Goal: Task Accomplishment & Management: Manage account settings

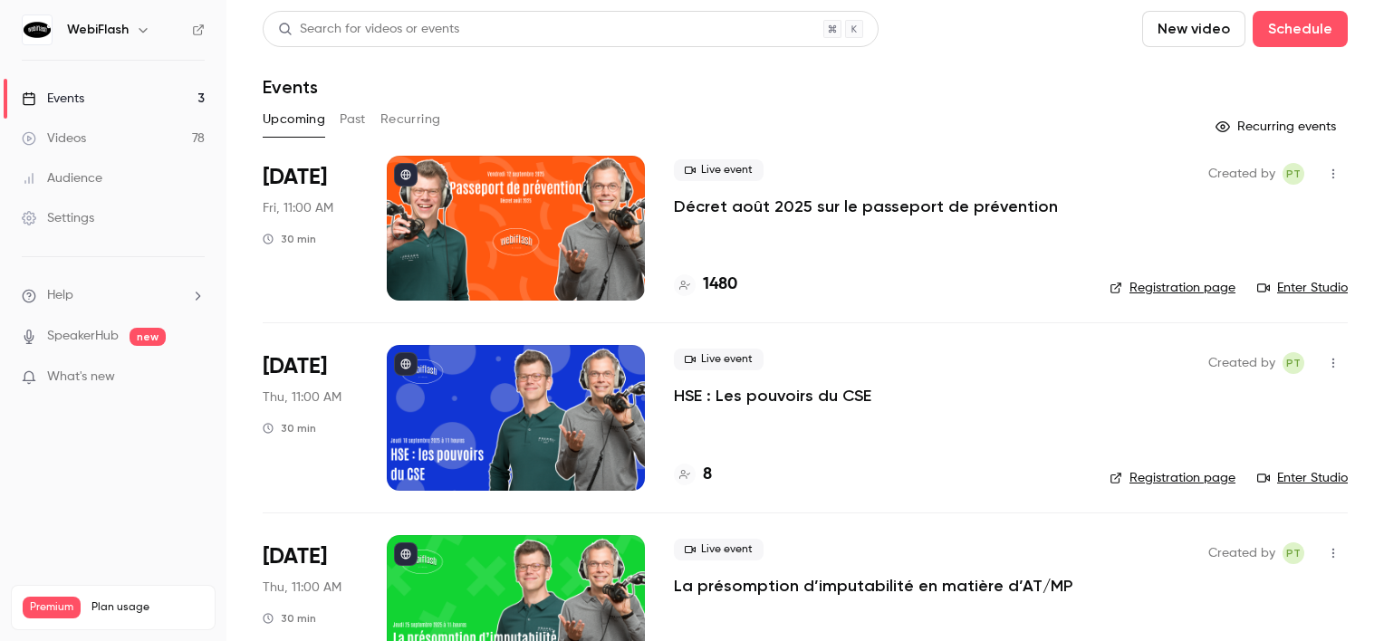
drag, startPoint x: 491, startPoint y: 590, endPoint x: 939, endPoint y: 69, distance: 686.8
click at [939, 69] on header "Search for videos or events New video Schedule Events" at bounding box center [805, 54] width 1085 height 87
click at [555, 257] on div at bounding box center [516, 228] width 258 height 145
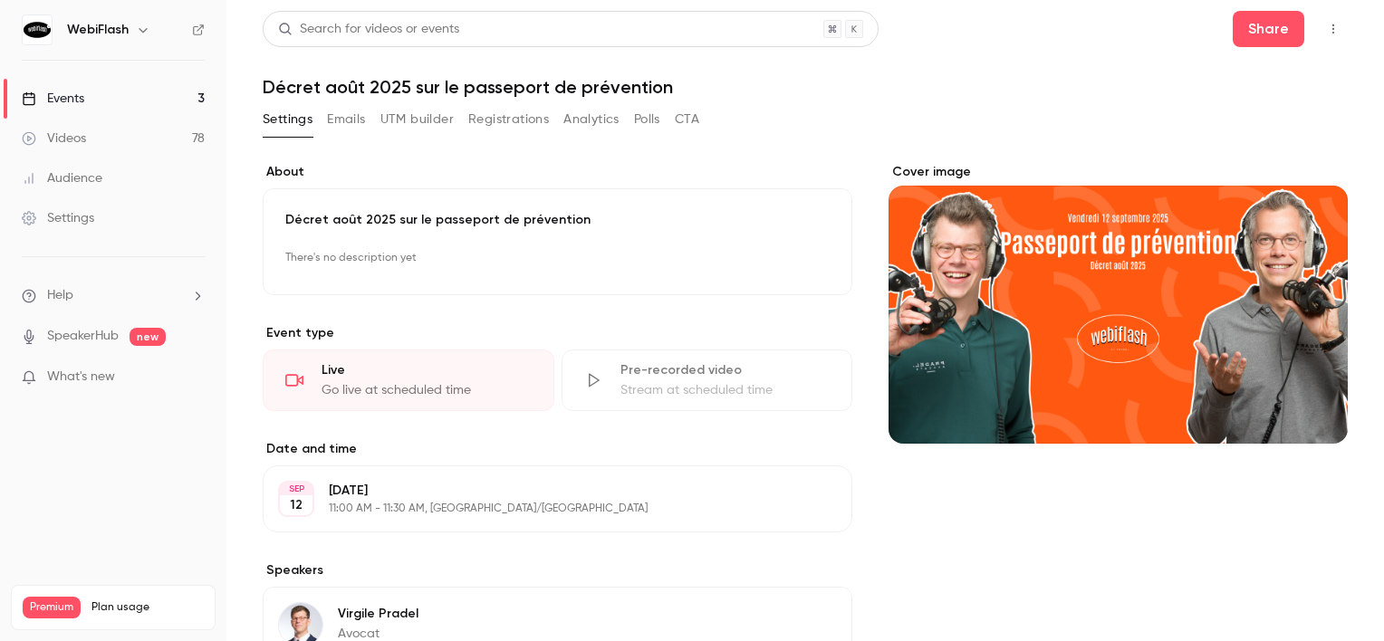
click at [507, 116] on button "Registrations" at bounding box center [508, 119] width 81 height 29
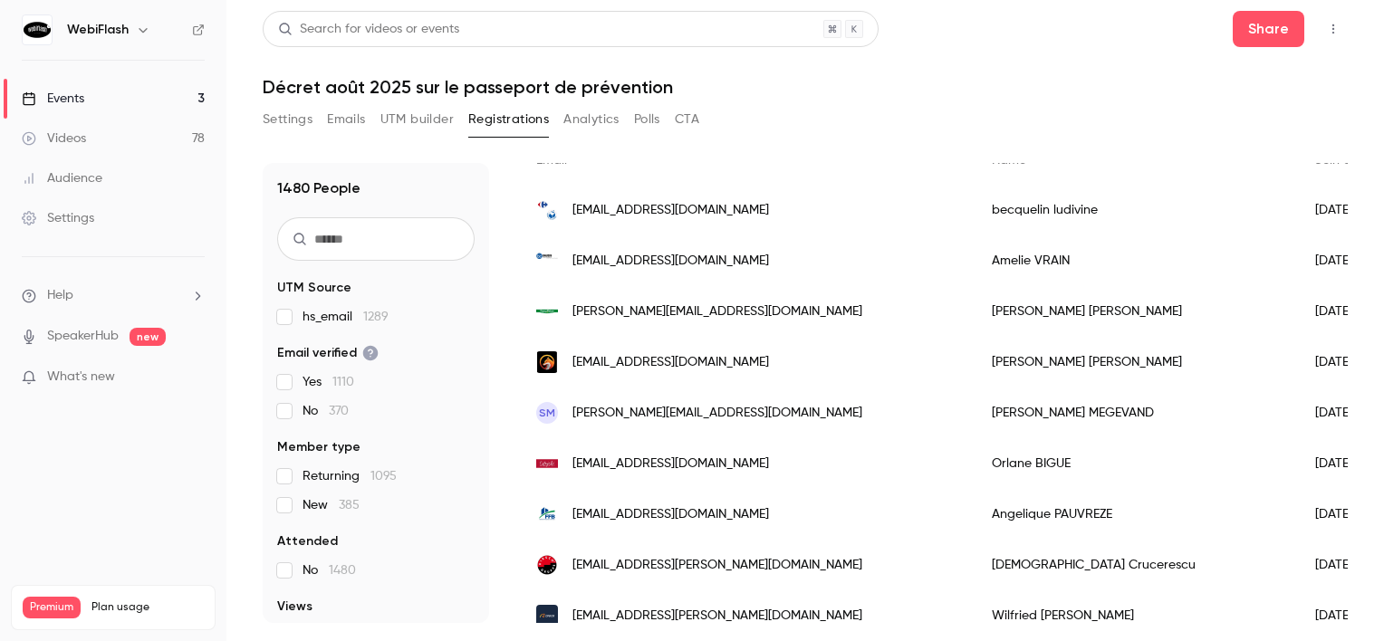
scroll to position [181, 0]
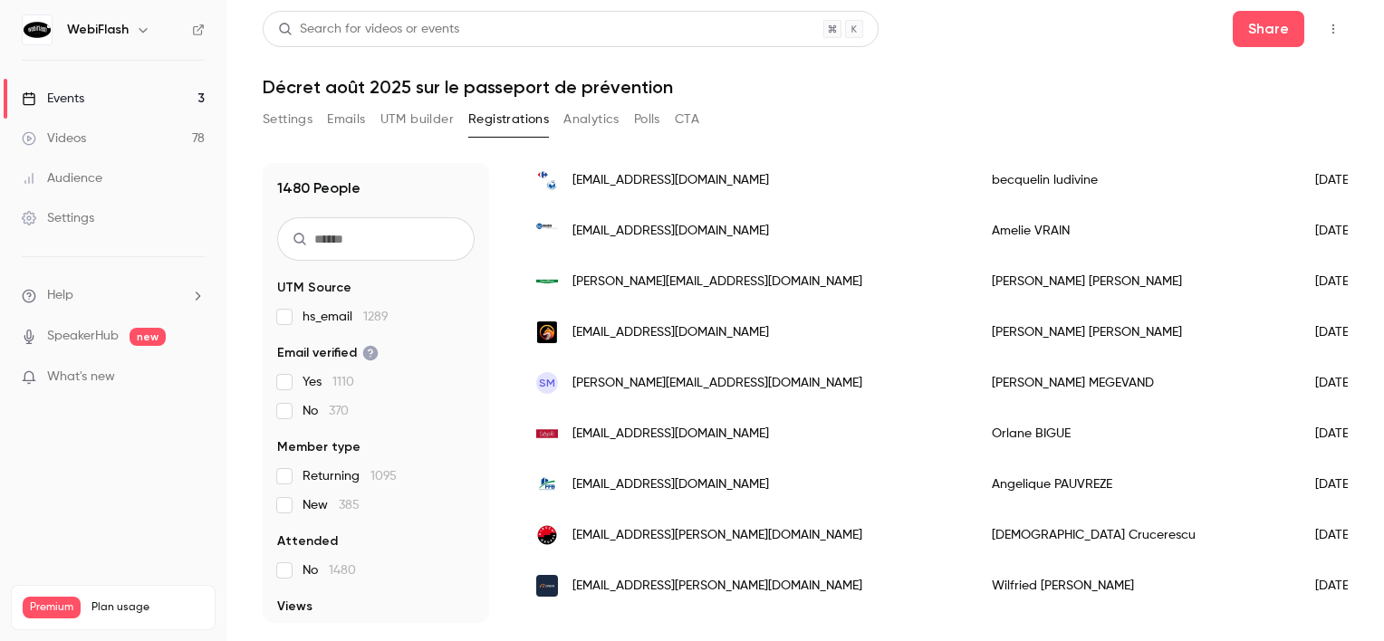
click at [637, 334] on span "[EMAIL_ADDRESS][DOMAIN_NAME]" at bounding box center [671, 332] width 197 height 19
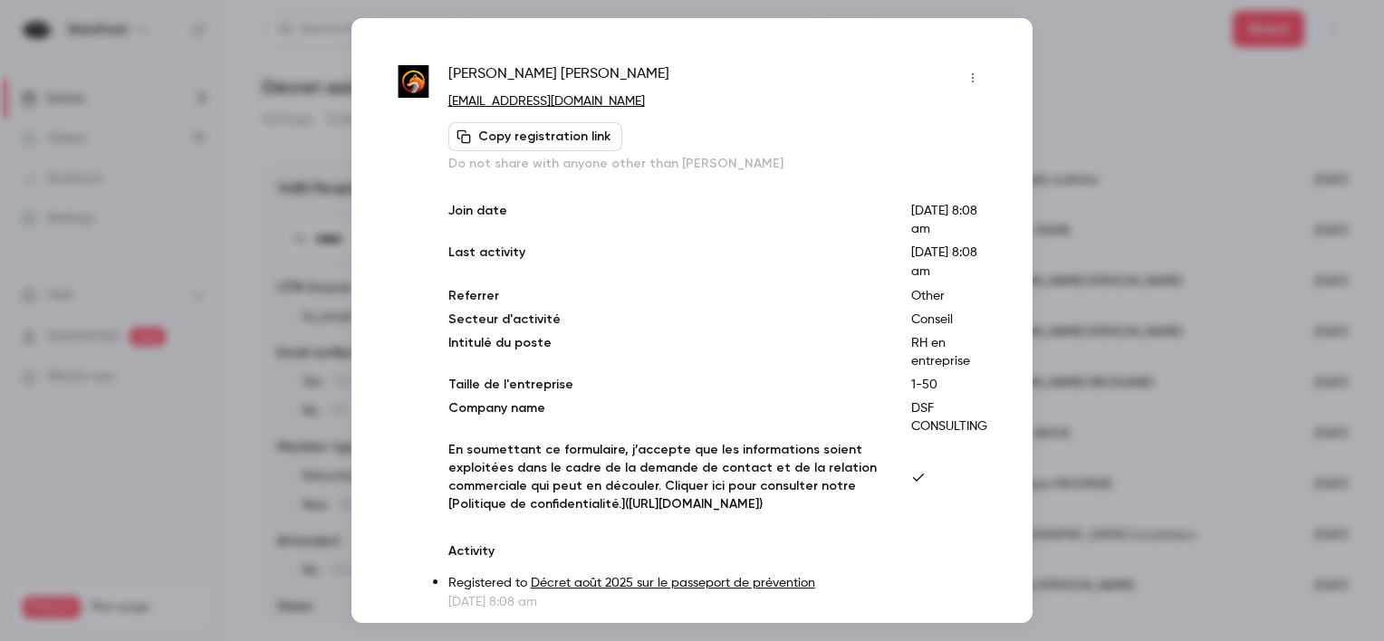
click at [966, 79] on icon "button" at bounding box center [973, 78] width 14 height 13
click at [930, 127] on div "Block from all events" at bounding box center [890, 124] width 138 height 18
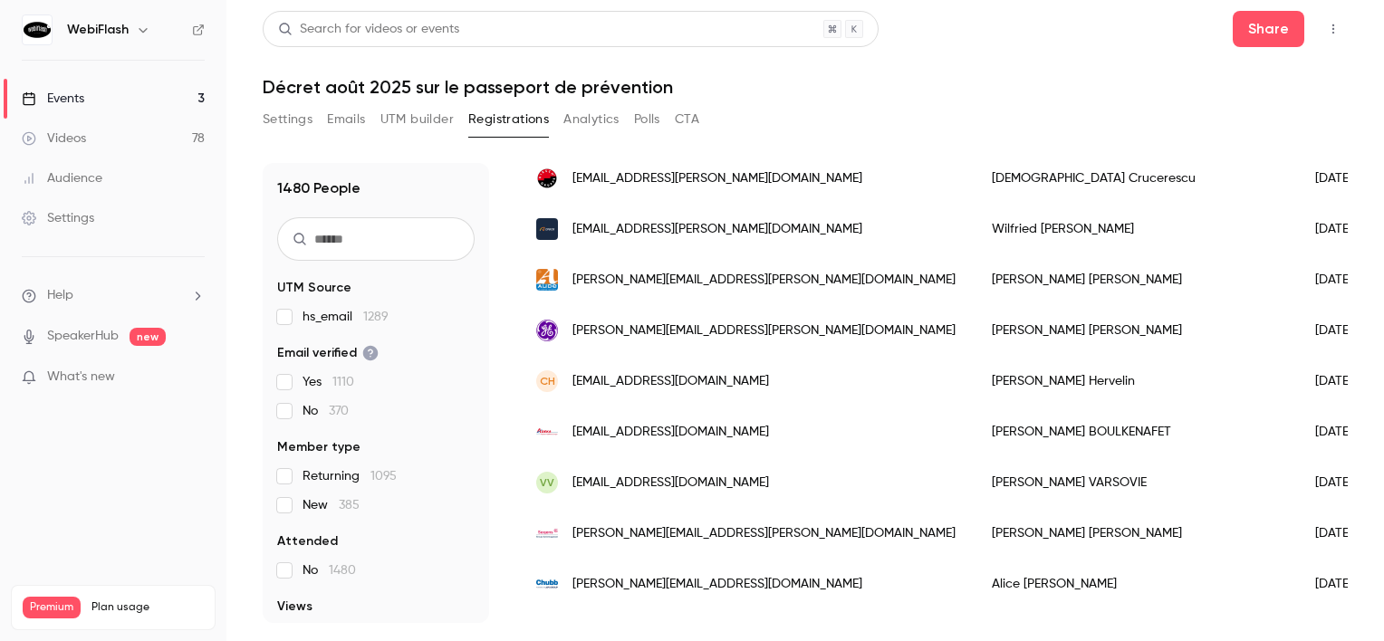
scroll to position [0, 0]
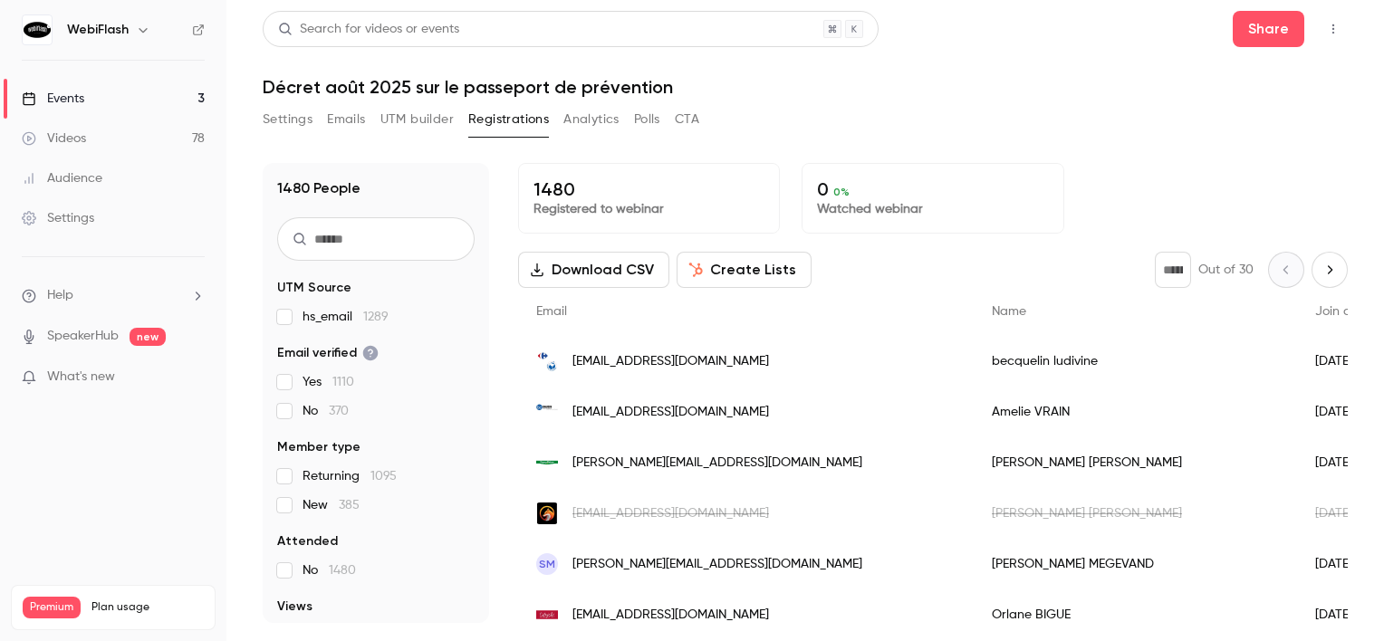
click at [1323, 272] on icon "Next page" at bounding box center [1330, 270] width 20 height 14
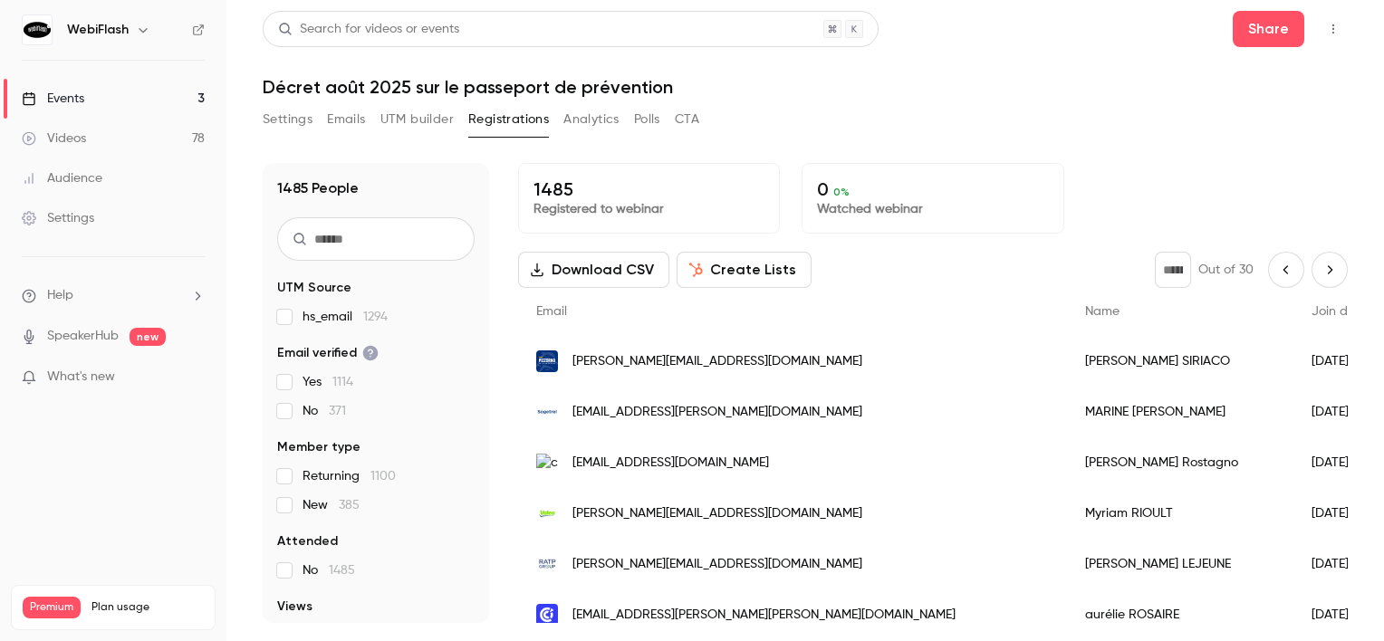
click at [1323, 272] on icon "Next page" at bounding box center [1330, 270] width 20 height 14
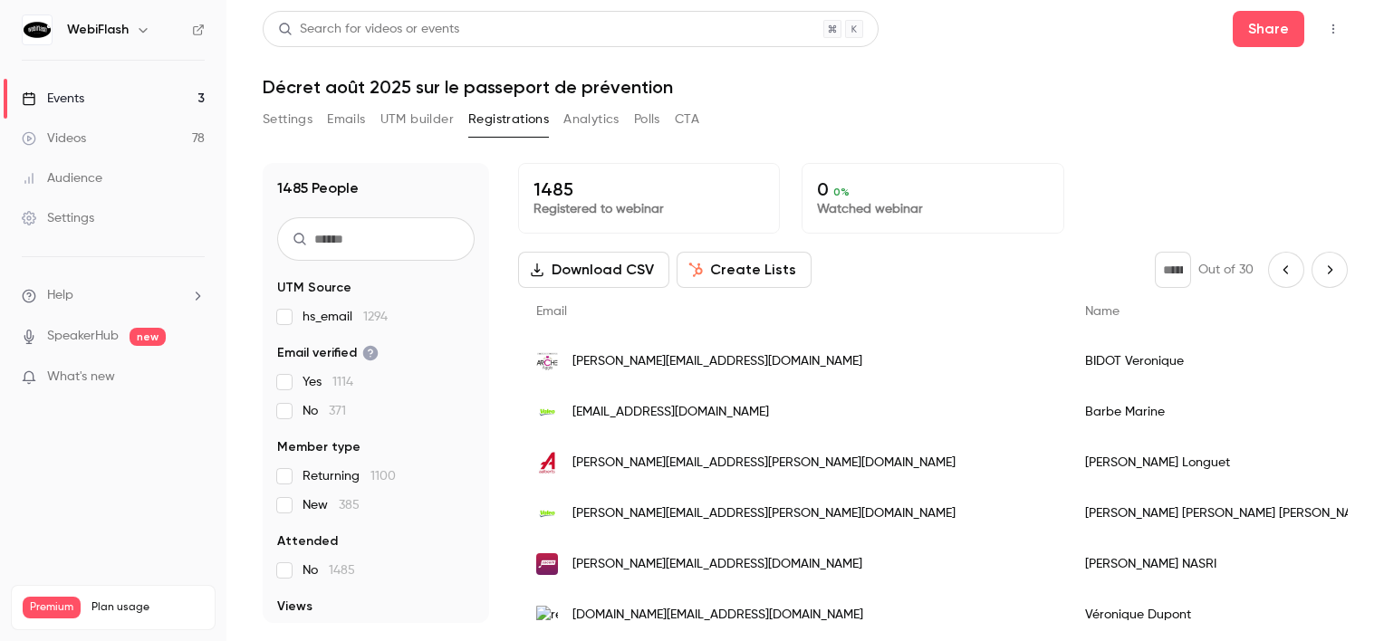
click at [1323, 272] on icon "Next page" at bounding box center [1330, 270] width 20 height 14
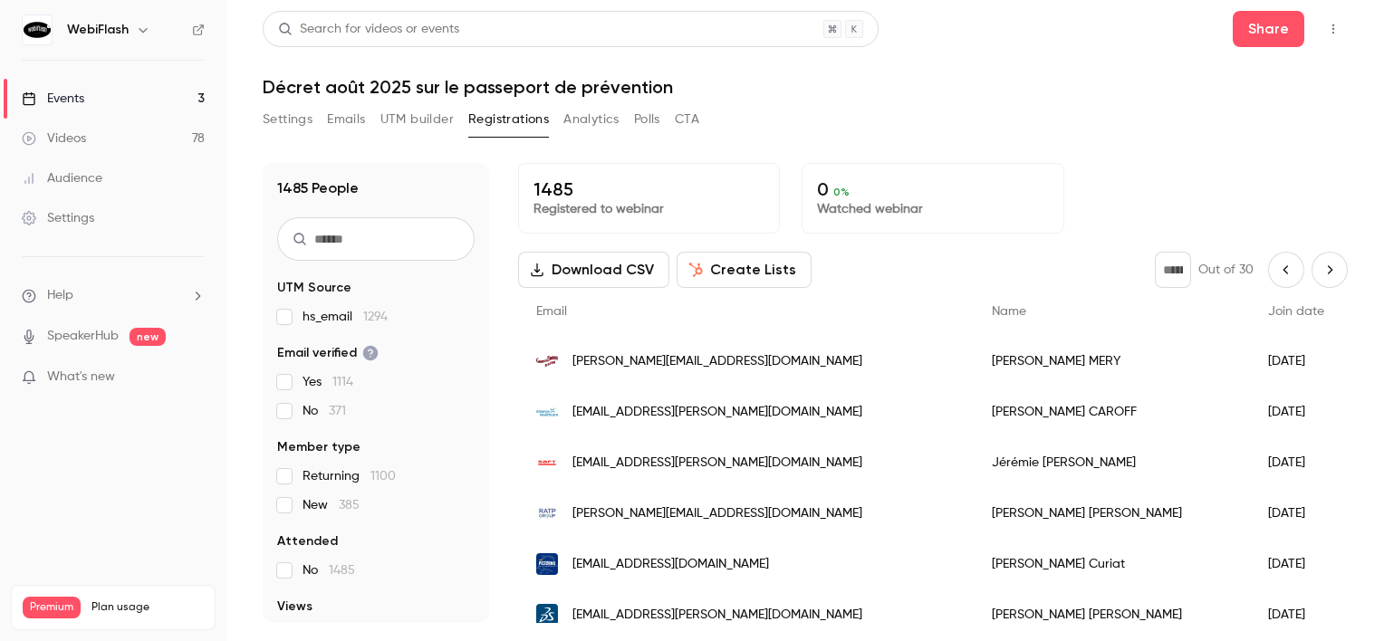
click at [1323, 272] on icon "Next page" at bounding box center [1330, 270] width 20 height 14
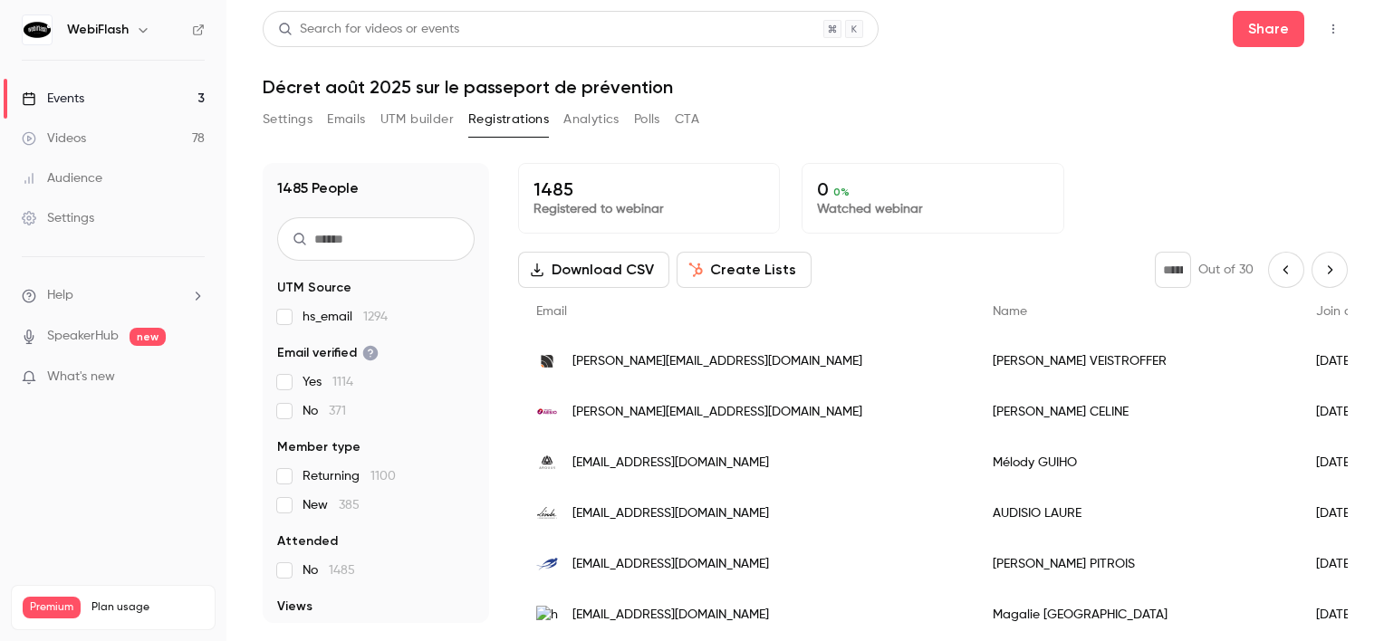
click at [1323, 272] on icon "Next page" at bounding box center [1330, 270] width 20 height 14
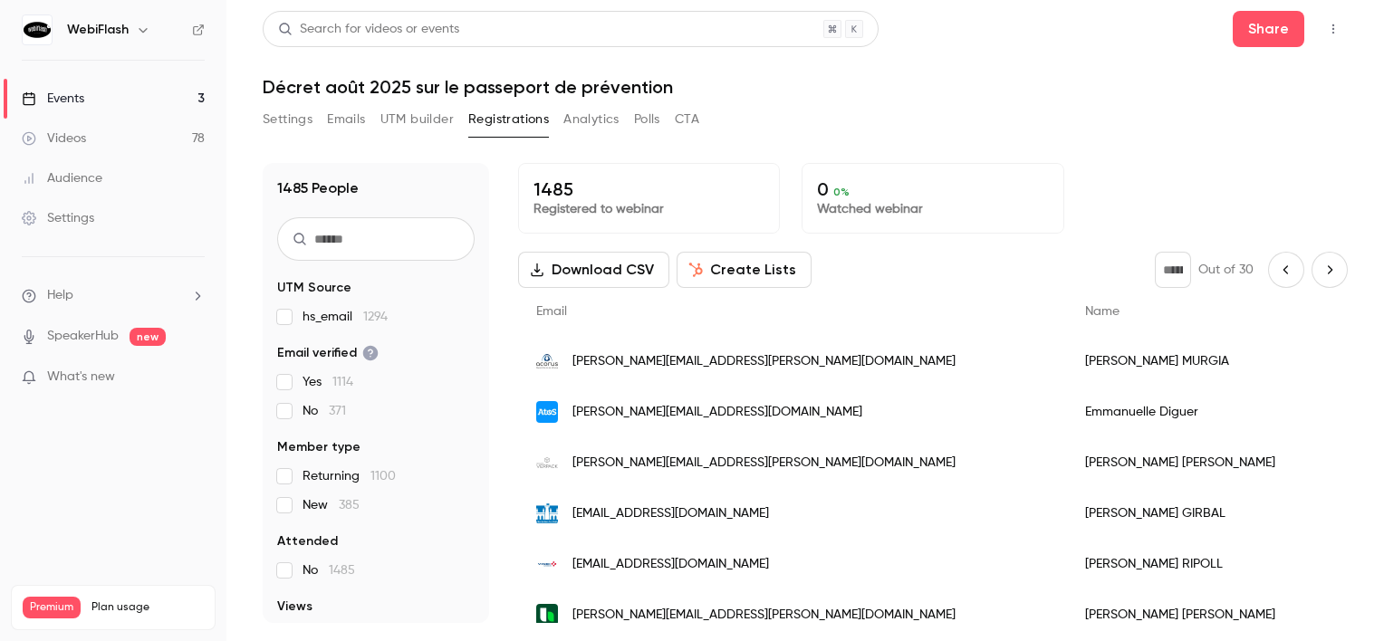
click at [1323, 272] on icon "Next page" at bounding box center [1330, 270] width 20 height 14
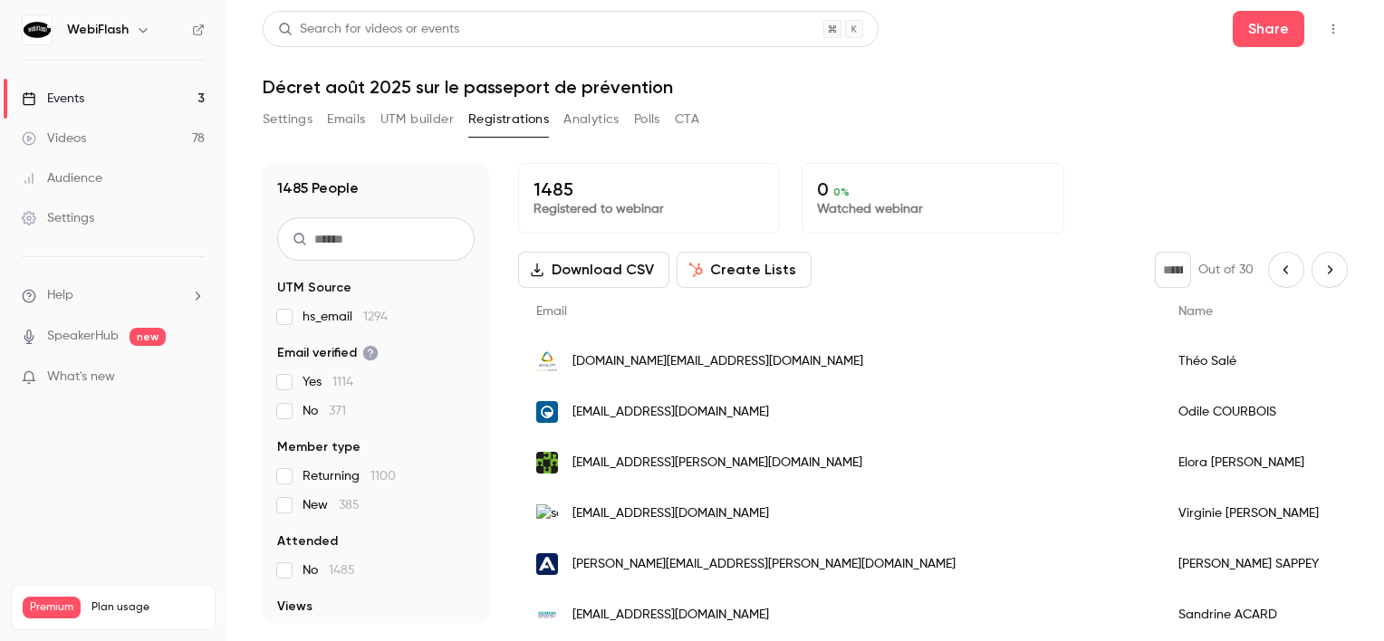
click at [1323, 272] on icon "Next page" at bounding box center [1330, 270] width 20 height 14
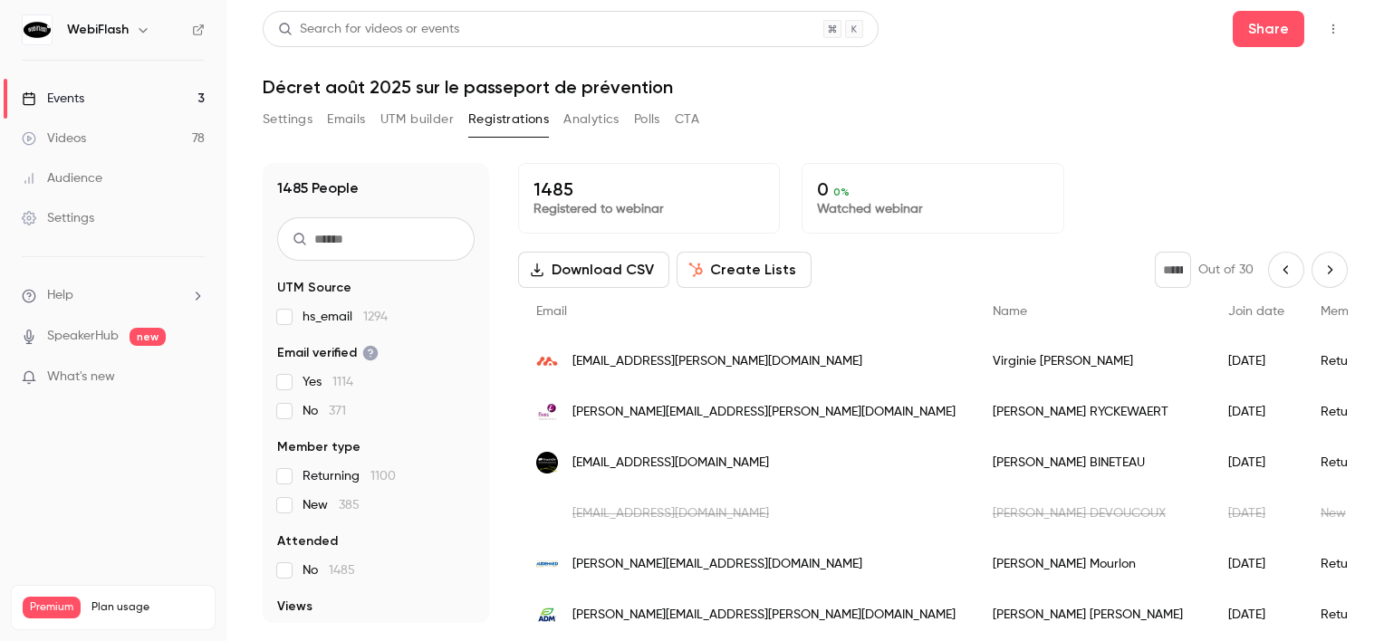
click at [1323, 272] on icon "Next page" at bounding box center [1330, 270] width 20 height 14
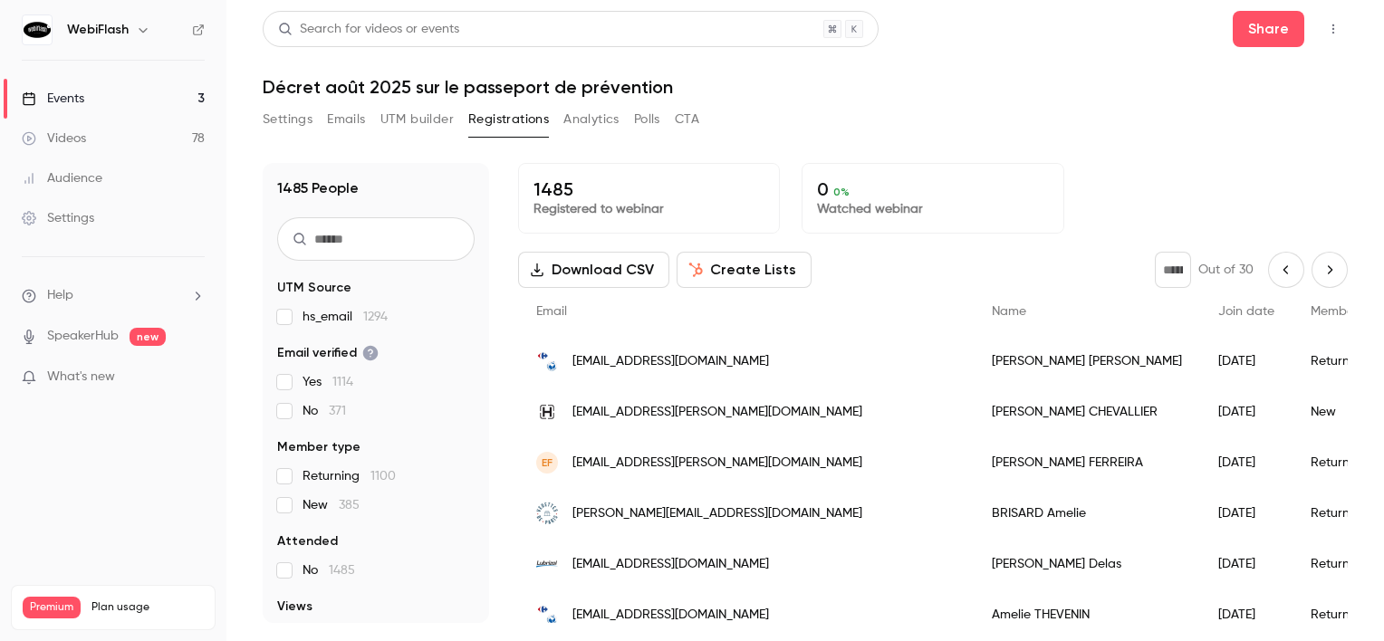
click at [1323, 272] on icon "Next page" at bounding box center [1330, 270] width 20 height 14
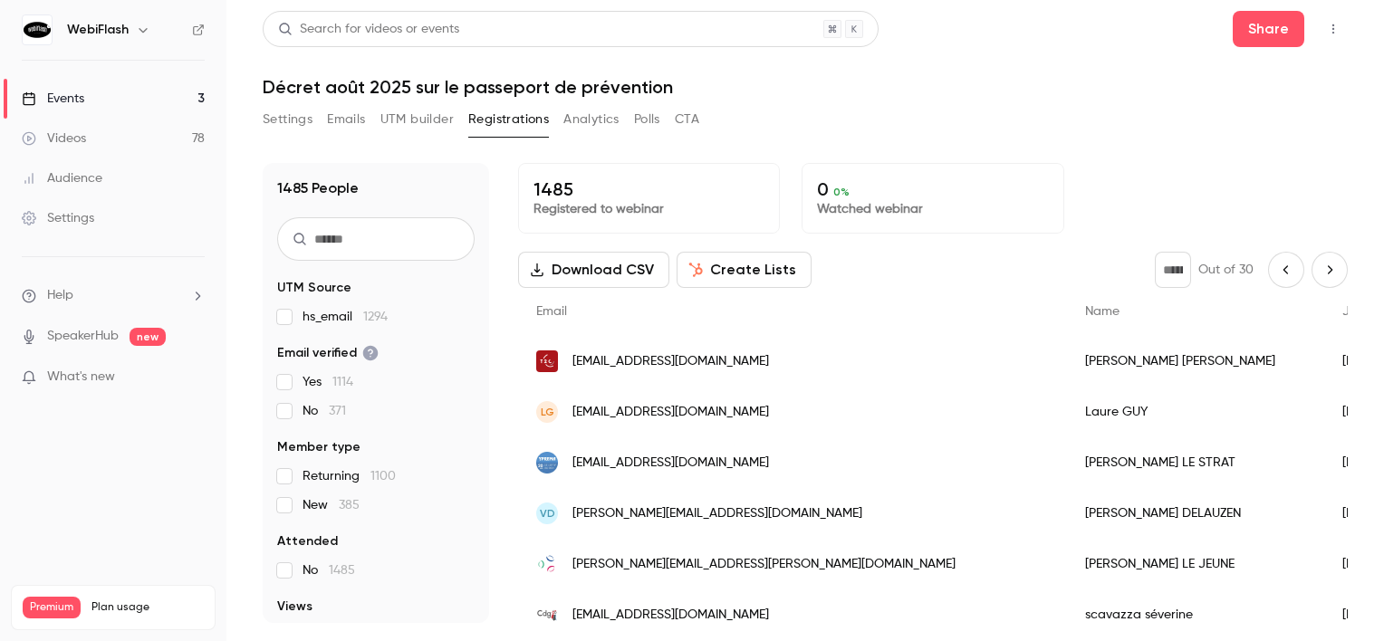
click at [1323, 270] on icon "Next page" at bounding box center [1330, 270] width 20 height 14
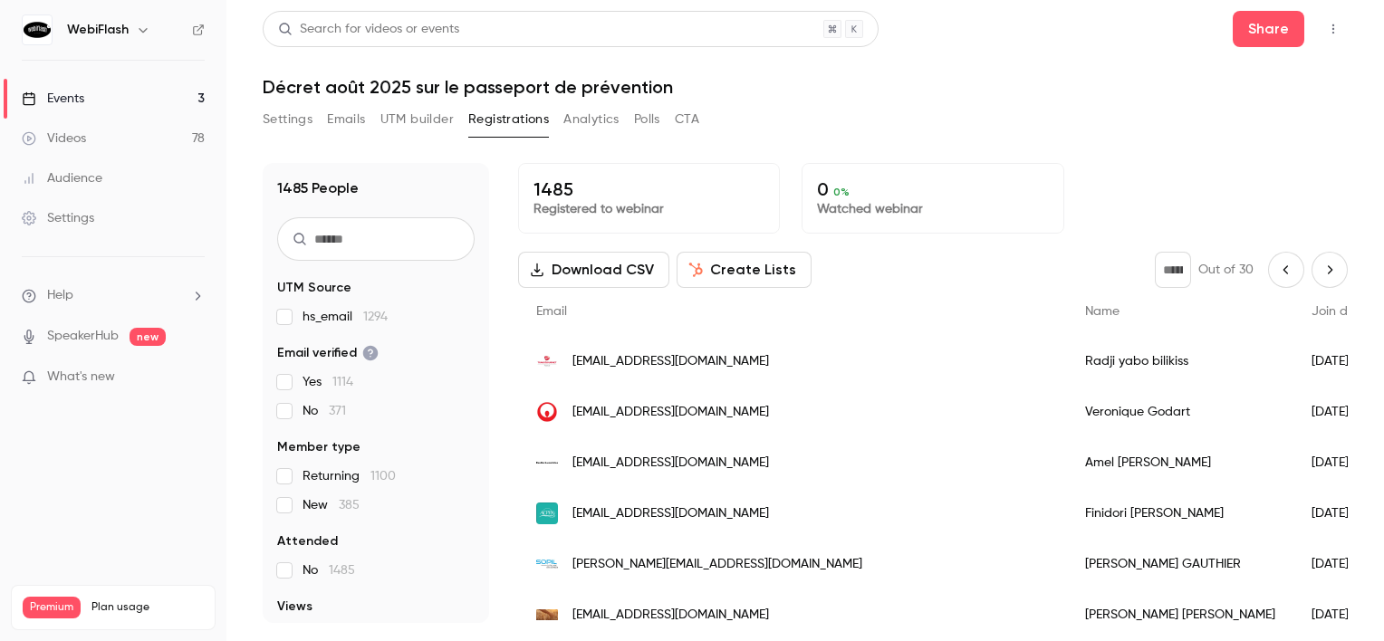
click at [1320, 269] on icon "Next page" at bounding box center [1330, 270] width 20 height 14
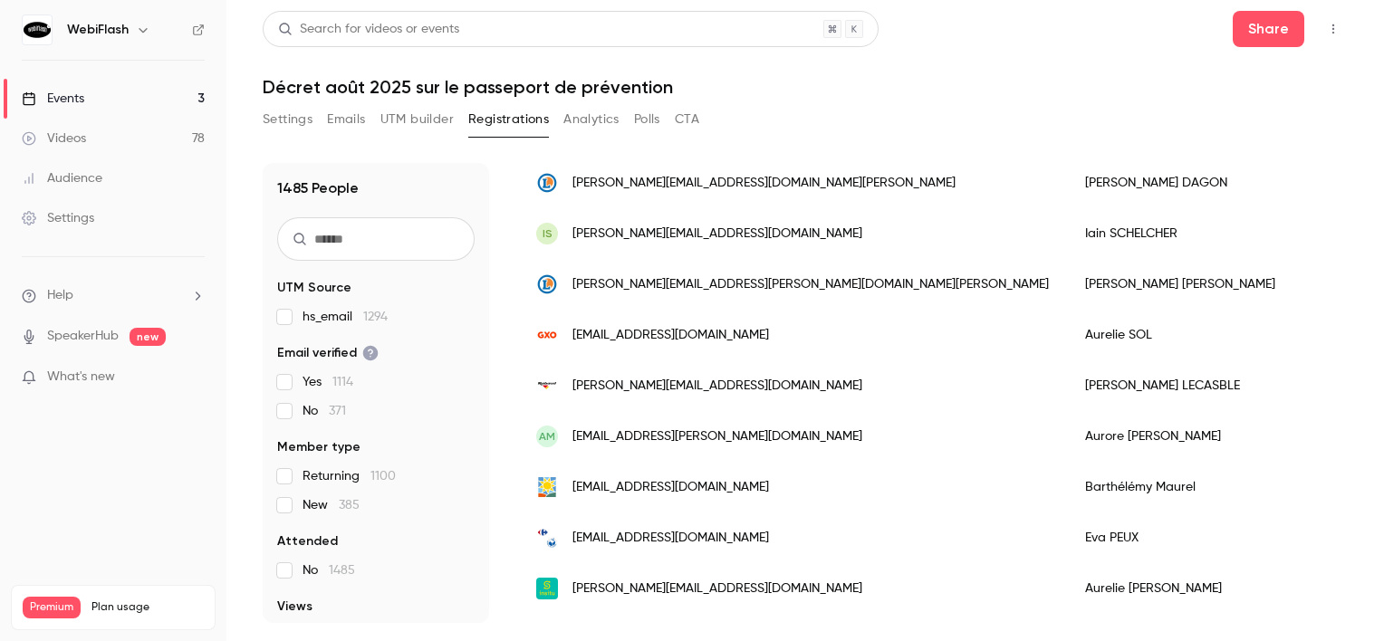
scroll to position [1631, 0]
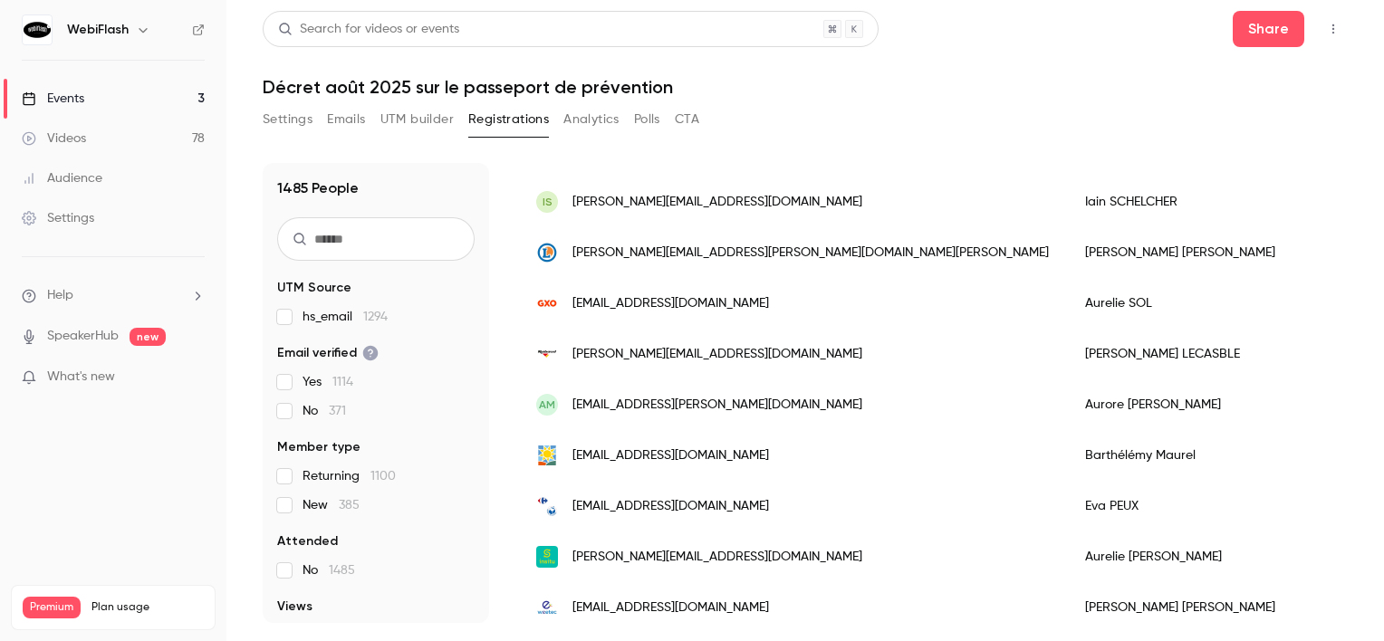
click at [786, 398] on div "AM [EMAIL_ADDRESS][PERSON_NAME][DOMAIN_NAME]" at bounding box center [792, 405] width 549 height 51
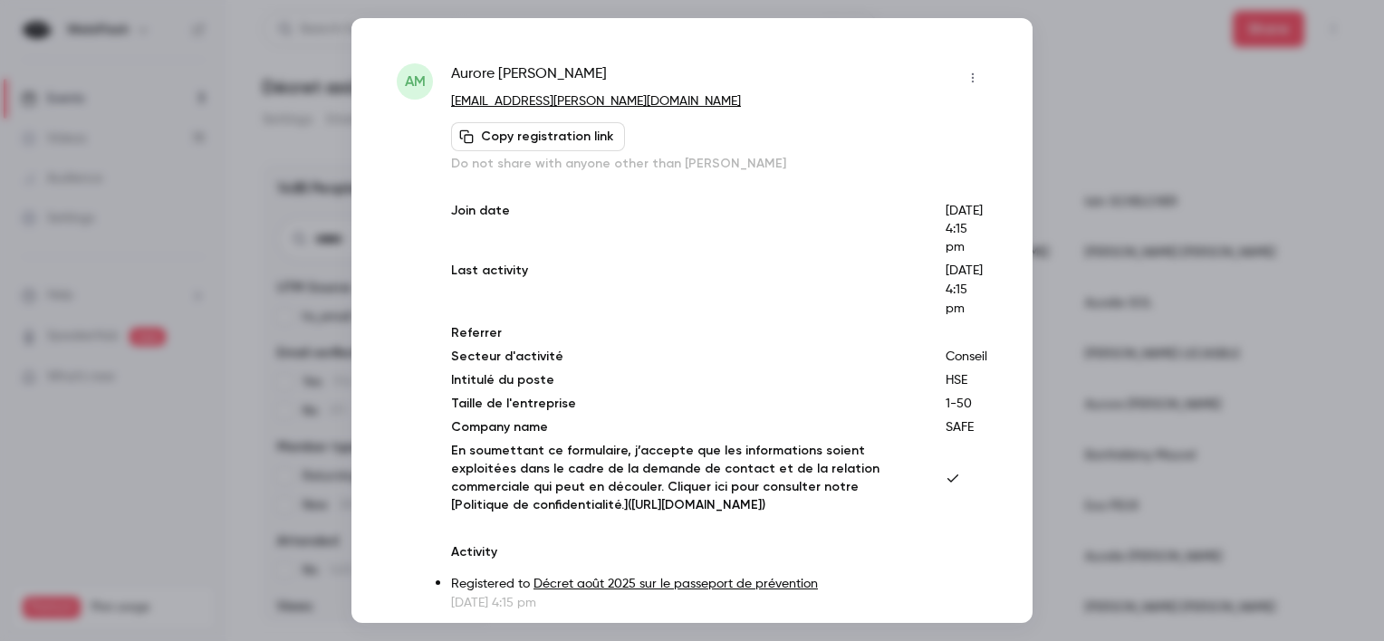
click at [966, 80] on icon "button" at bounding box center [973, 78] width 14 height 13
click at [883, 115] on div "Block from all events" at bounding box center [890, 124] width 138 height 18
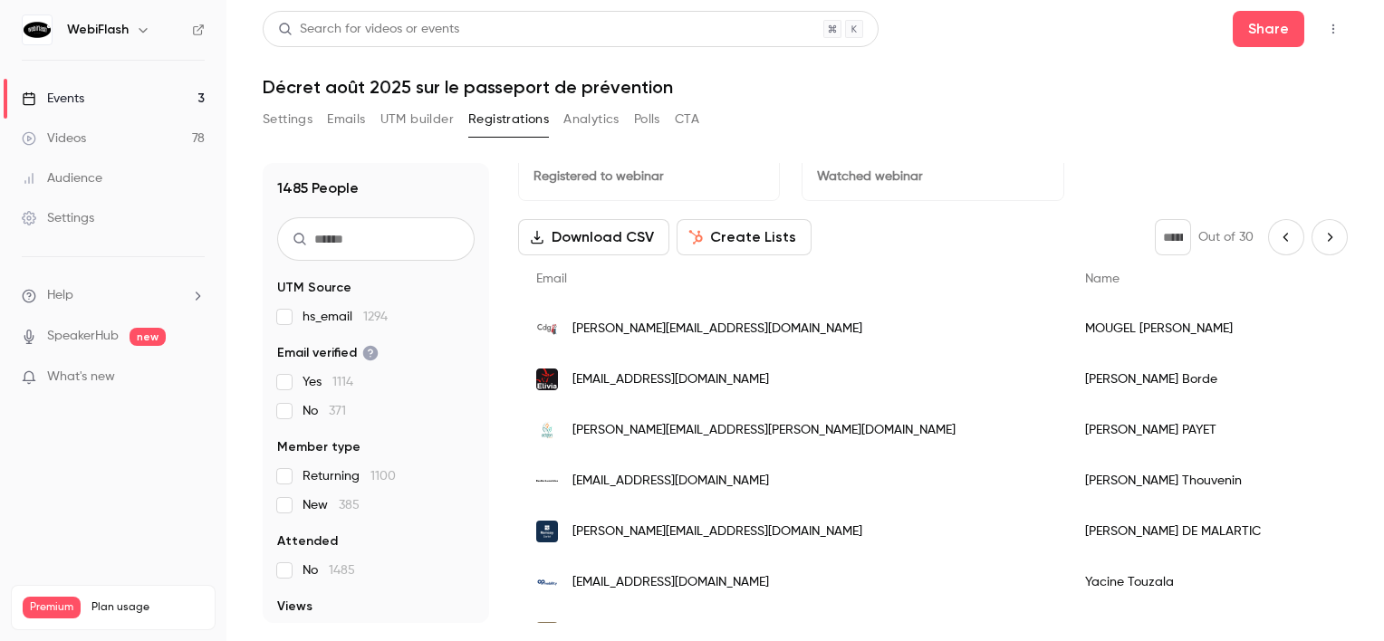
scroll to position [0, 0]
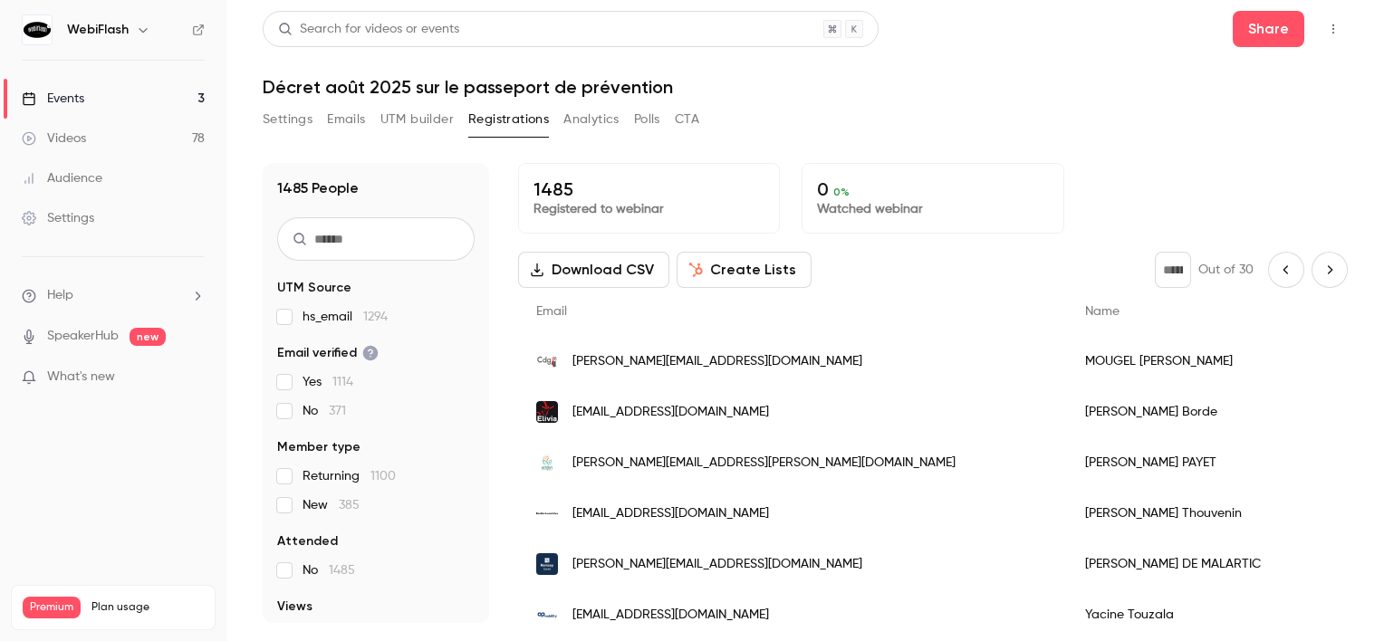
click at [1326, 265] on button "Next page" at bounding box center [1330, 270] width 36 height 36
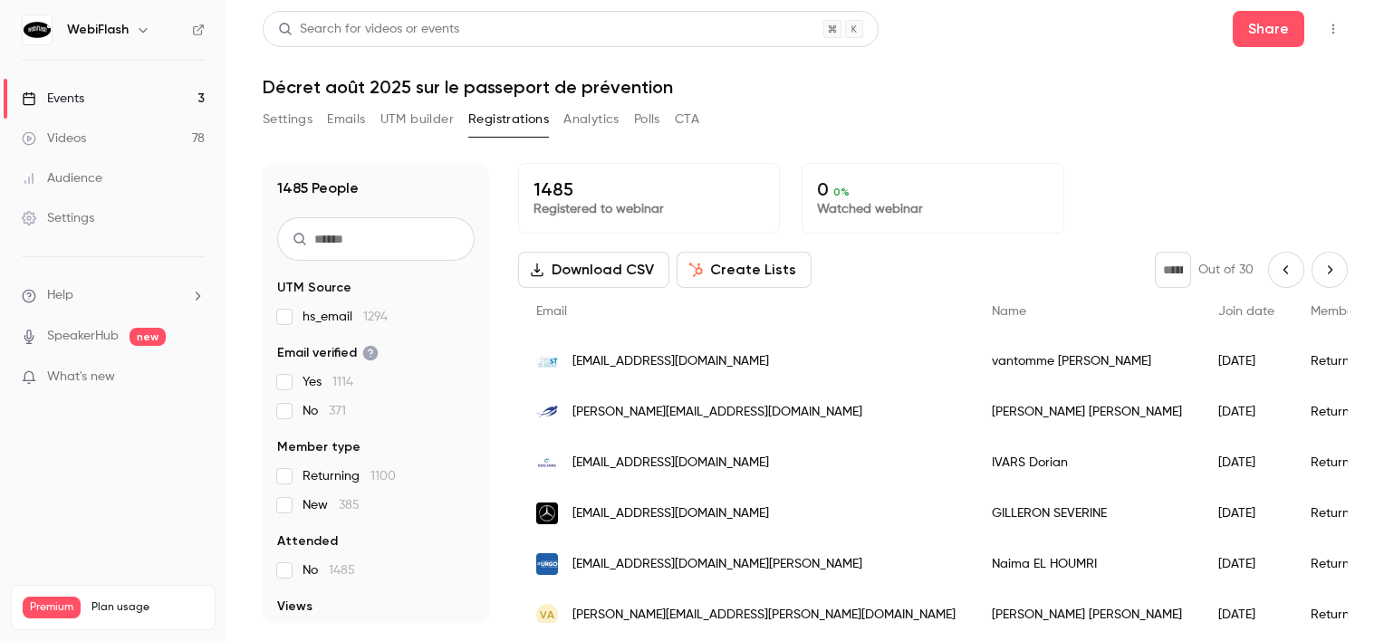
click at [1320, 270] on icon "Next page" at bounding box center [1330, 270] width 20 height 14
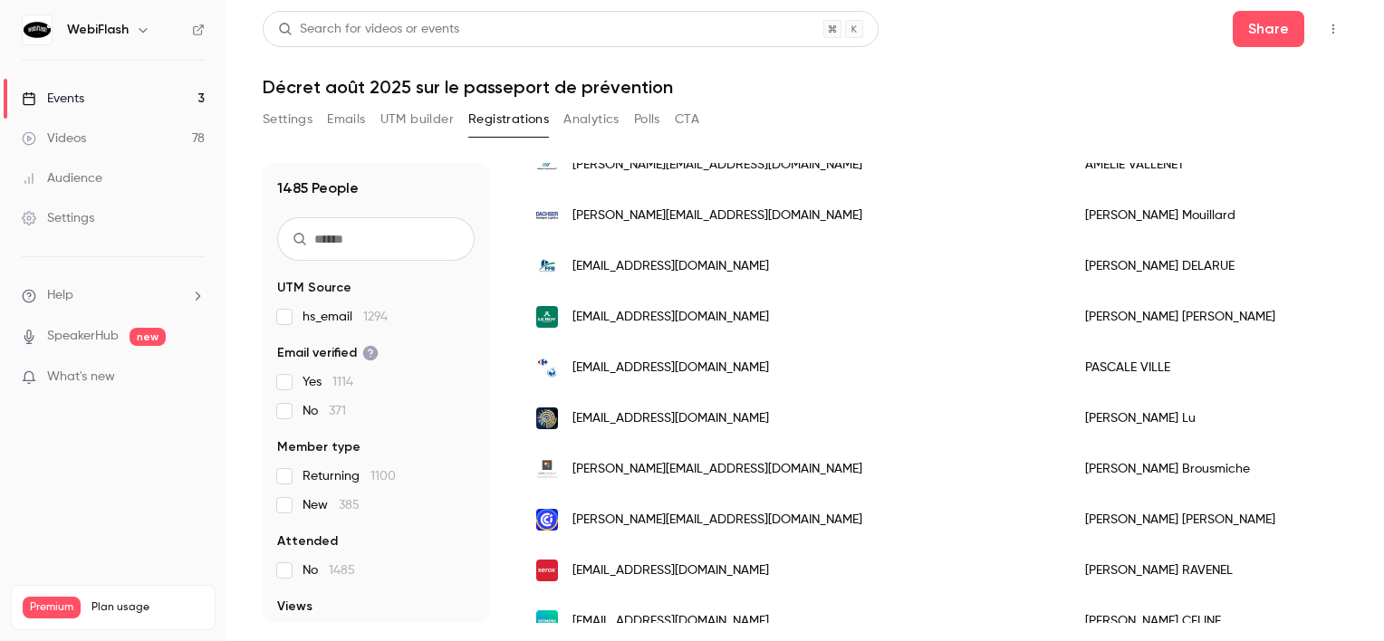
scroll to position [634, 0]
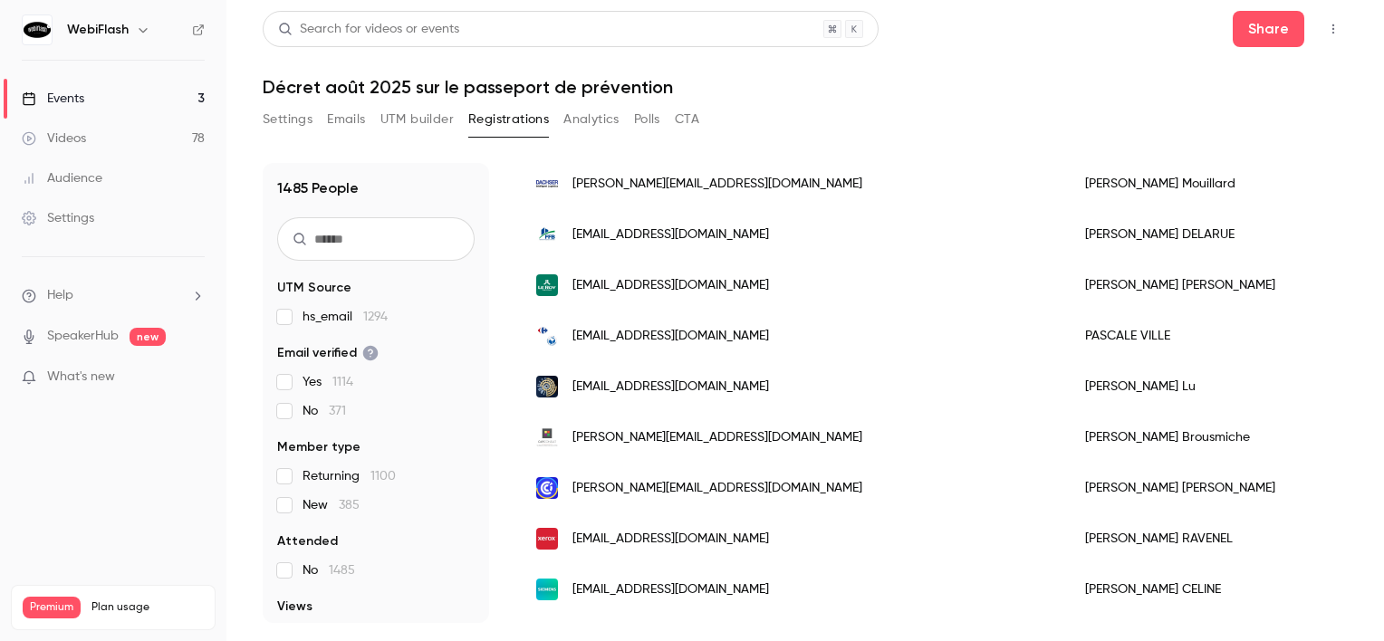
click at [731, 429] on span "[PERSON_NAME][EMAIL_ADDRESS][DOMAIN_NAME]" at bounding box center [718, 438] width 290 height 19
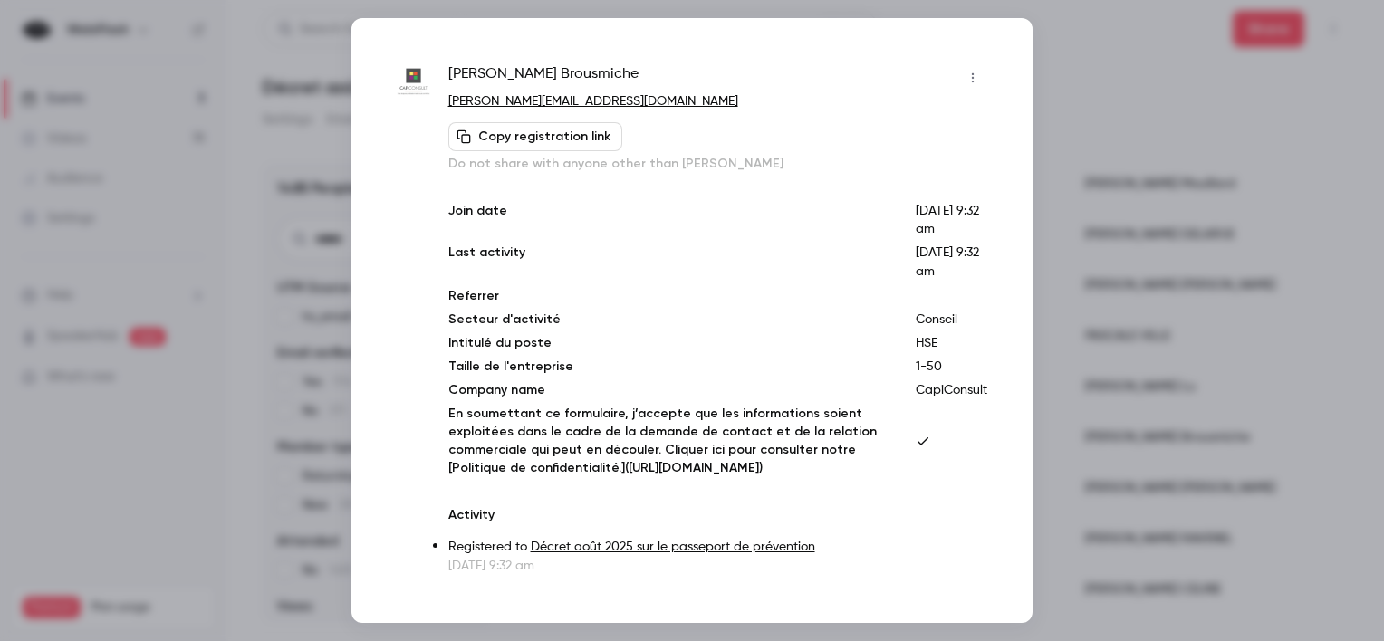
click at [966, 76] on icon "button" at bounding box center [973, 78] width 14 height 13
click at [895, 123] on div "Block from all events" at bounding box center [890, 124] width 138 height 18
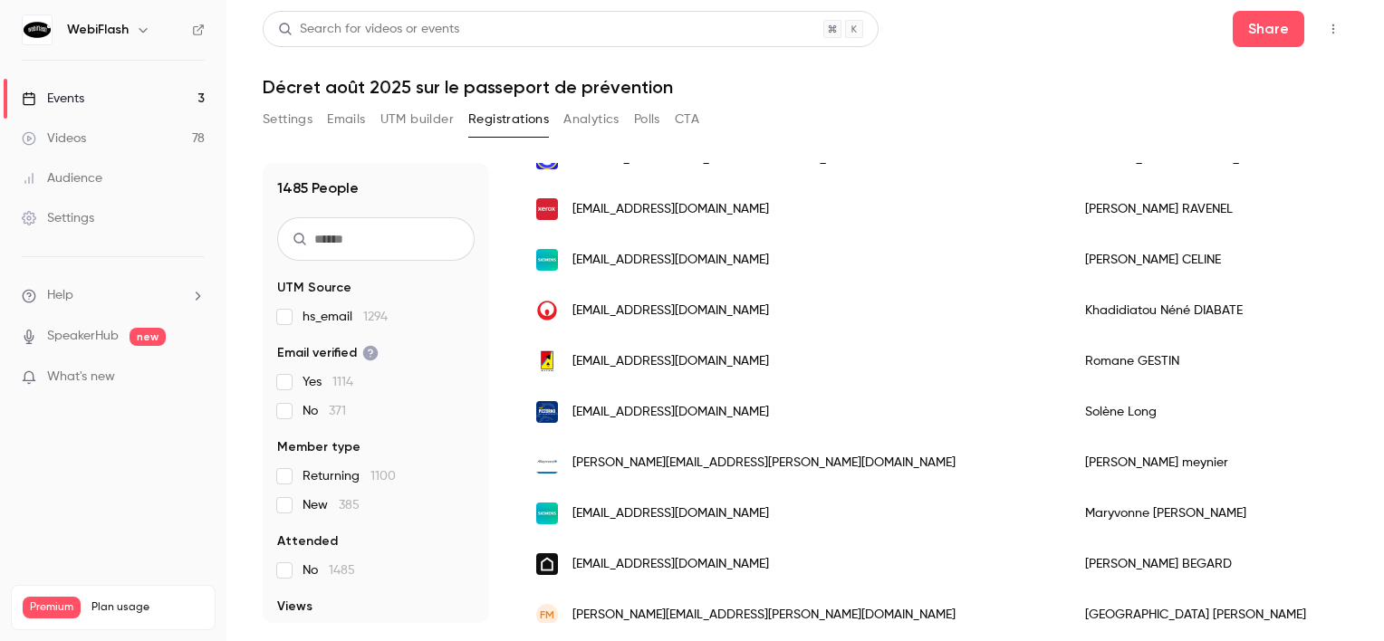
scroll to position [725, 0]
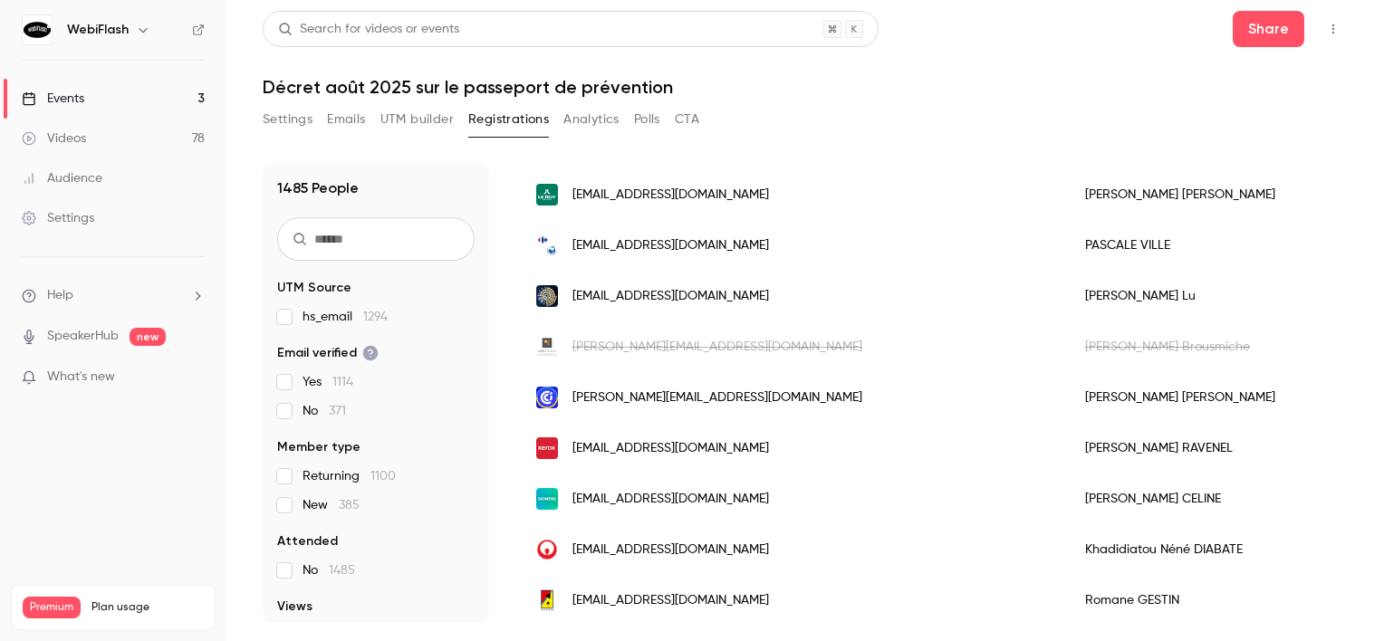
click at [734, 347] on span "[PERSON_NAME][EMAIL_ADDRESS][DOMAIN_NAME]" at bounding box center [718, 347] width 290 height 19
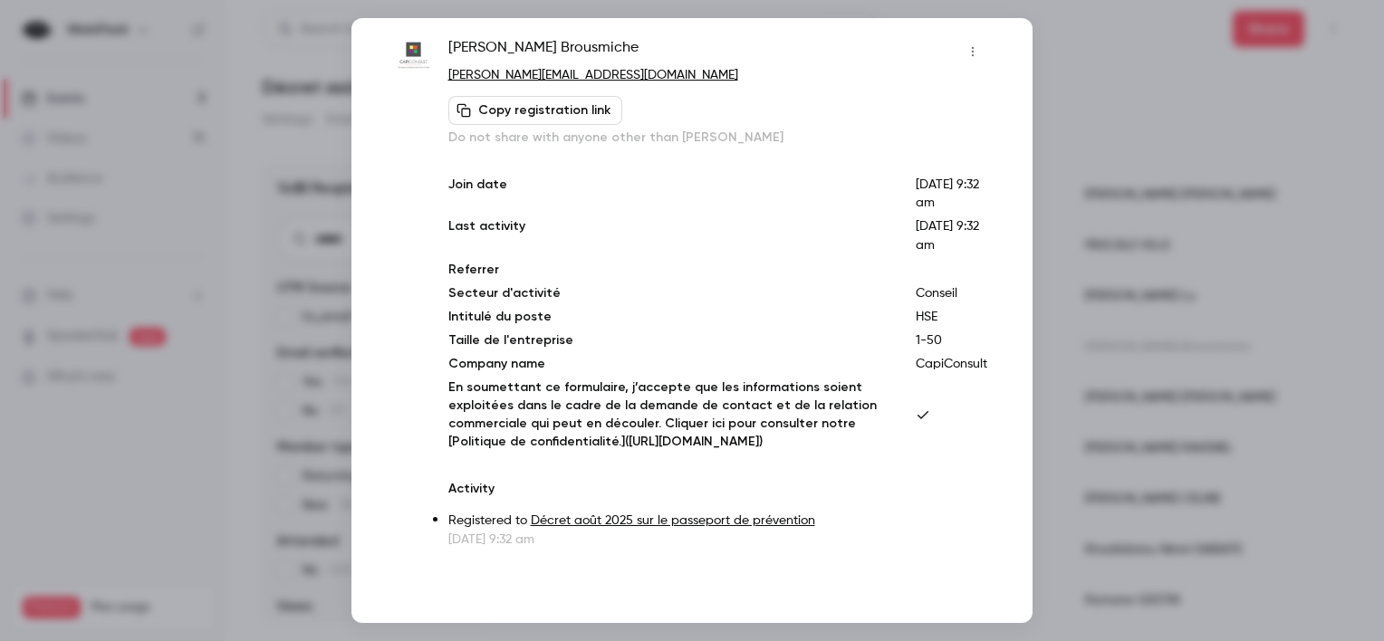
scroll to position [43, 0]
click at [1149, 375] on div at bounding box center [692, 320] width 1384 height 641
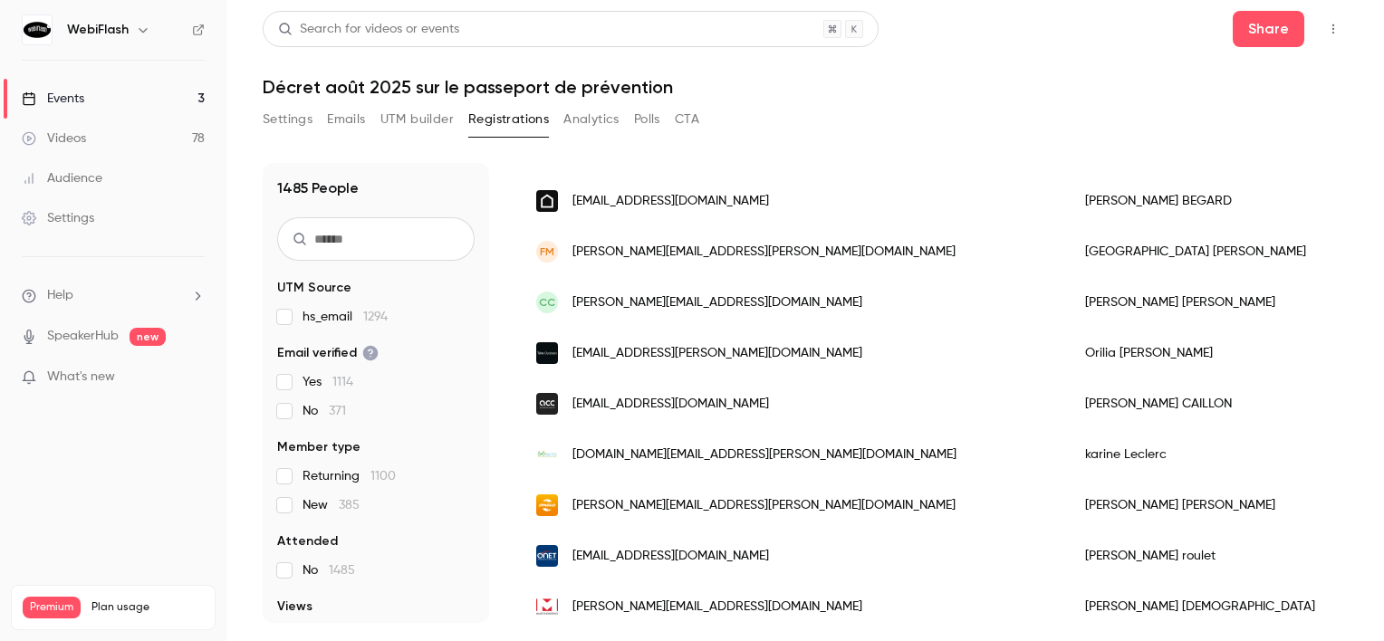
scroll to position [1359, 0]
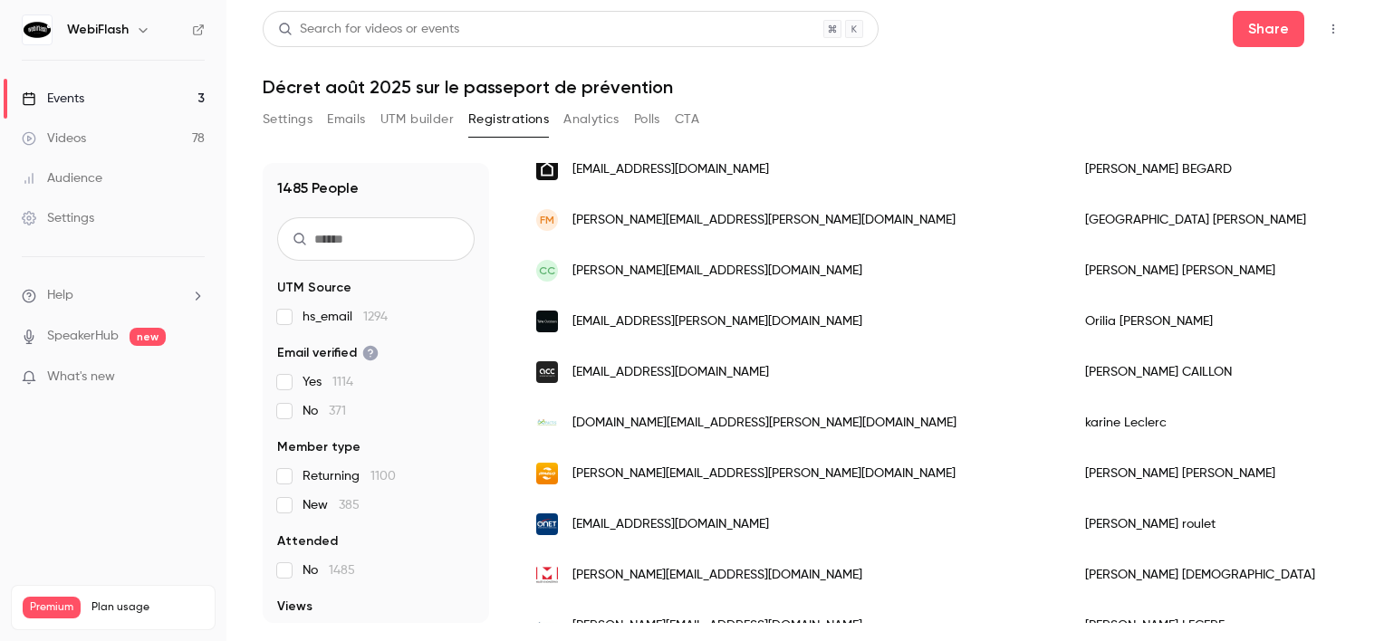
click at [668, 433] on div "[DOMAIN_NAME][EMAIL_ADDRESS][PERSON_NAME][DOMAIN_NAME]" at bounding box center [792, 423] width 549 height 51
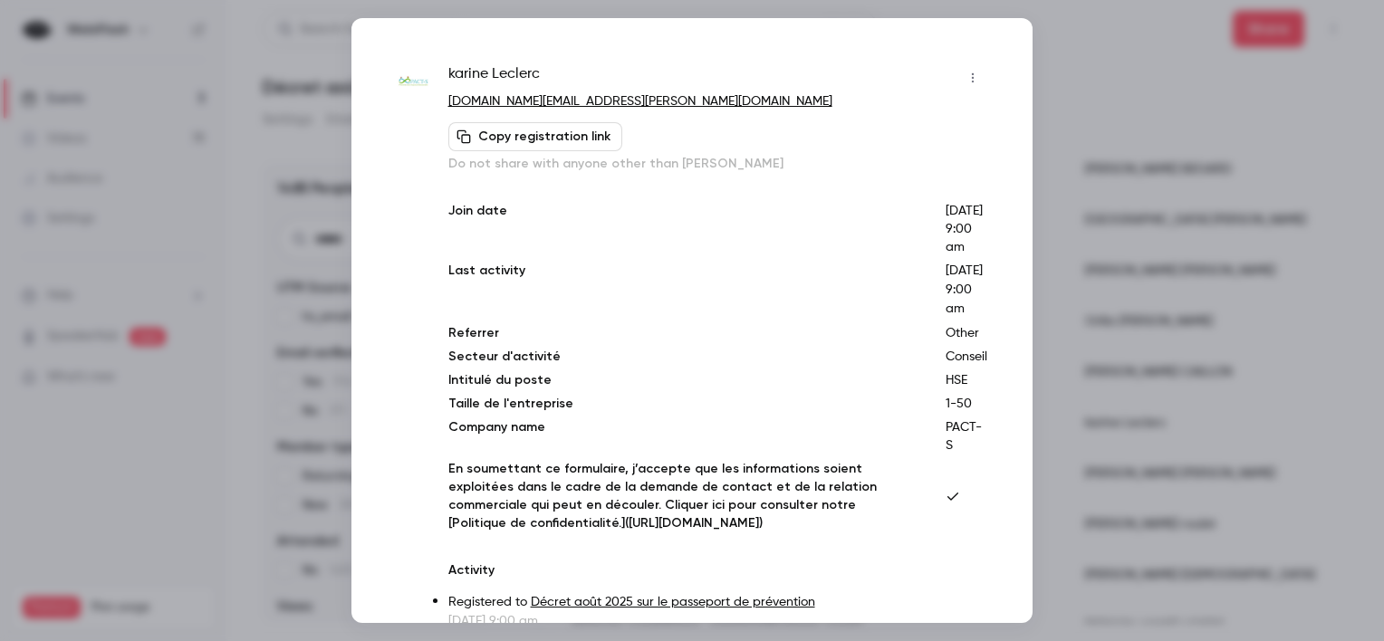
click at [964, 85] on button "button" at bounding box center [973, 77] width 29 height 29
click at [871, 117] on div "Block from all events" at bounding box center [890, 124] width 138 height 18
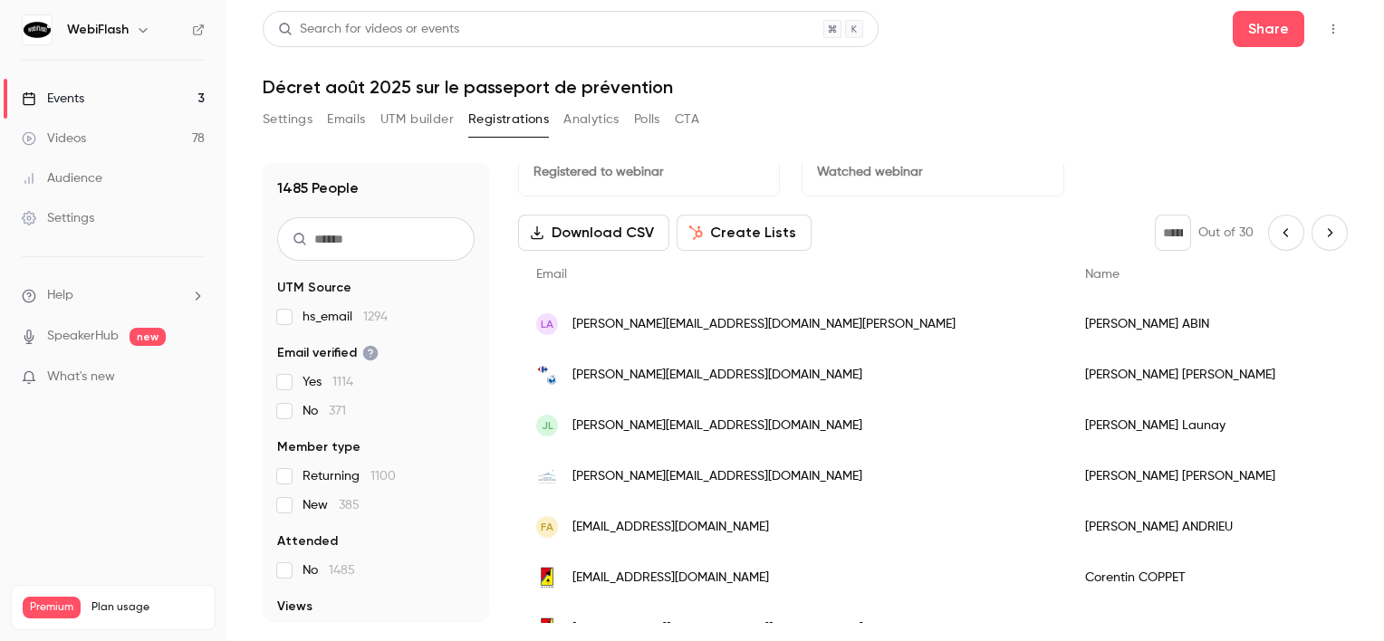
scroll to position [0, 0]
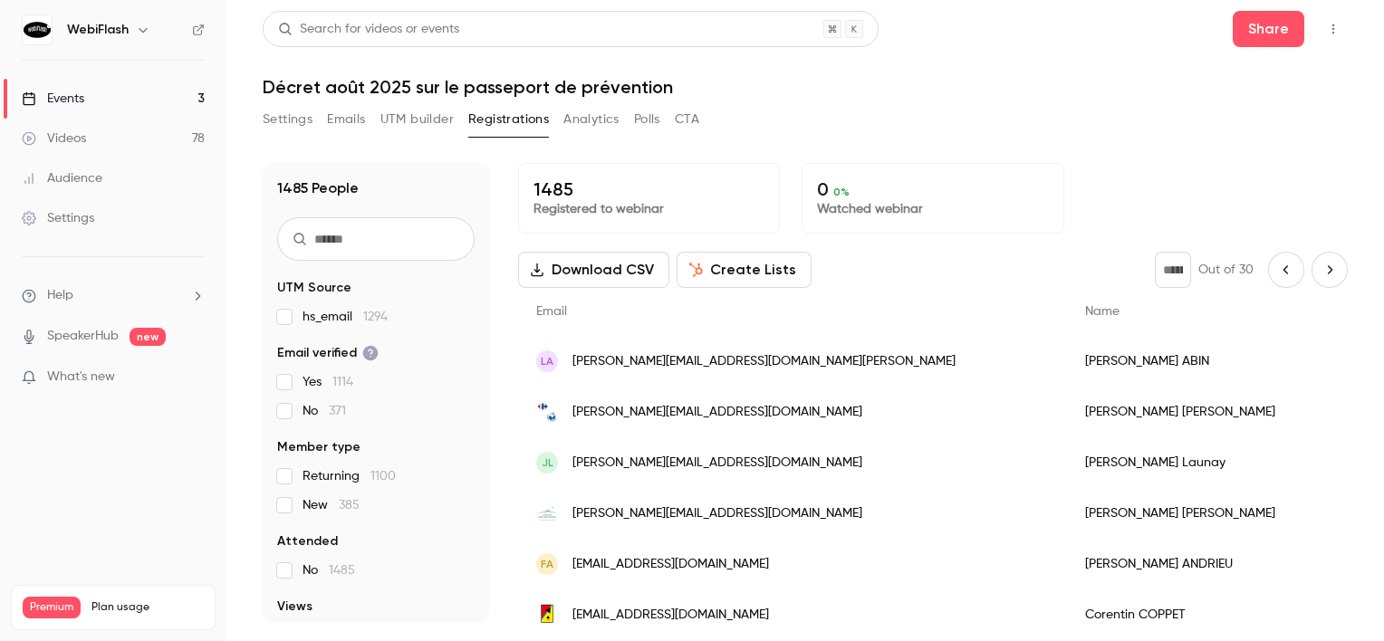
click at [1325, 257] on button "Next page" at bounding box center [1330, 270] width 36 height 36
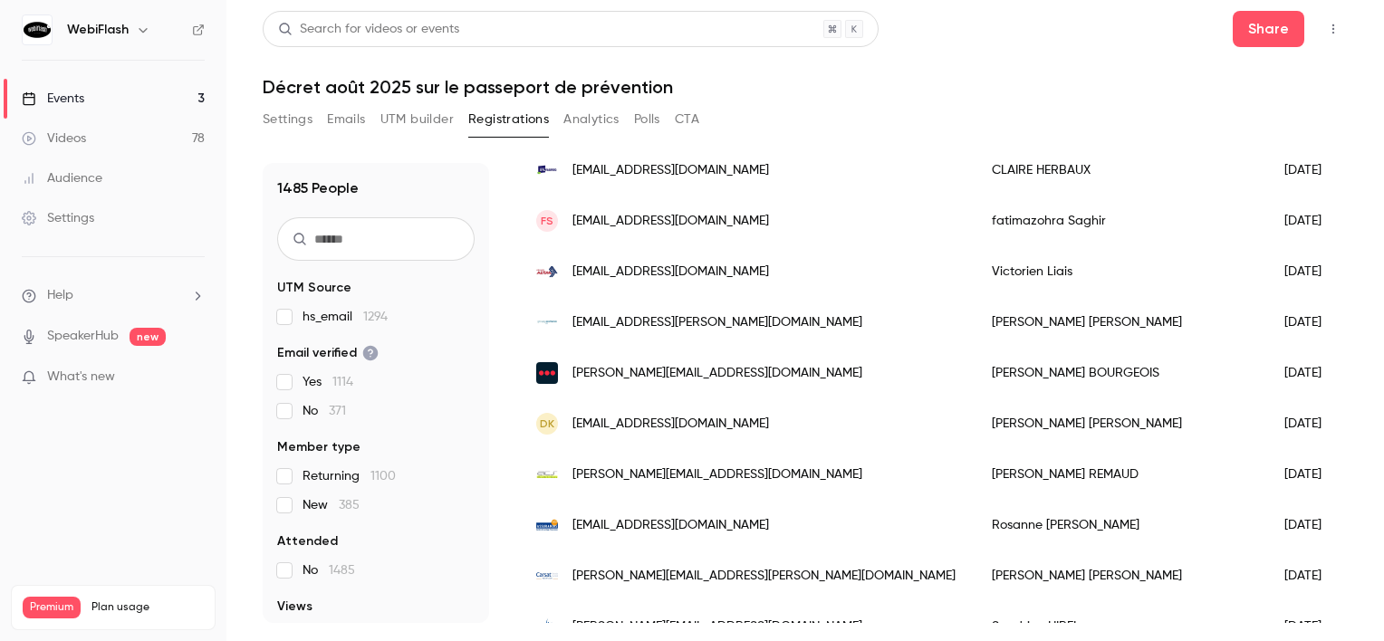
scroll to position [1359, 0]
click at [646, 438] on div "DK [EMAIL_ADDRESS][DOMAIN_NAME]" at bounding box center [746, 423] width 456 height 51
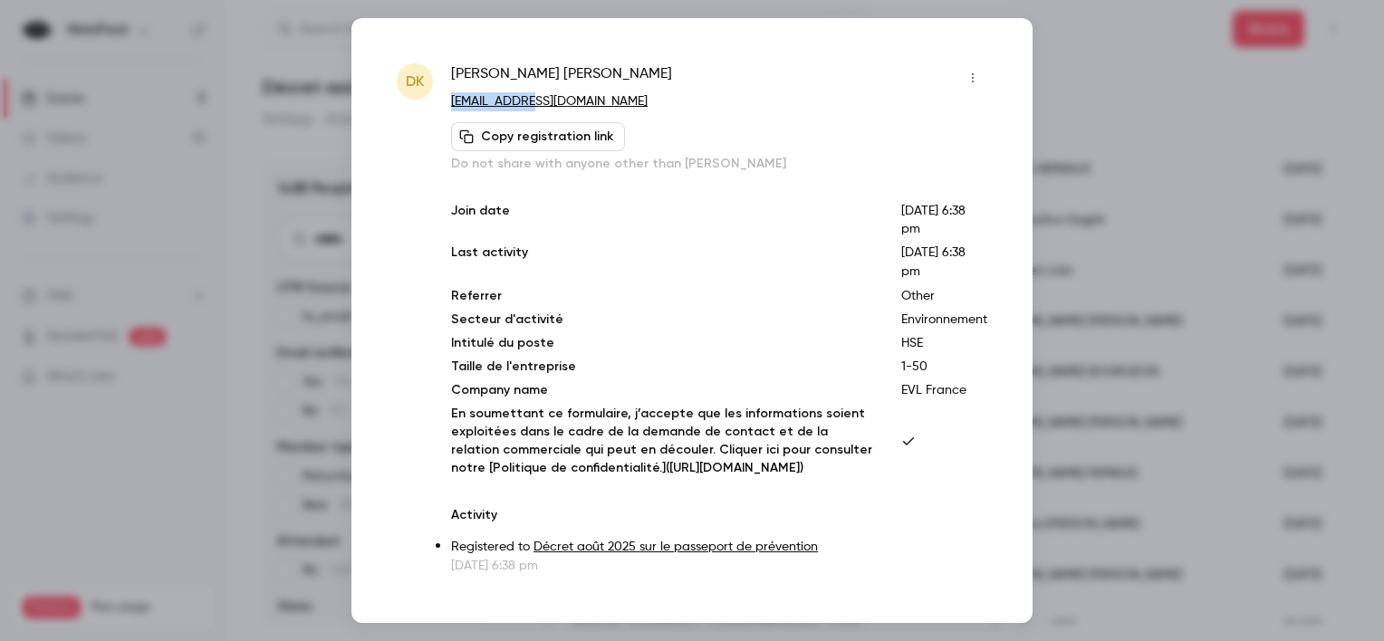
drag, startPoint x: 528, startPoint y: 98, endPoint x: 449, endPoint y: 96, distance: 78.8
click at [449, 96] on div "DK [PERSON_NAME] [EMAIL_ADDRESS][DOMAIN_NAME] Copy registration link Do not sha…" at bounding box center [692, 319] width 591 height 512
copy link "[EMAIL_ADDRESS][DOMAIN_NAME]"
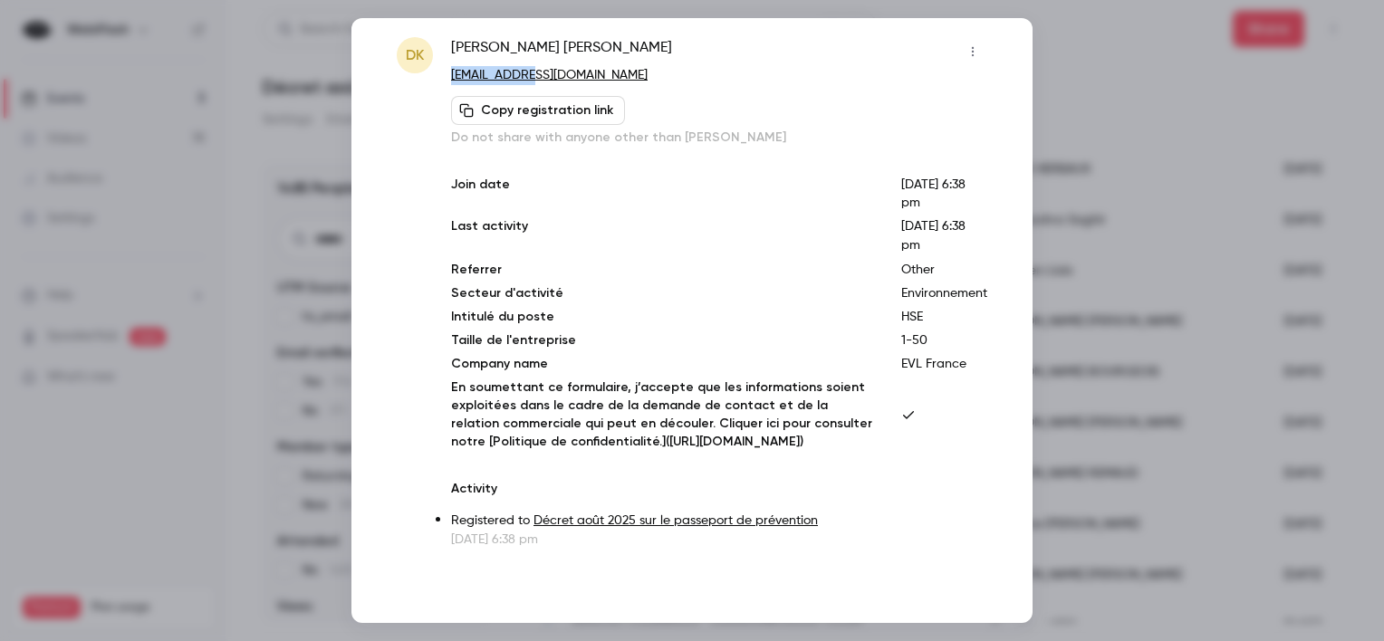
scroll to position [43, 0]
click at [1277, 332] on div at bounding box center [692, 320] width 1384 height 641
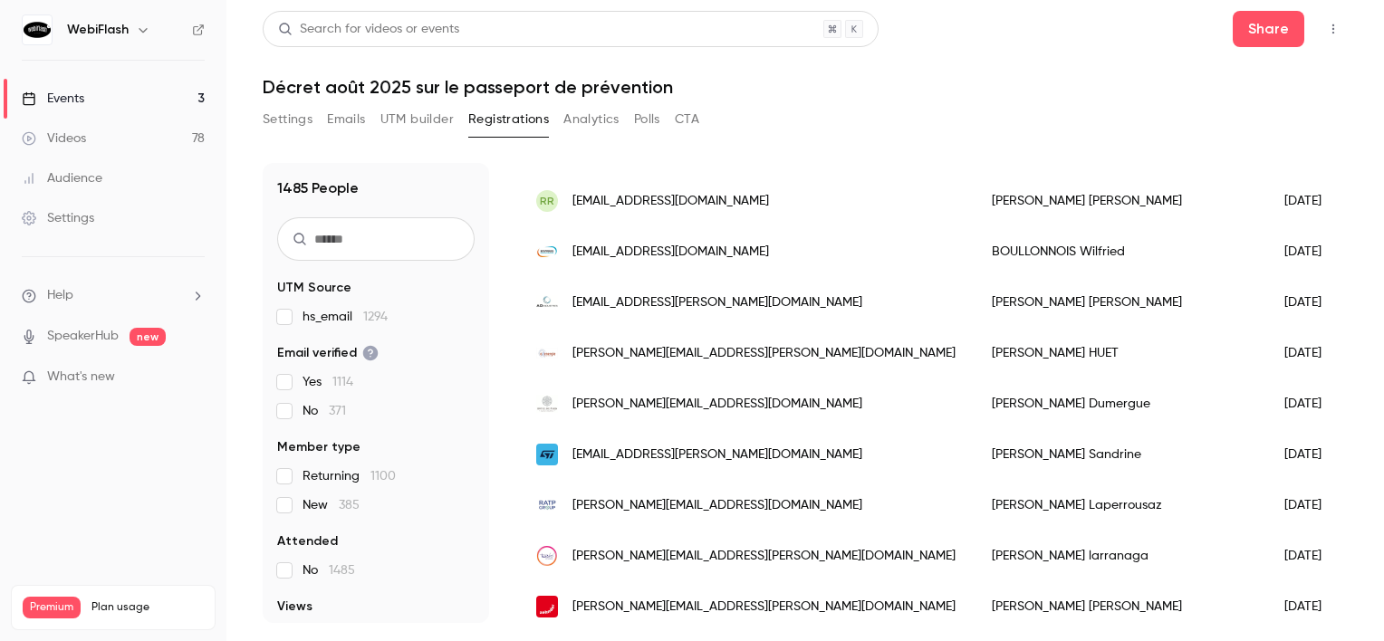
scroll to position [0, 0]
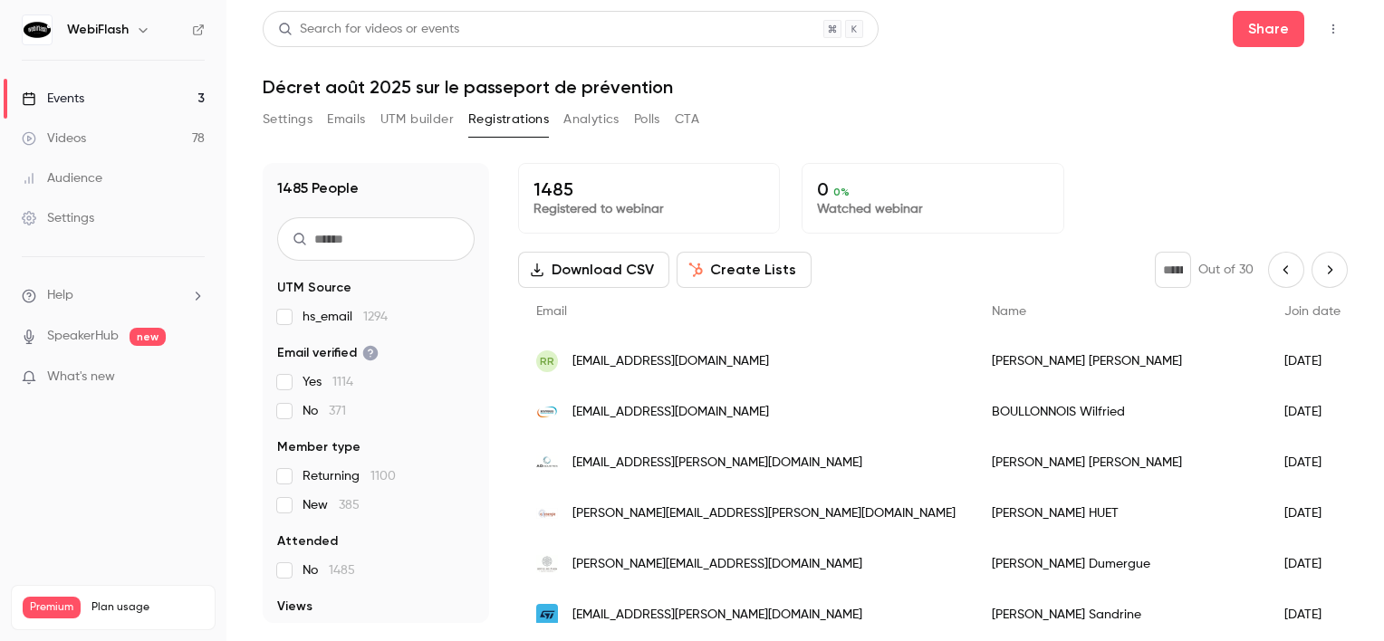
click at [1320, 273] on icon "Next page" at bounding box center [1330, 270] width 20 height 14
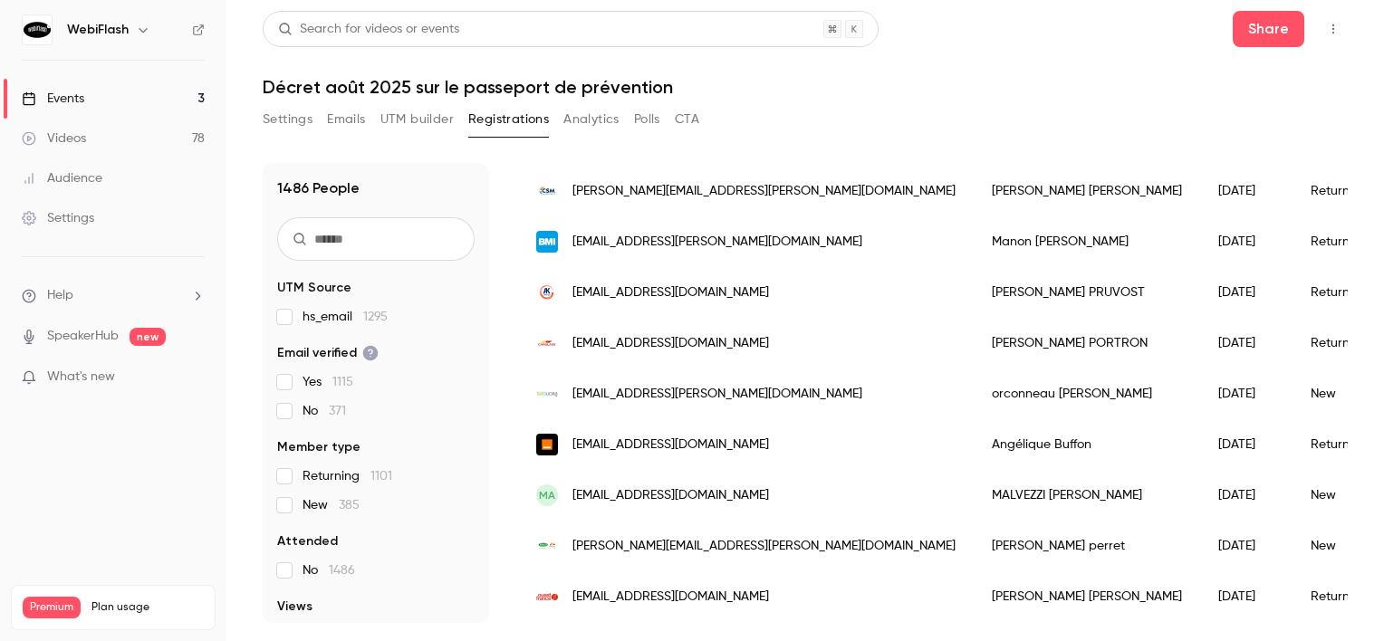
scroll to position [362, 0]
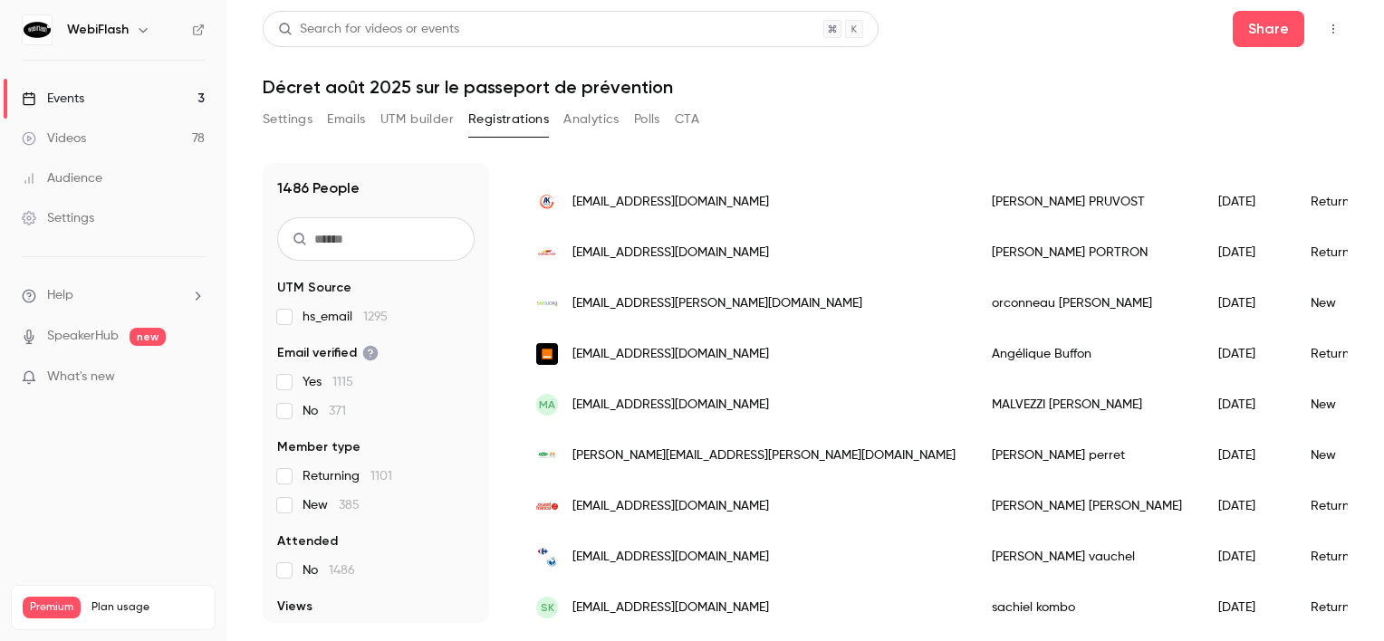
click at [749, 306] on div "[EMAIL_ADDRESS][PERSON_NAME][DOMAIN_NAME]" at bounding box center [746, 303] width 456 height 51
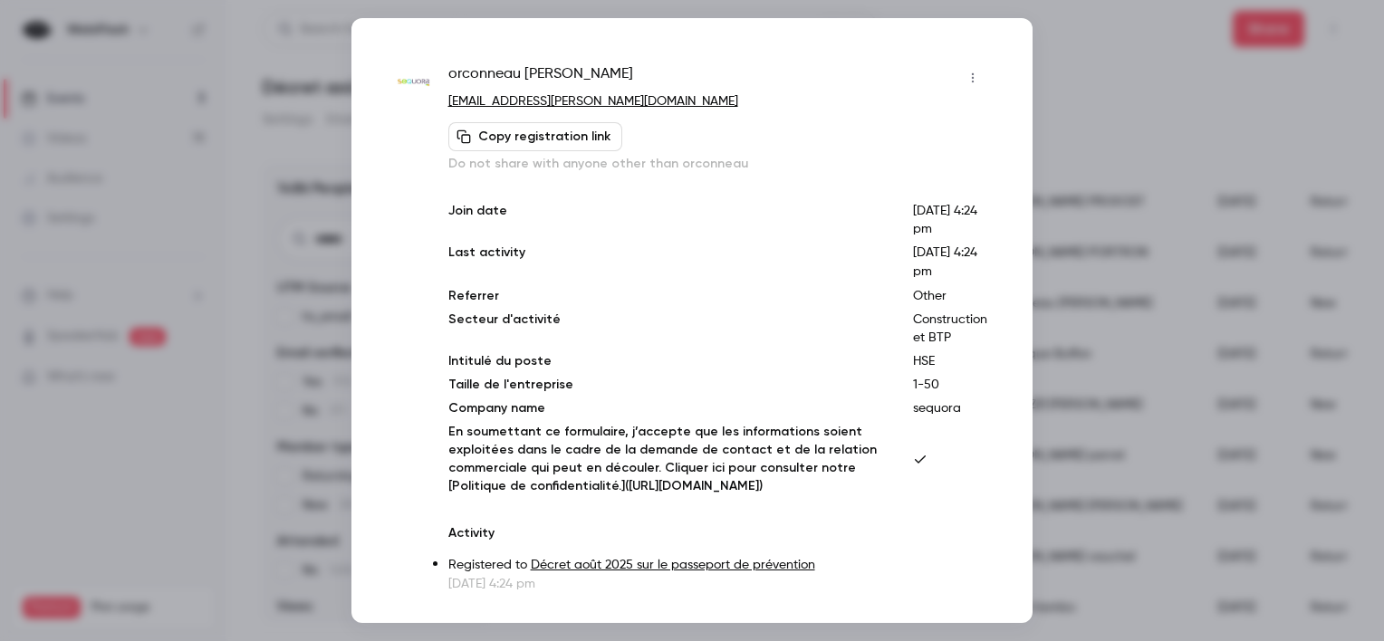
click at [966, 82] on icon "button" at bounding box center [973, 78] width 14 height 13
click at [914, 127] on div "Block from all events" at bounding box center [890, 124] width 138 height 18
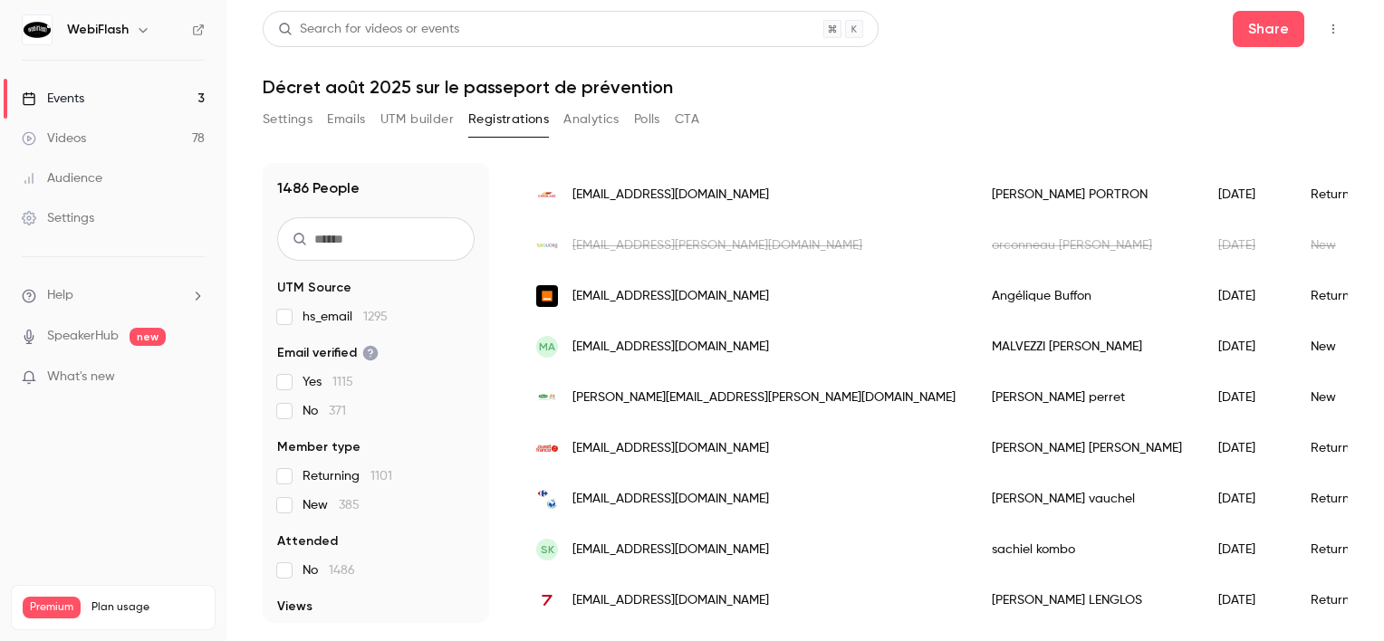
scroll to position [453, 0]
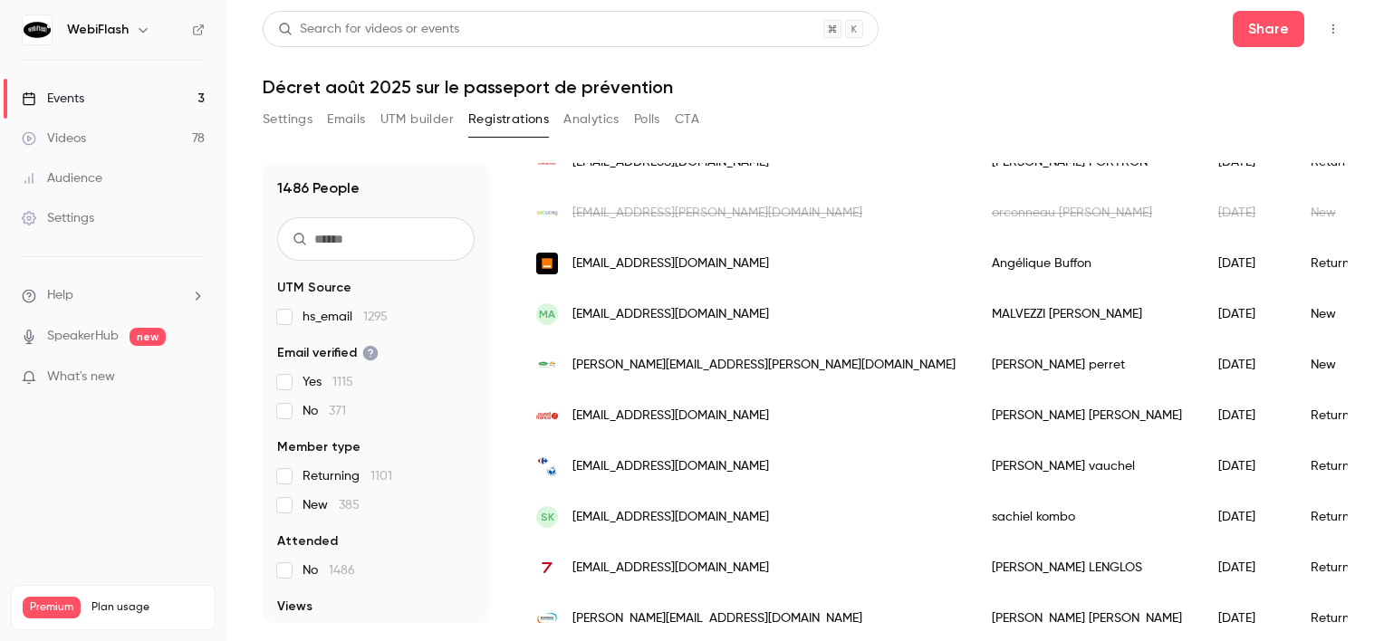
click at [772, 213] on div "[EMAIL_ADDRESS][PERSON_NAME][DOMAIN_NAME]" at bounding box center [746, 213] width 456 height 51
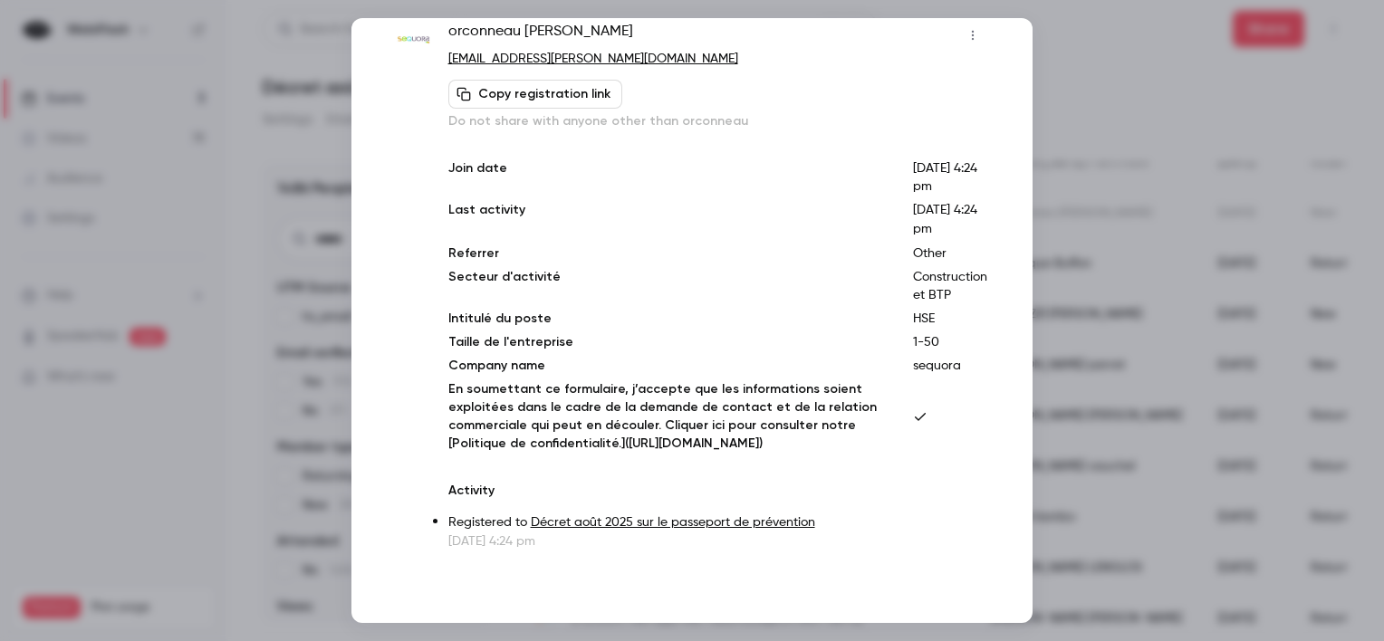
scroll to position [61, 0]
click at [1116, 397] on div at bounding box center [692, 320] width 1384 height 641
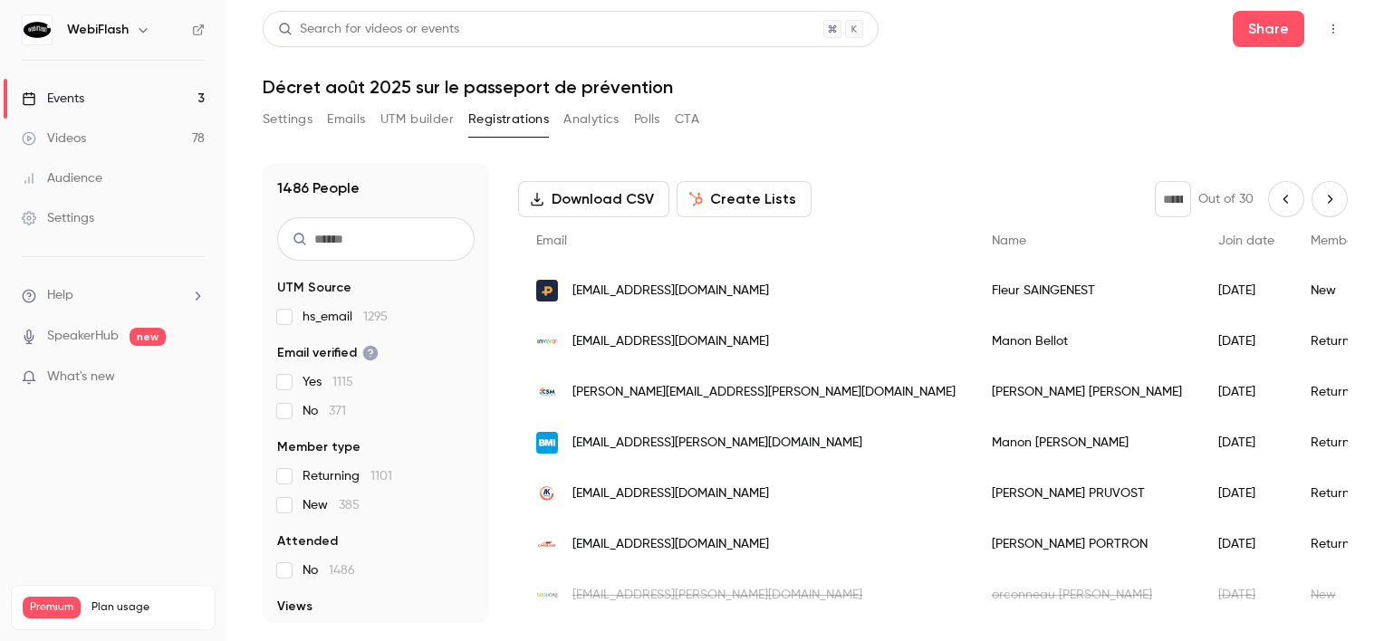
scroll to position [0, 0]
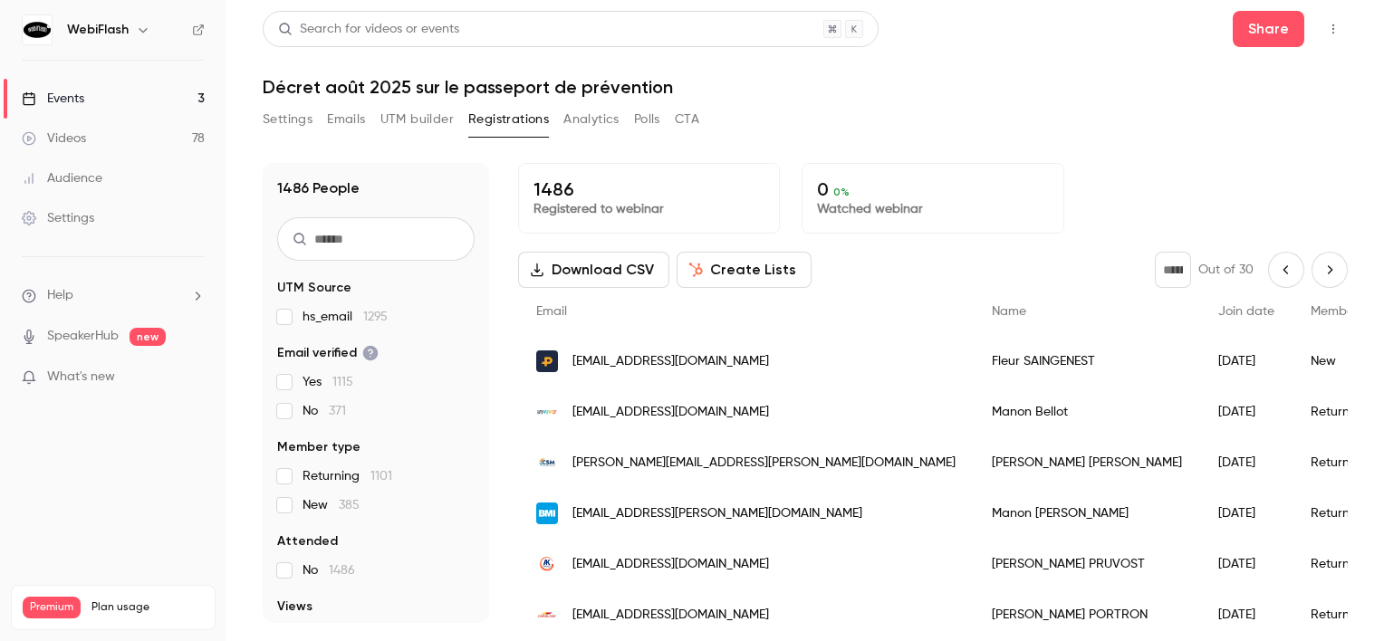
click at [1320, 261] on button "Next page" at bounding box center [1330, 270] width 36 height 36
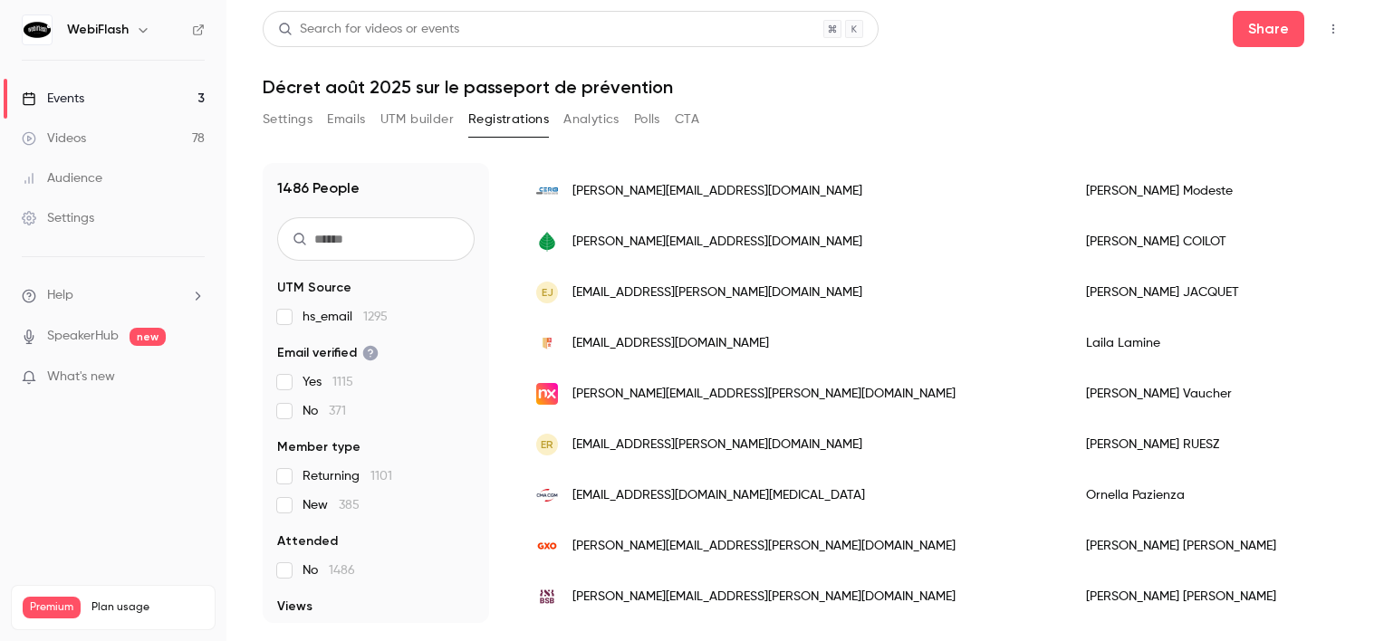
scroll to position [1631, 0]
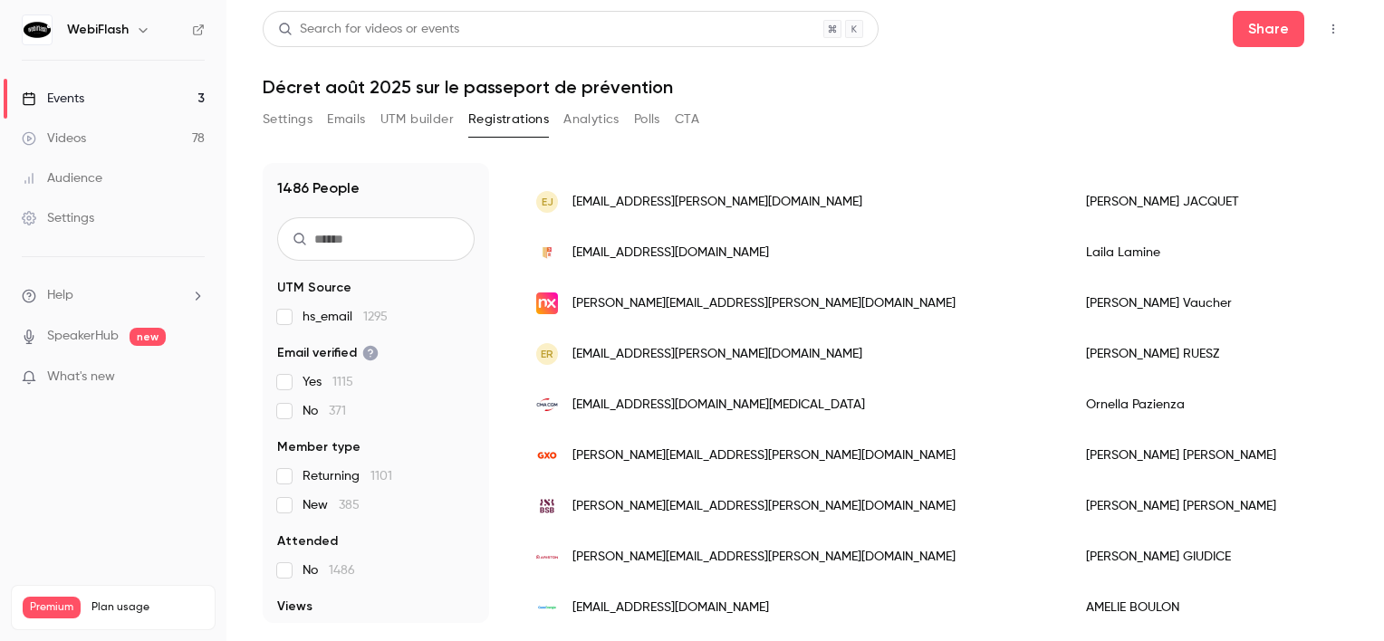
click at [718, 344] on div "ER [EMAIL_ADDRESS][PERSON_NAME][DOMAIN_NAME]" at bounding box center [793, 354] width 550 height 51
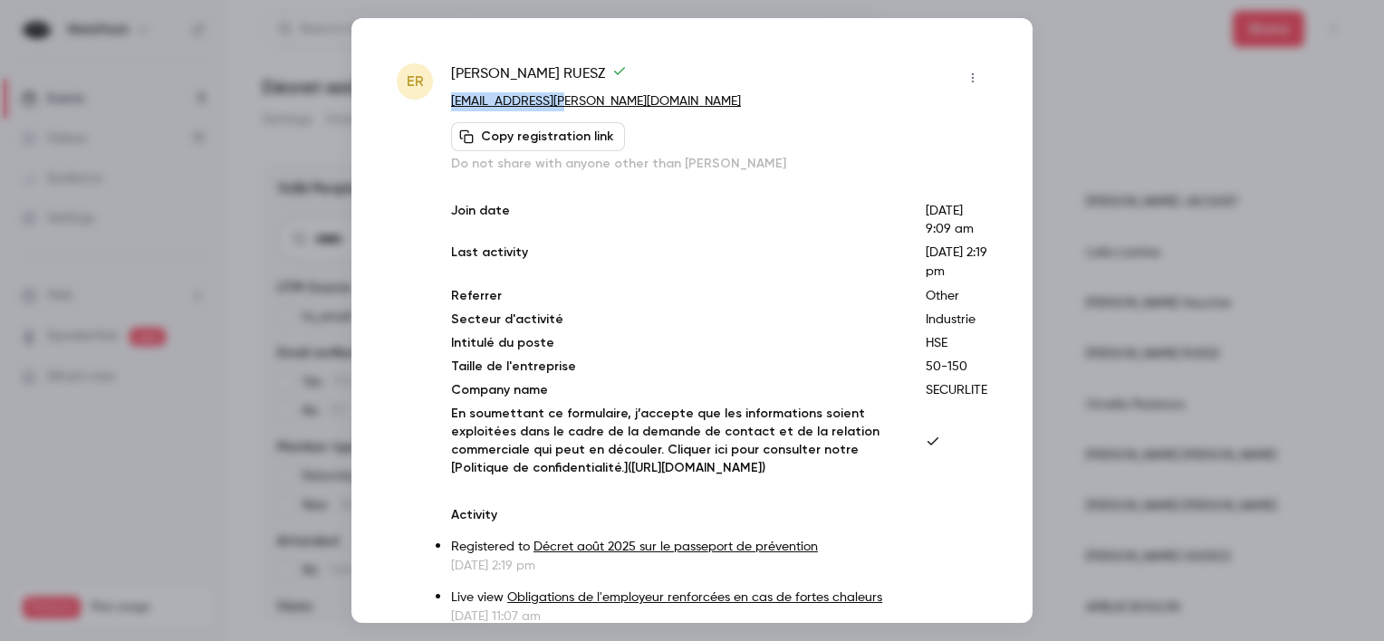
drag, startPoint x: 593, startPoint y: 101, endPoint x: 449, endPoint y: 103, distance: 144.1
click at [449, 103] on div "ER [PERSON_NAME] [EMAIL_ADDRESS][PERSON_NAME][DOMAIN_NAME] Copy registration li…" at bounding box center [692, 446] width 591 height 766
copy link "[EMAIL_ADDRESS][PERSON_NAME][DOMAIN_NAME]"
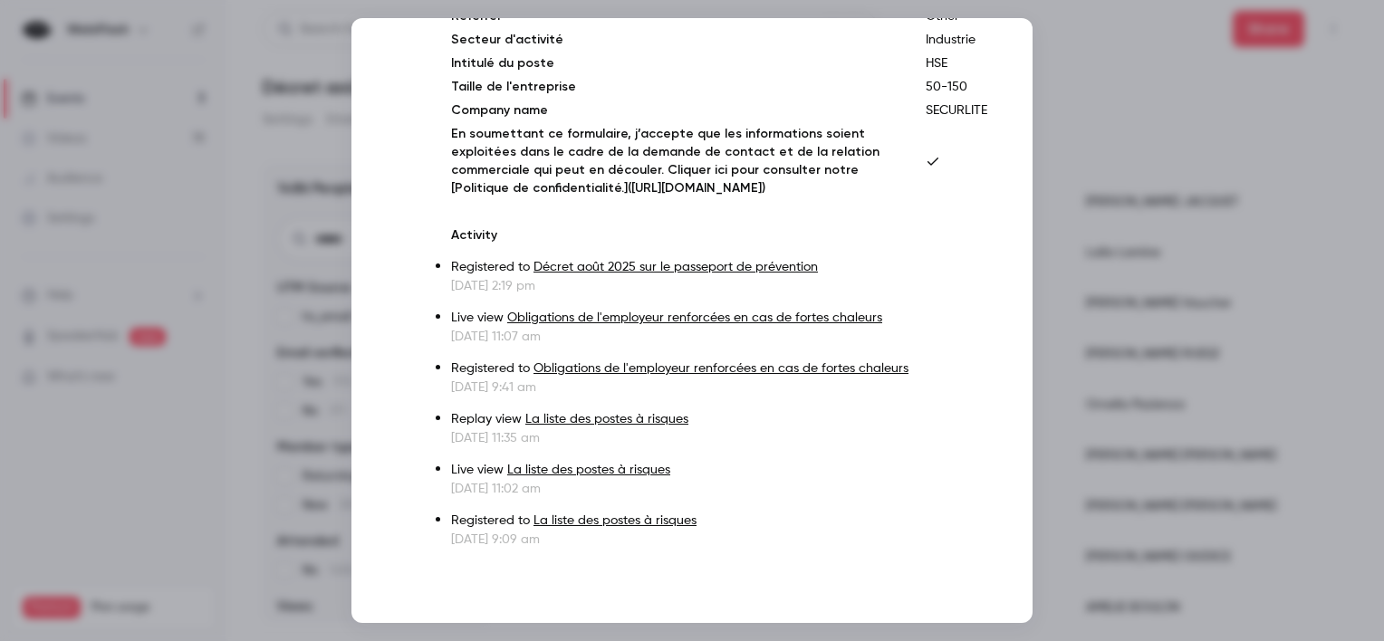
scroll to position [327, 0]
click at [1214, 368] on div at bounding box center [692, 320] width 1384 height 641
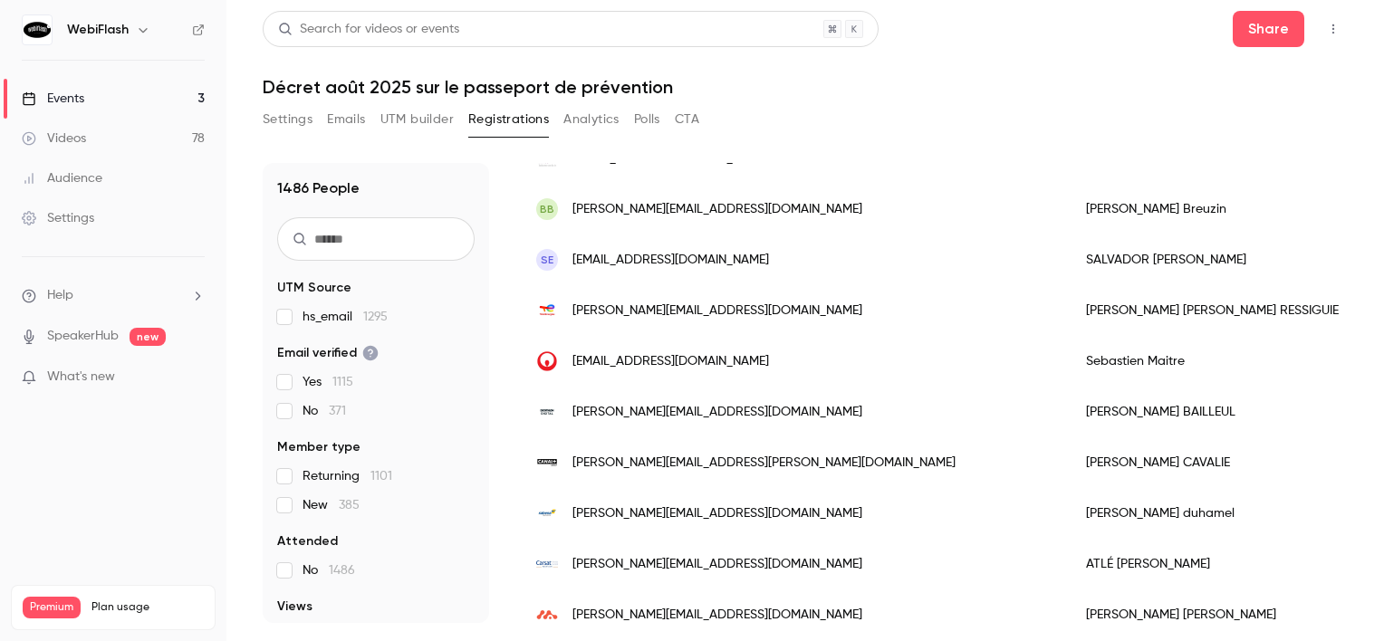
scroll to position [0, 0]
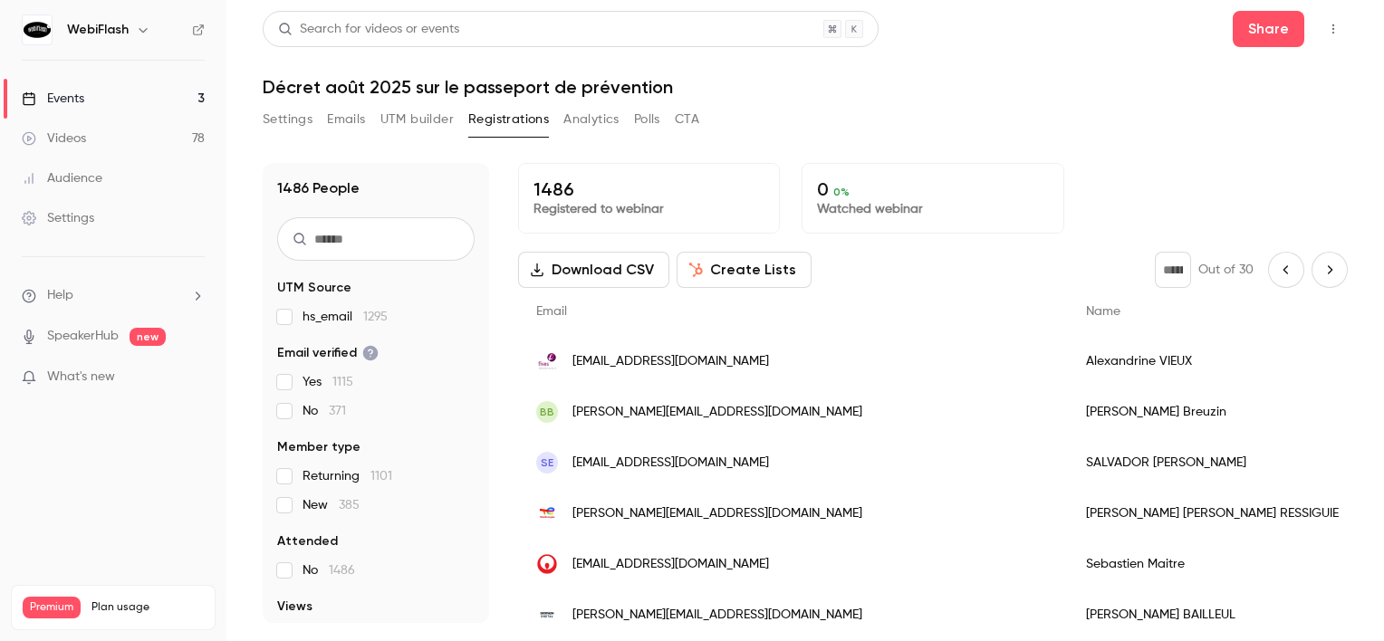
click at [1320, 266] on icon "Next page" at bounding box center [1330, 270] width 20 height 14
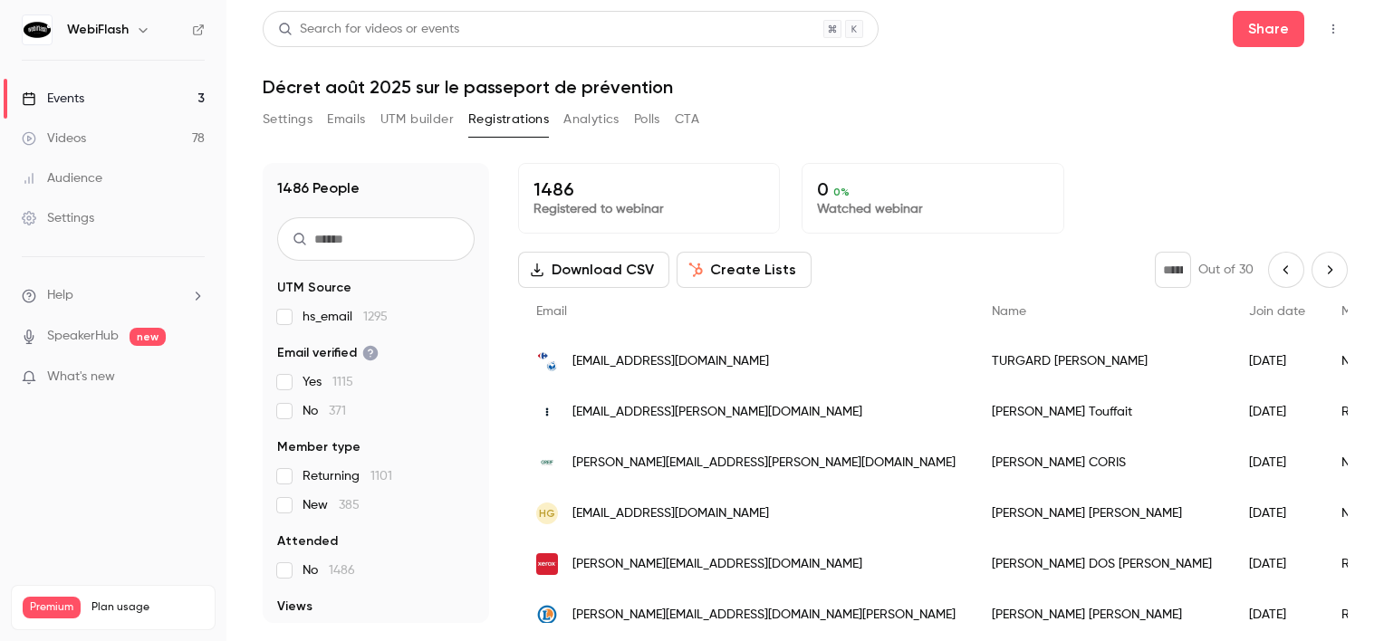
click at [1312, 280] on button "Next page" at bounding box center [1330, 270] width 36 height 36
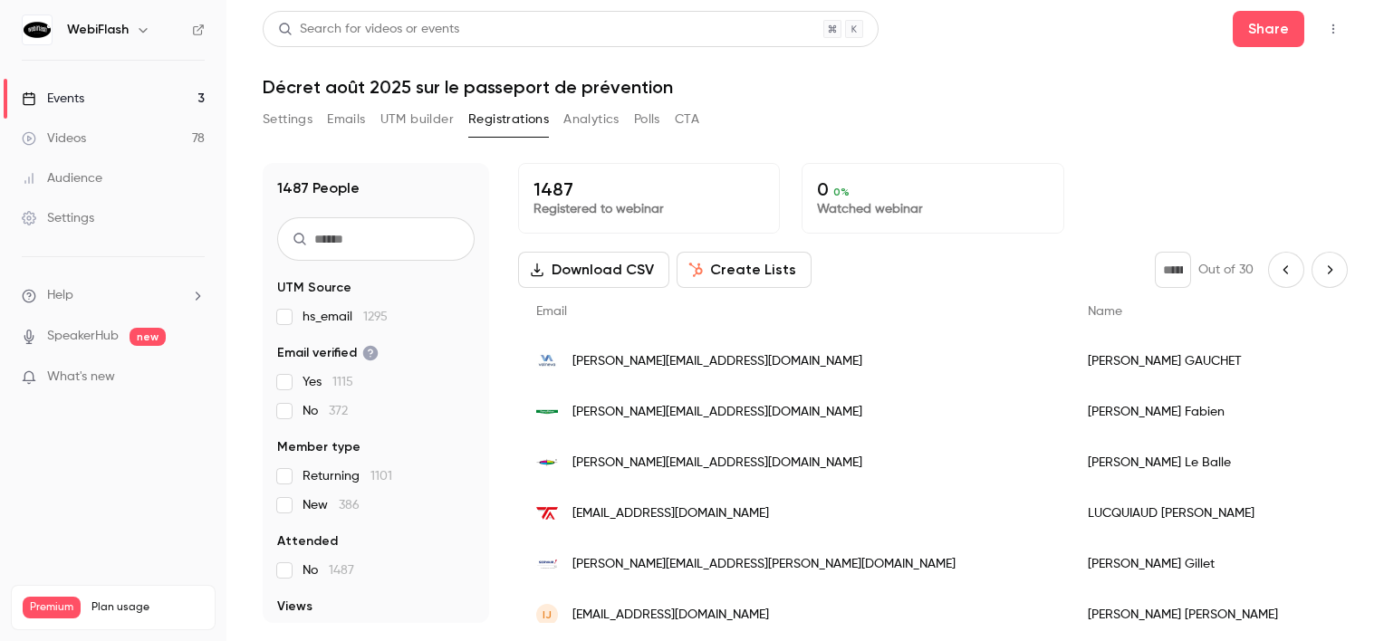
click at [1324, 275] on icon "Next page" at bounding box center [1330, 270] width 20 height 14
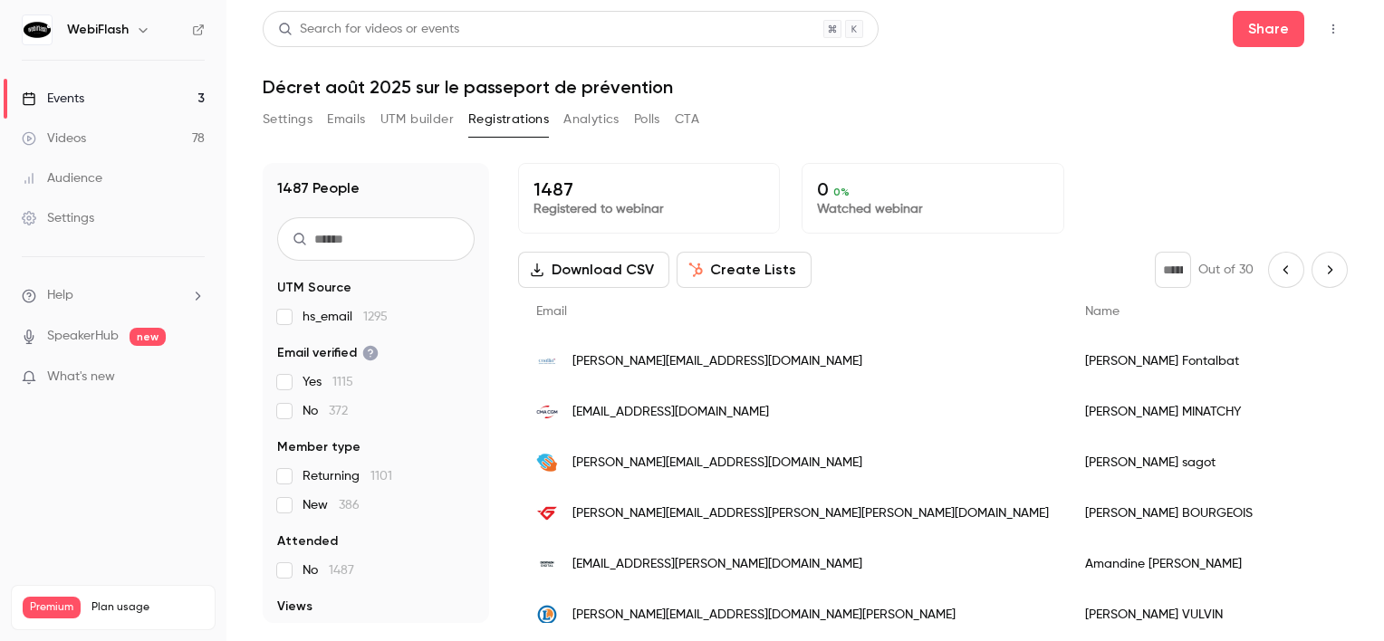
click at [1320, 266] on icon "Next page" at bounding box center [1330, 270] width 20 height 14
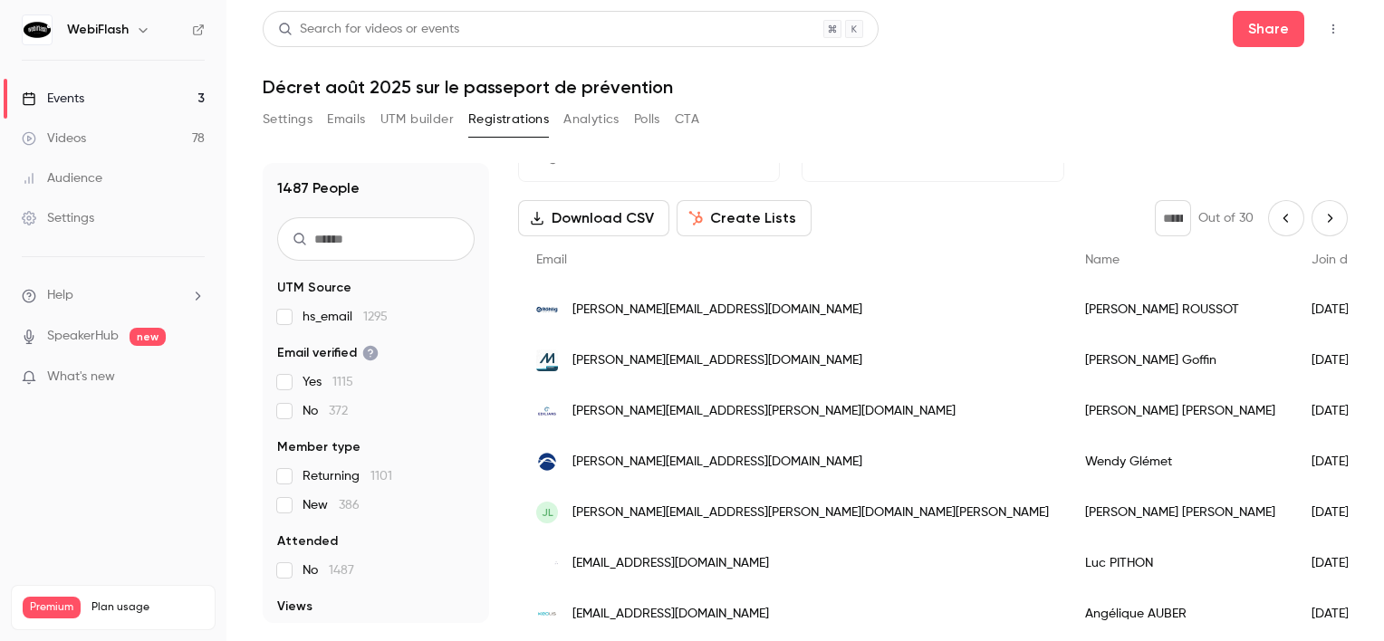
scroll to position [14, 0]
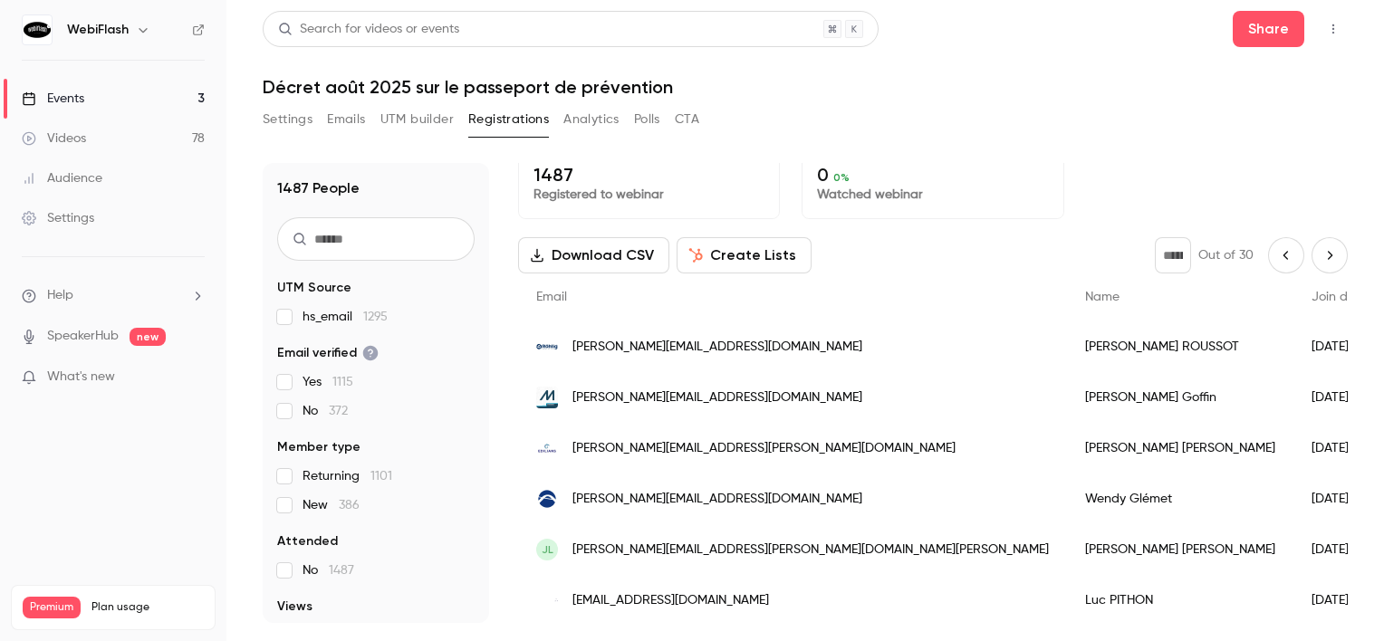
click at [1320, 253] on icon "Next page" at bounding box center [1330, 255] width 20 height 14
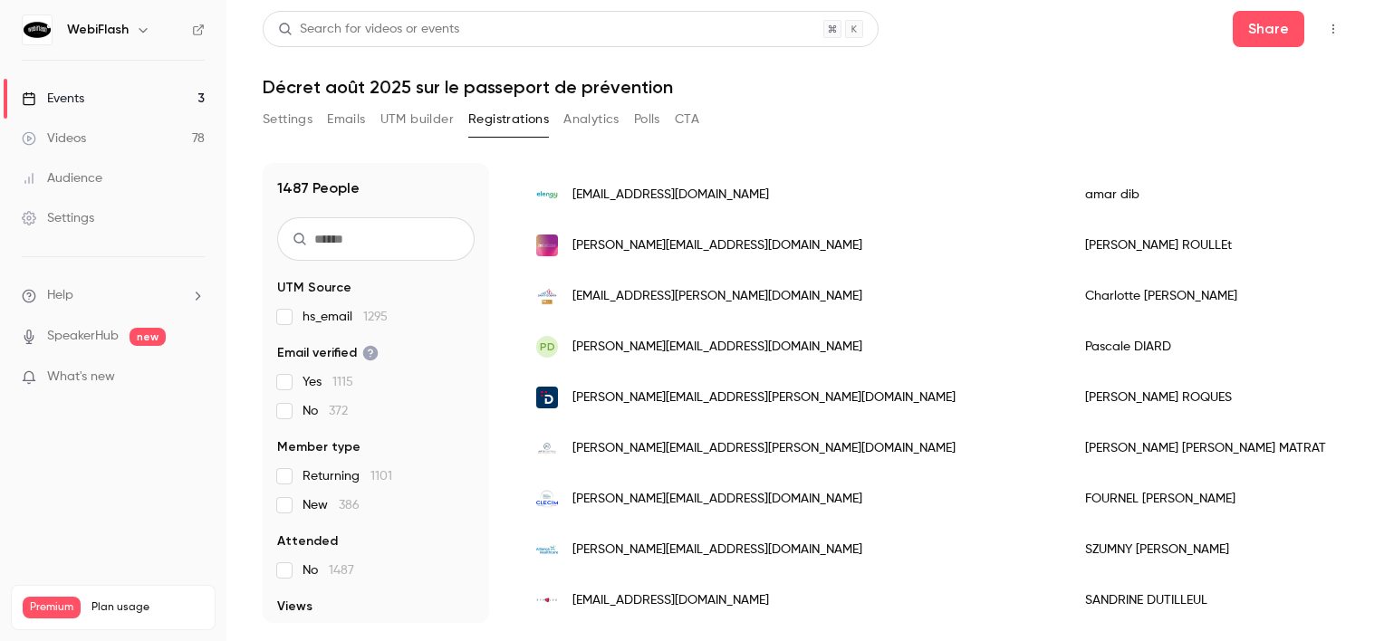
scroll to position [0, 0]
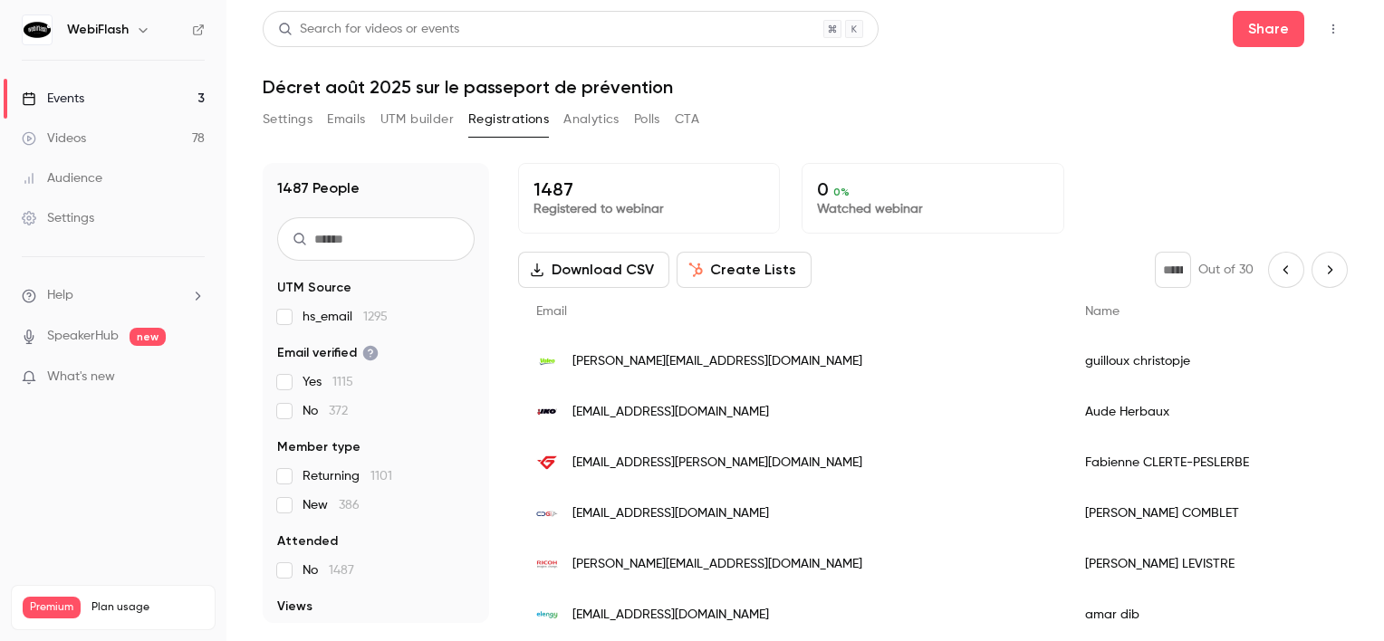
click at [1322, 261] on button "Next page" at bounding box center [1330, 270] width 36 height 36
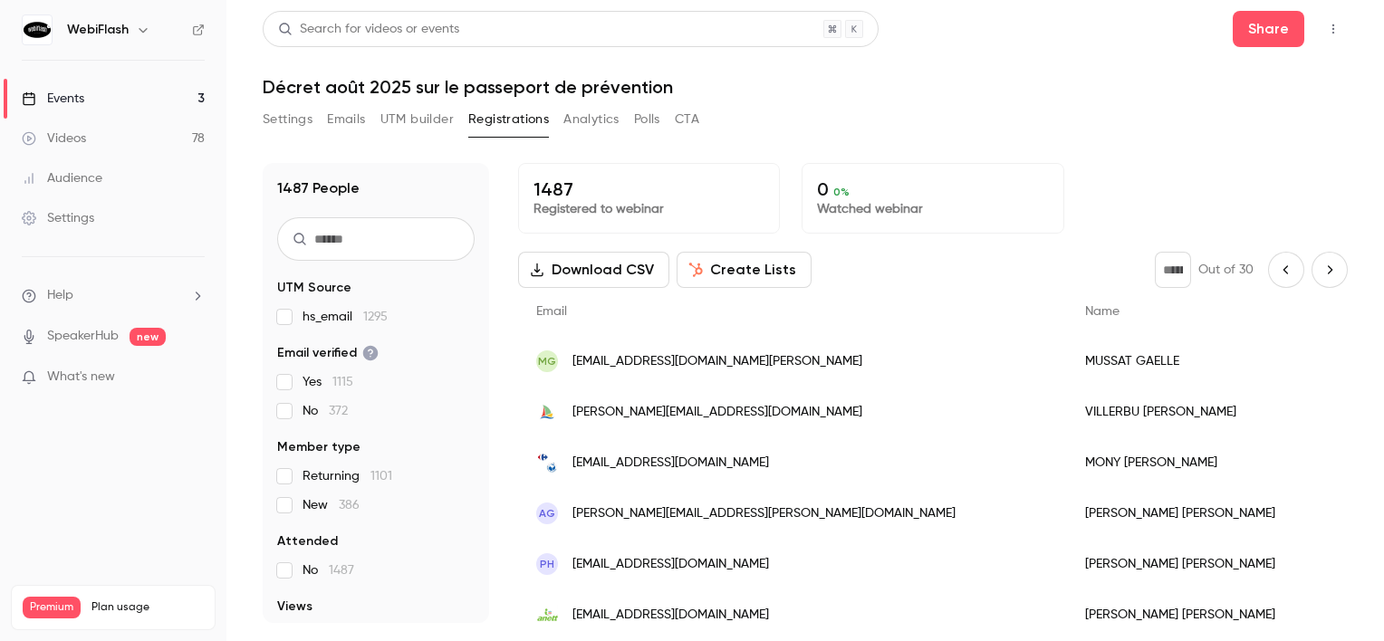
click at [1325, 268] on icon "Next page" at bounding box center [1330, 270] width 20 height 14
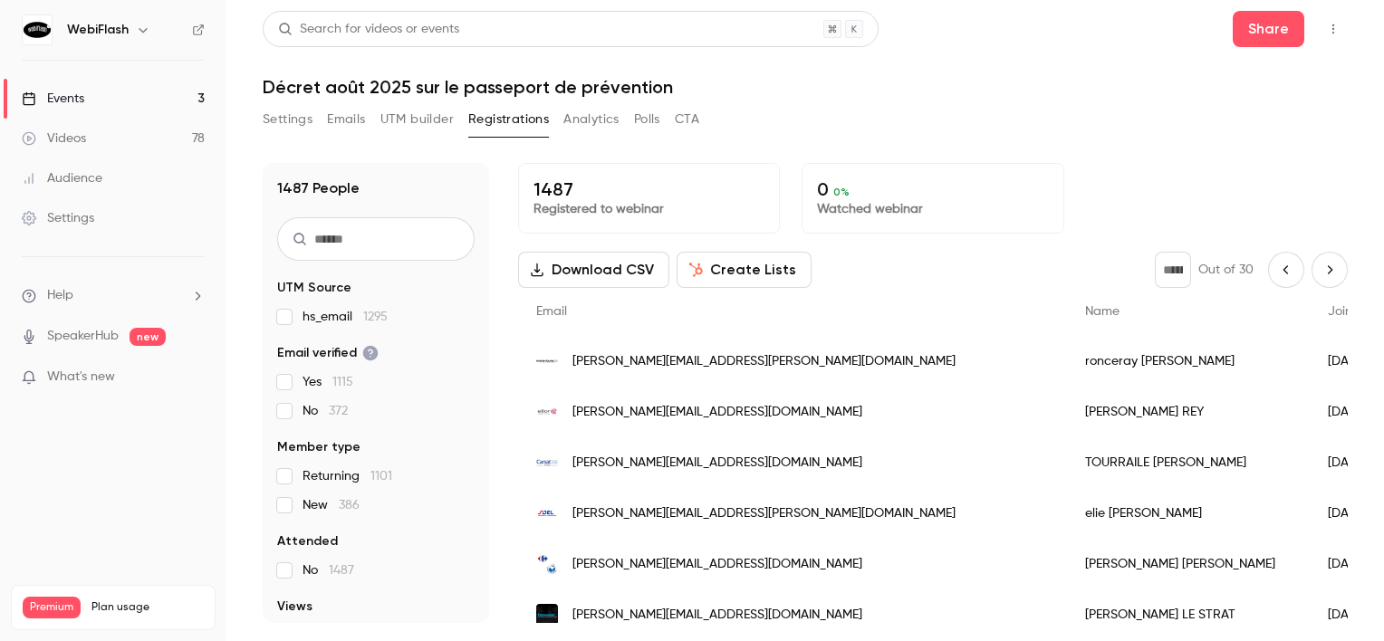
click at [1324, 278] on button "Next page" at bounding box center [1330, 270] width 36 height 36
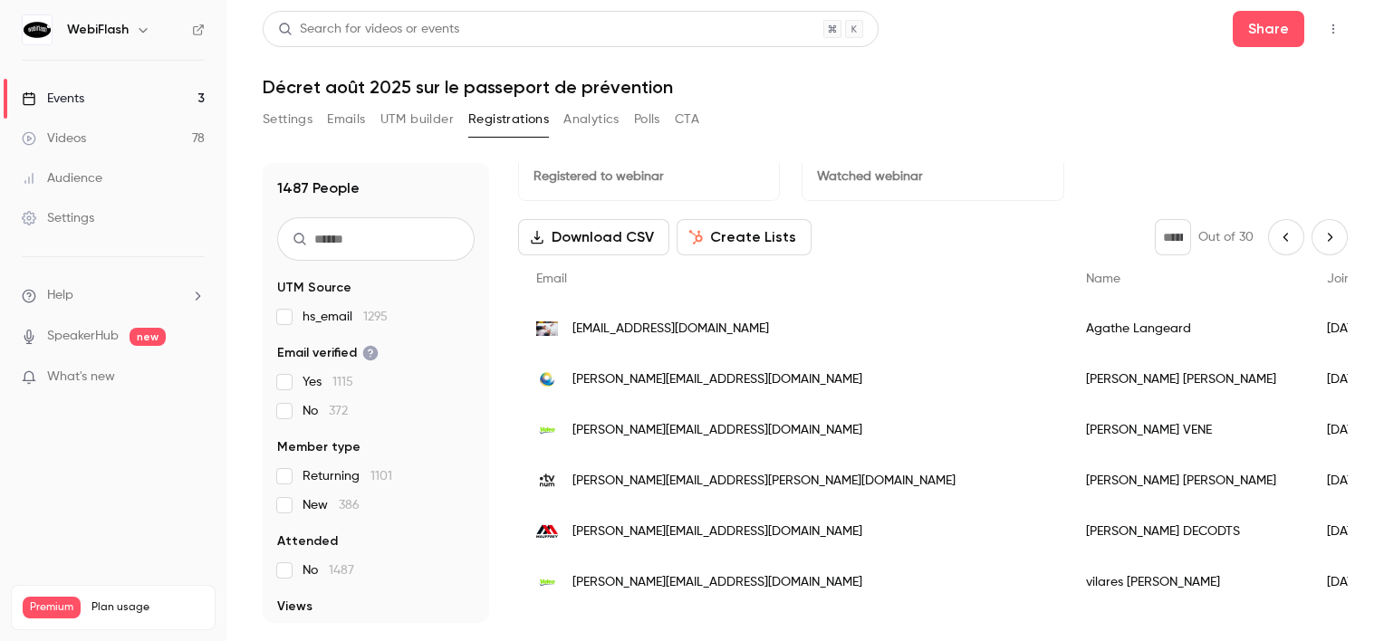
scroll to position [5, 0]
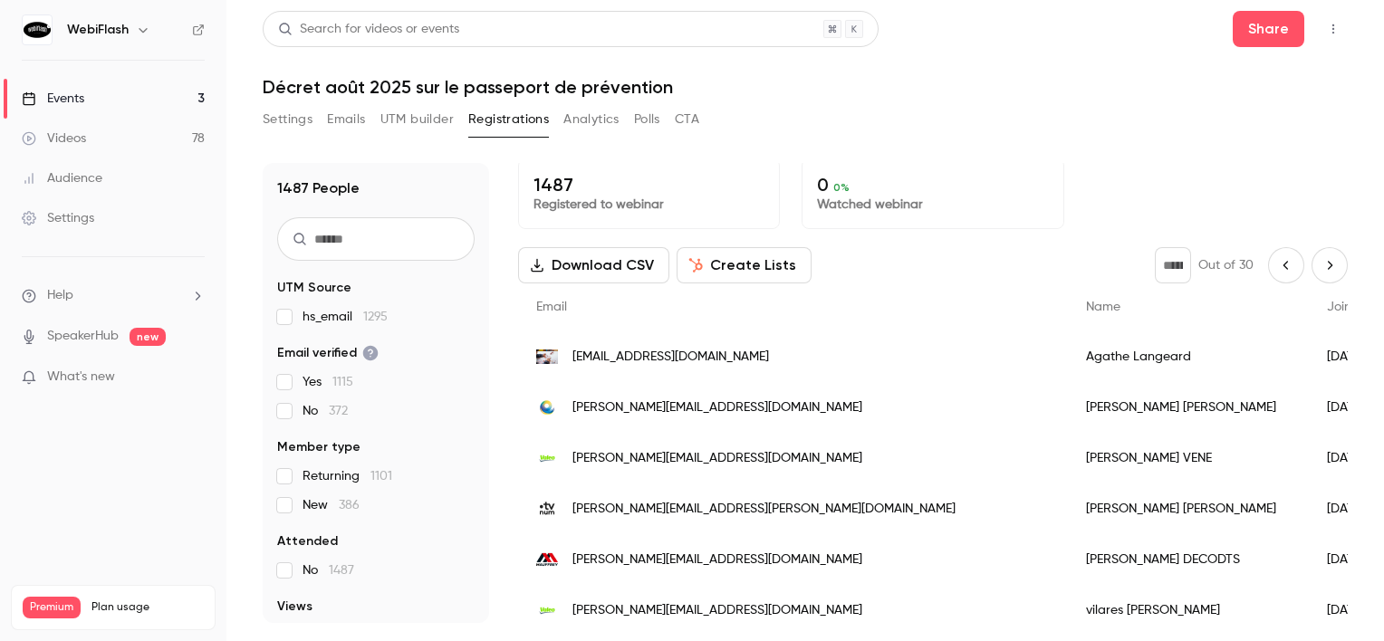
click at [1308, 247] on div "** Out of 30" at bounding box center [1251, 265] width 193 height 36
click at [1312, 252] on button "Next page" at bounding box center [1330, 265] width 36 height 36
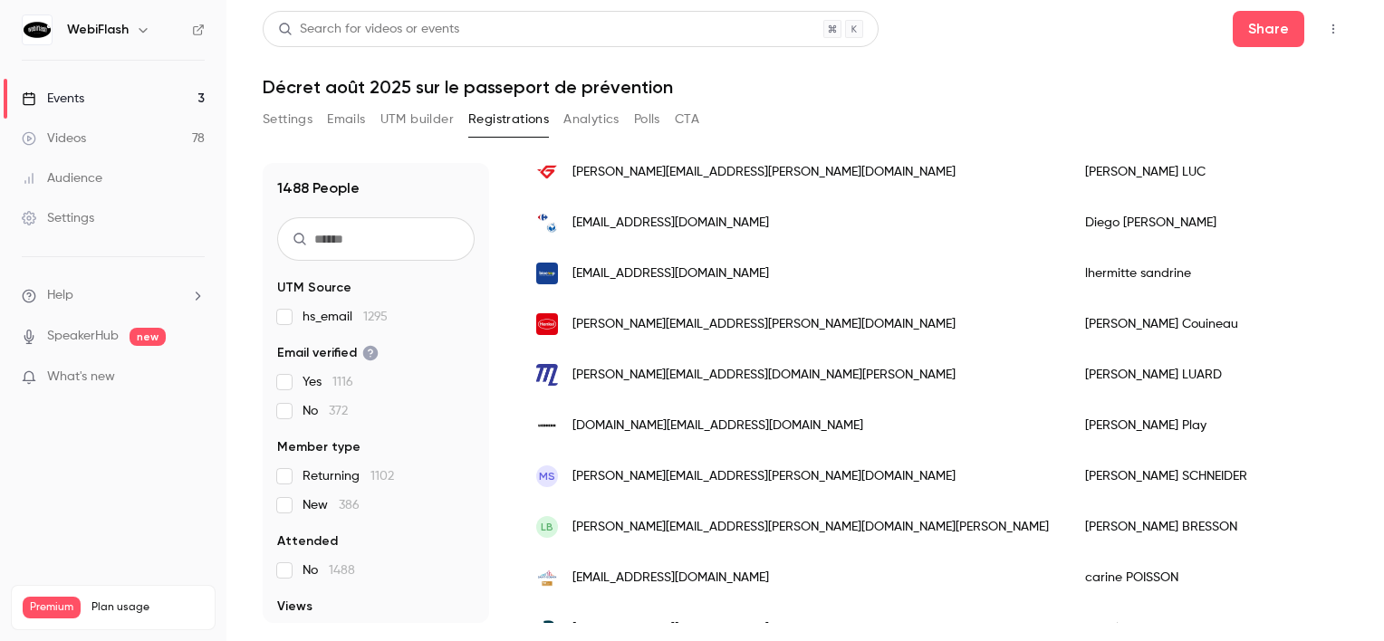
scroll to position [0, 0]
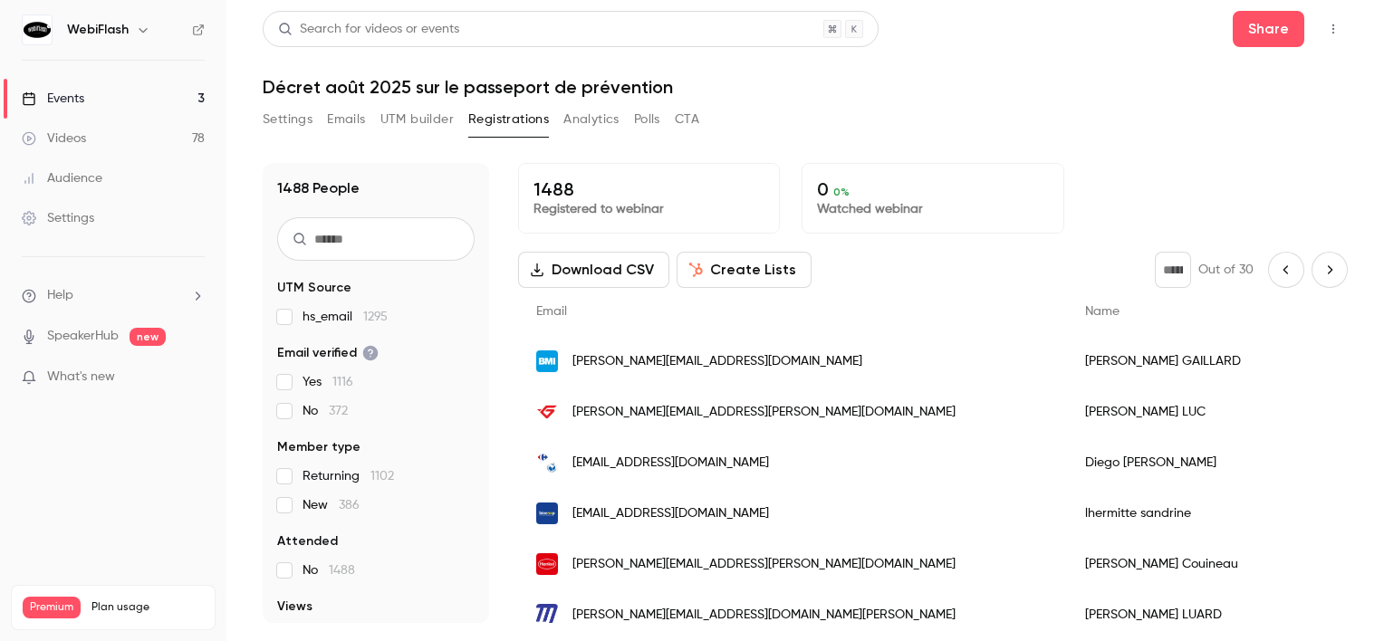
click at [1320, 263] on icon "Next page" at bounding box center [1330, 270] width 20 height 14
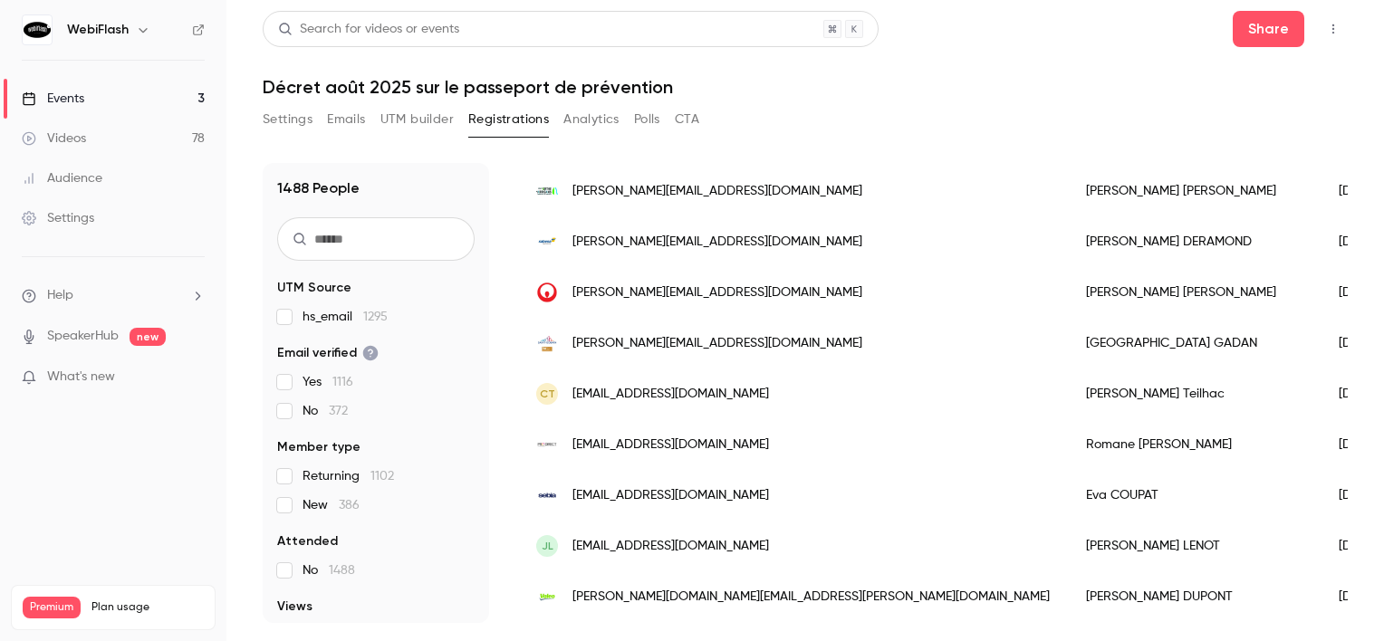
scroll to position [1631, 0]
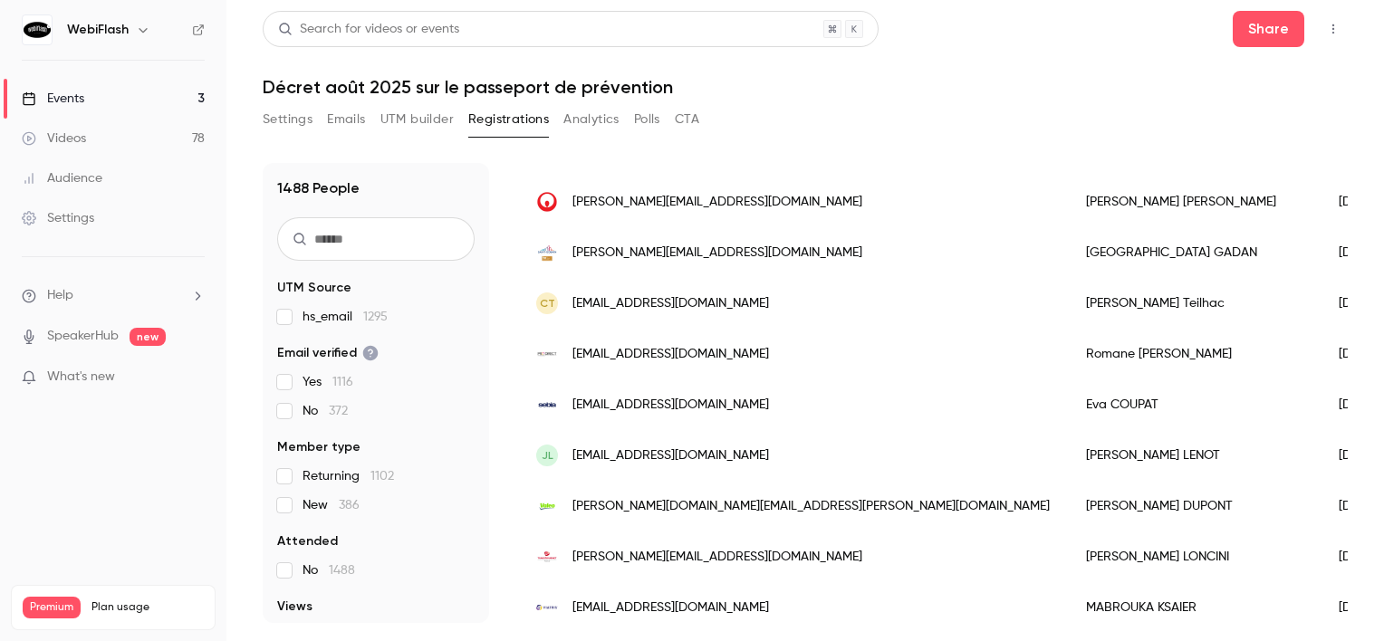
click at [757, 447] on div "JL [EMAIL_ADDRESS][DOMAIN_NAME]" at bounding box center [793, 455] width 550 height 51
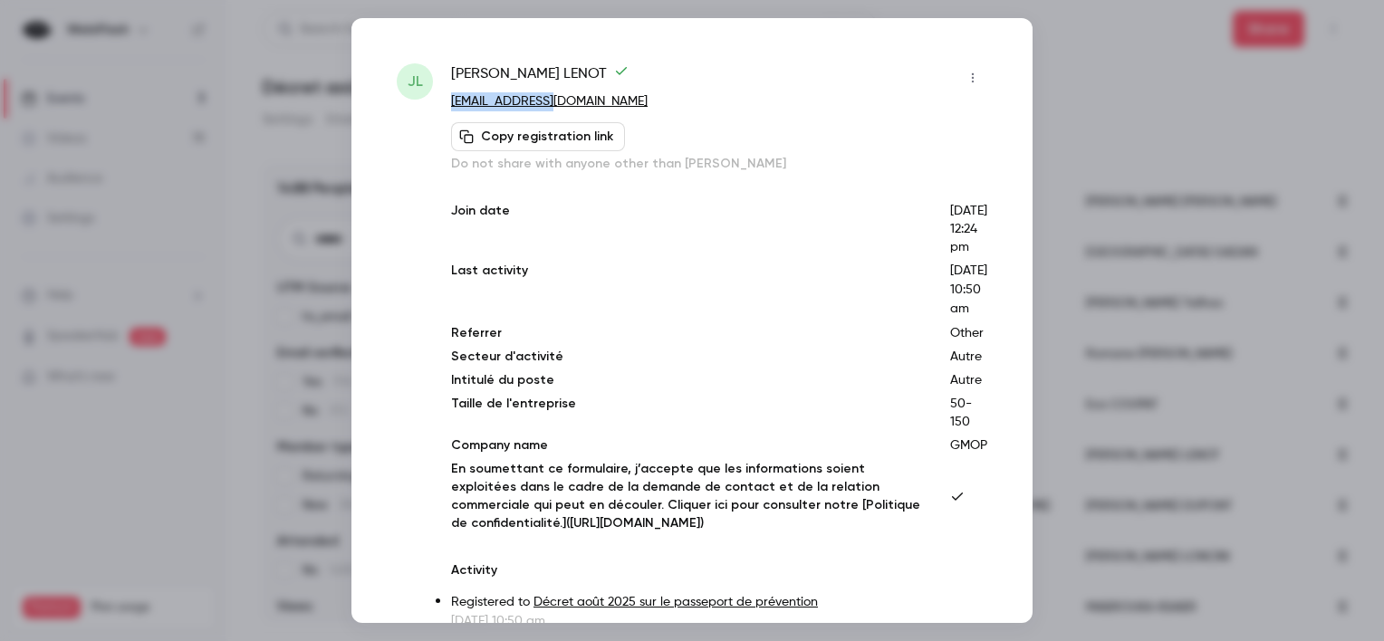
drag, startPoint x: 562, startPoint y: 101, endPoint x: 450, endPoint y: 98, distance: 111.5
click at [451, 98] on p "[EMAIL_ADDRESS][DOMAIN_NAME]" at bounding box center [719, 101] width 536 height 19
copy link "[EMAIL_ADDRESS][DOMAIN_NAME]"
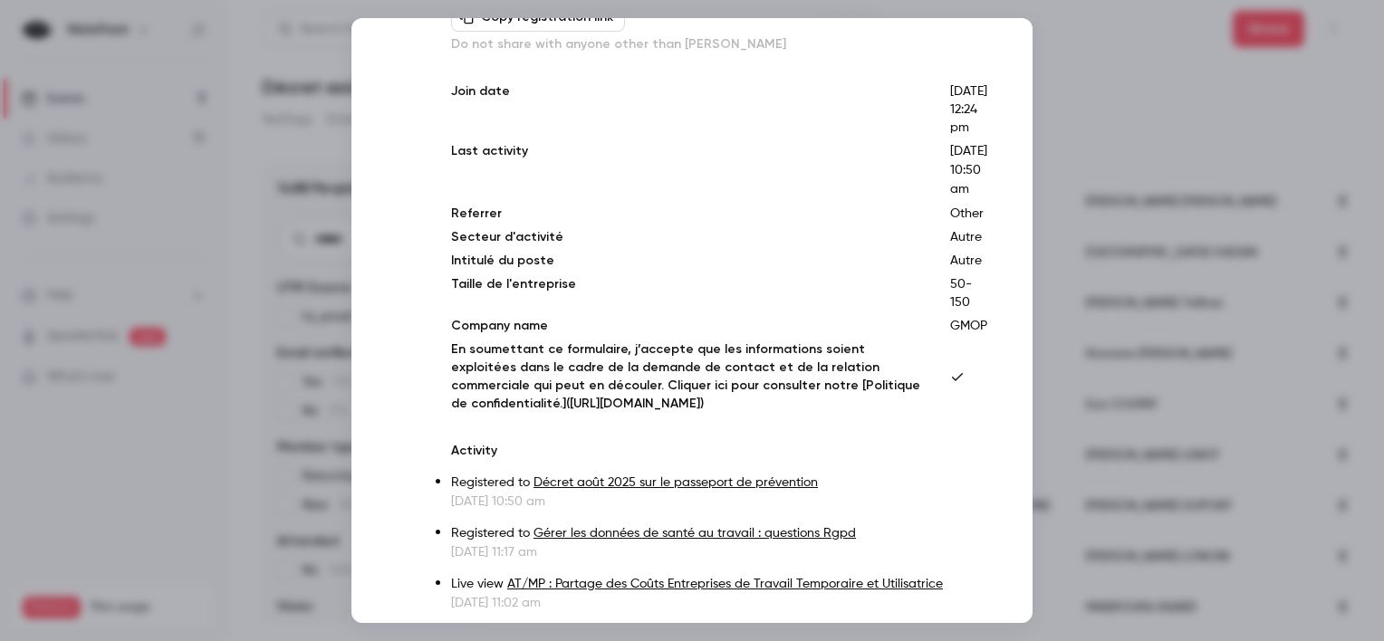
scroll to position [401, 0]
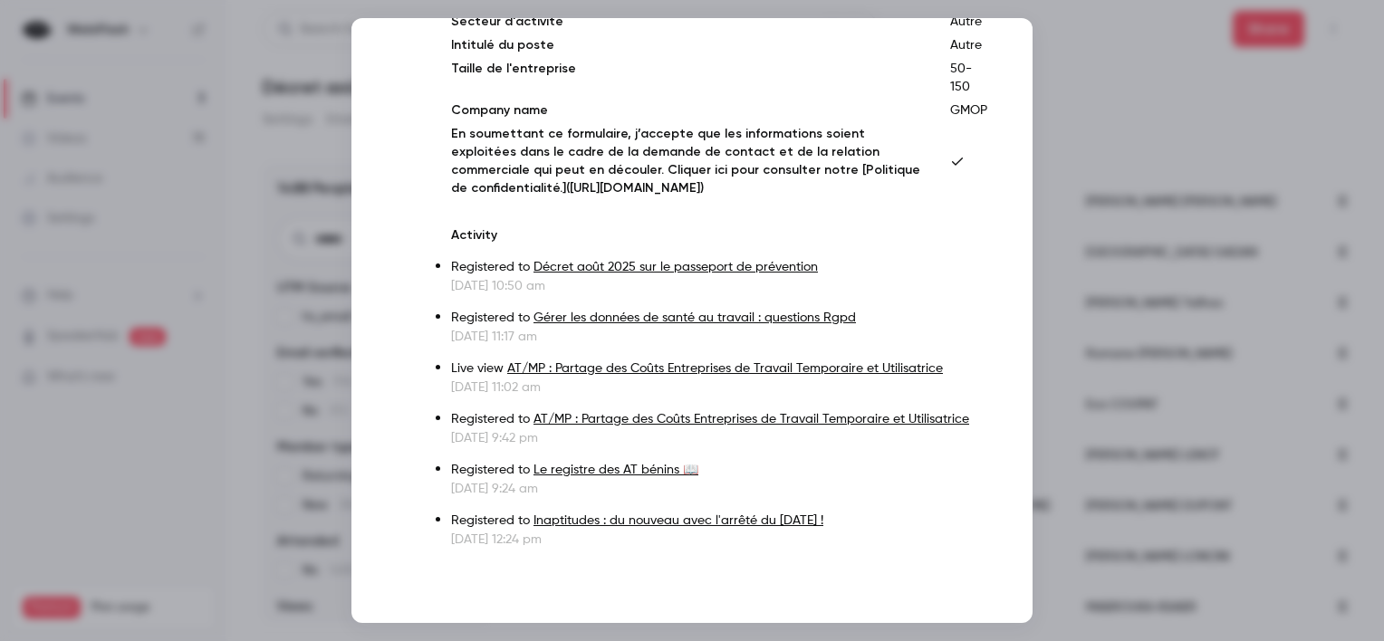
click at [1225, 329] on div at bounding box center [692, 320] width 1384 height 641
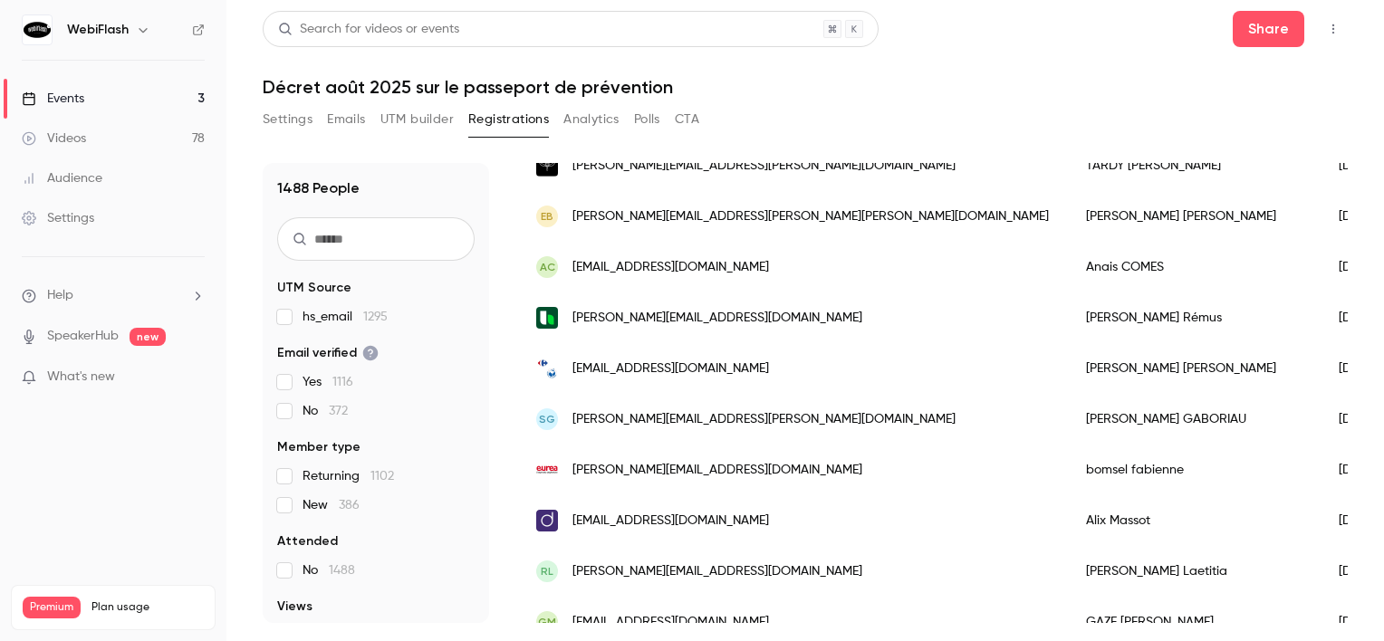
scroll to position [0, 0]
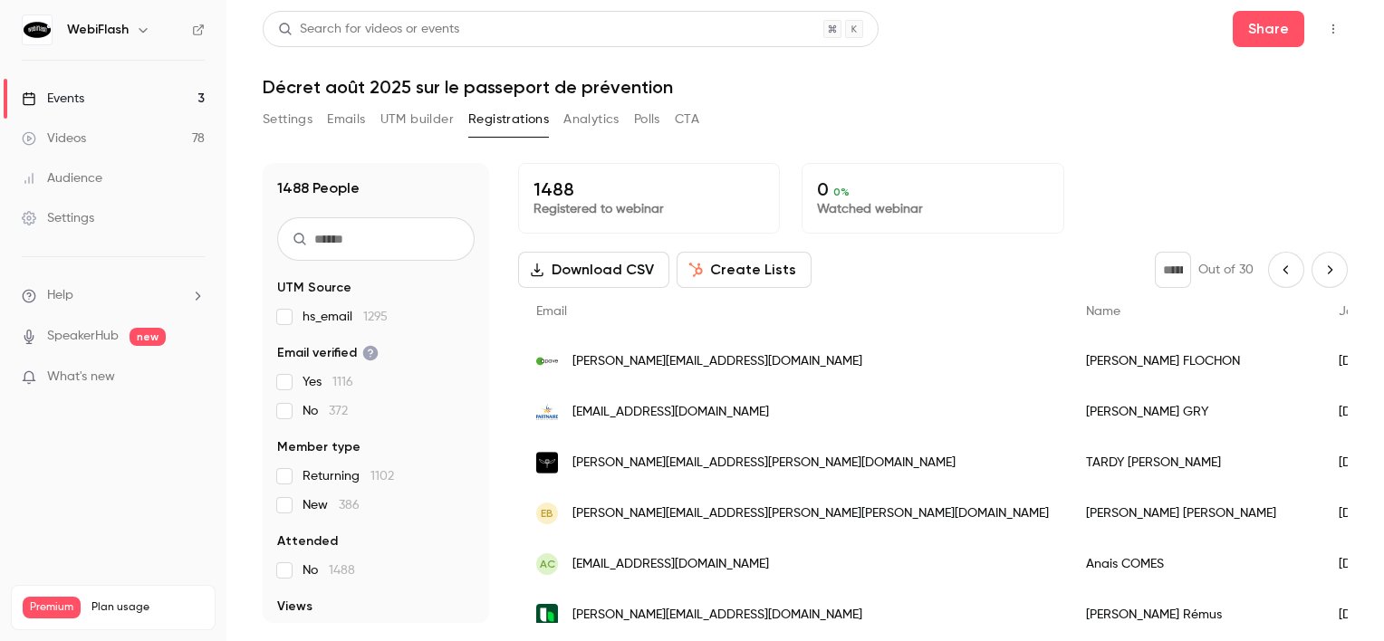
click at [1322, 270] on icon "Next page" at bounding box center [1330, 270] width 20 height 14
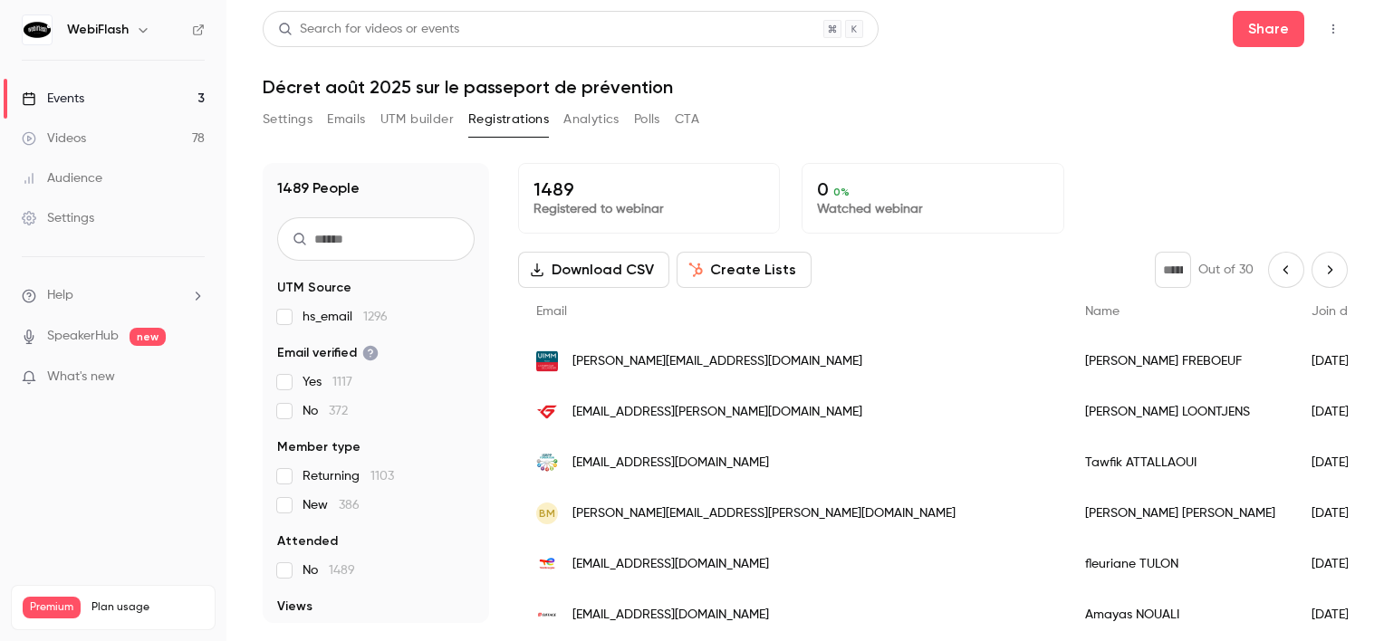
scroll to position [91, 0]
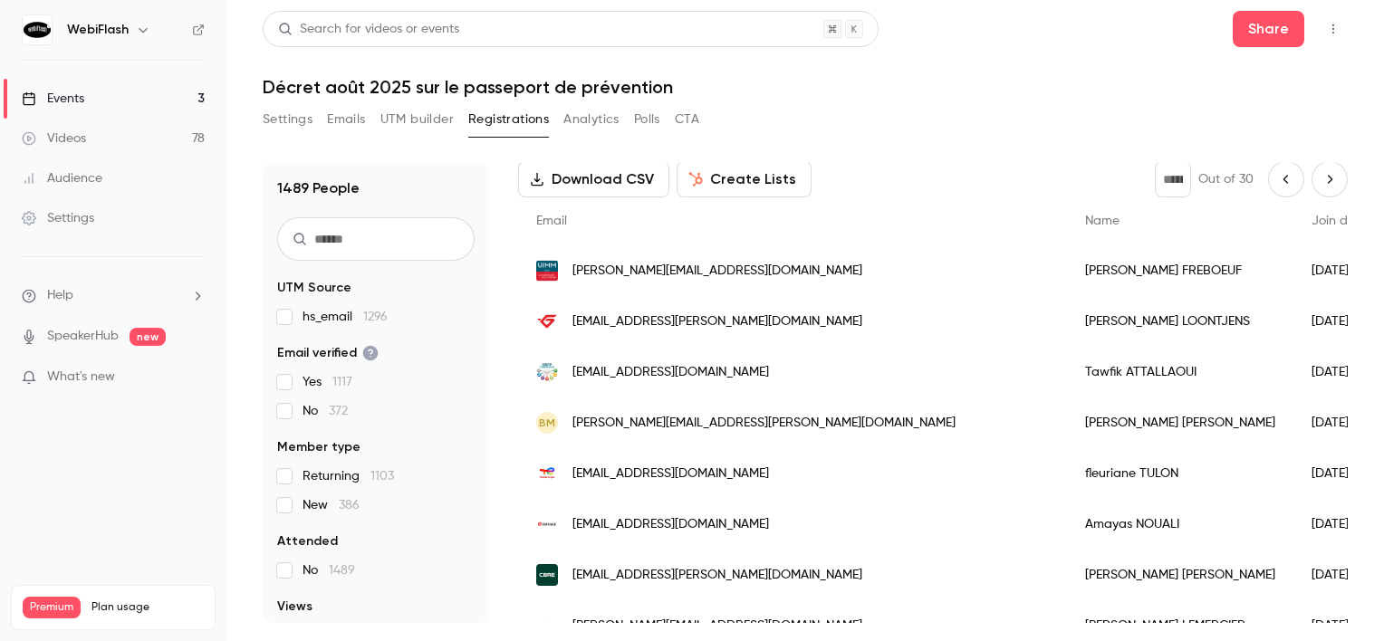
click at [656, 370] on span "[EMAIL_ADDRESS][DOMAIN_NAME]" at bounding box center [671, 372] width 197 height 19
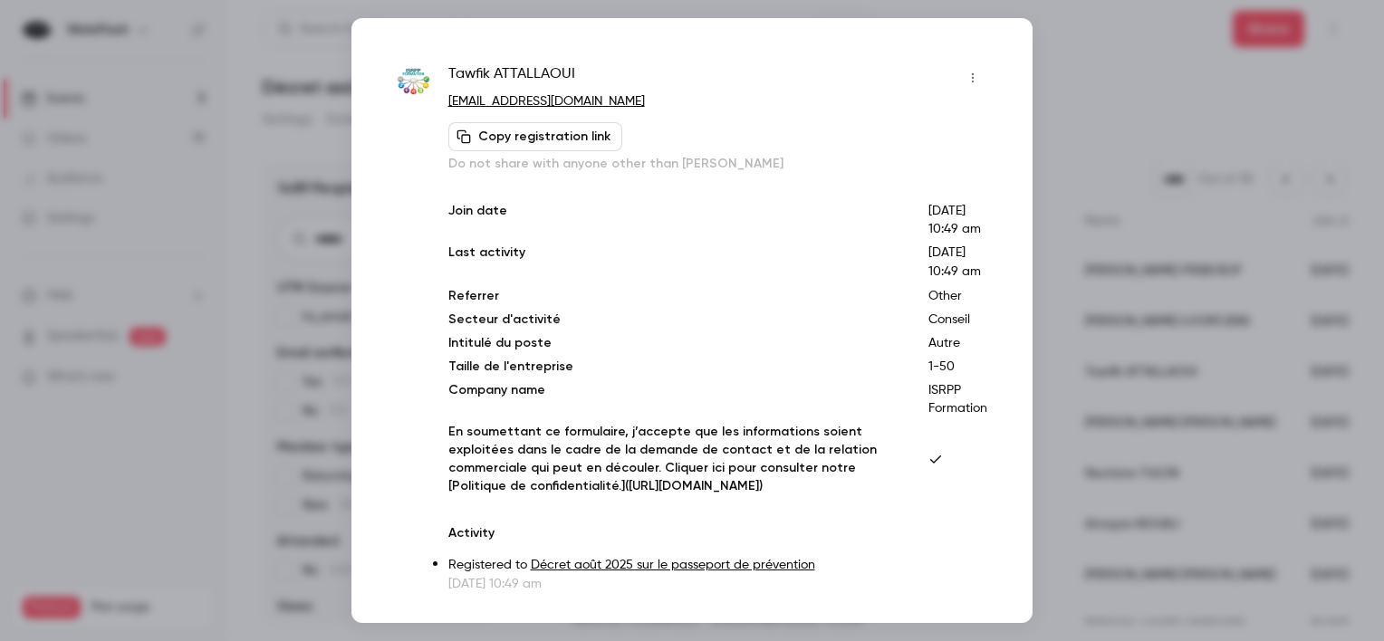
click at [966, 82] on icon "button" at bounding box center [973, 78] width 14 height 13
click at [903, 127] on div "Block from all events" at bounding box center [890, 124] width 138 height 18
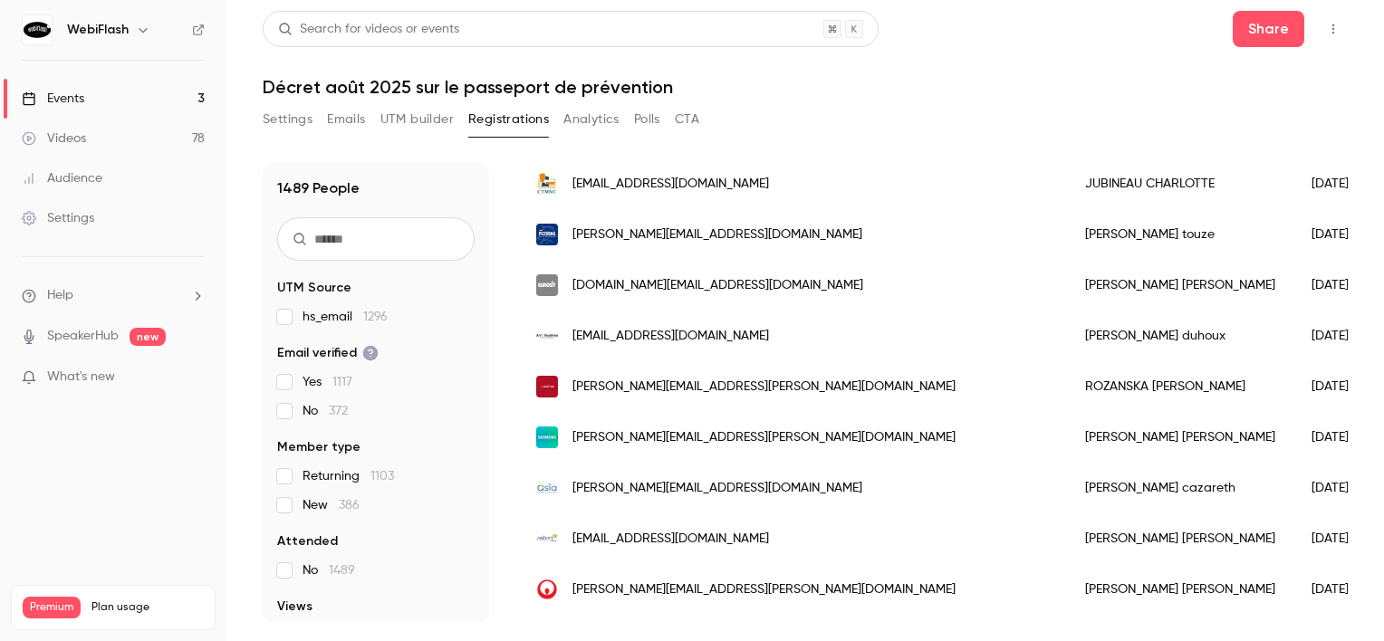
scroll to position [181, 0]
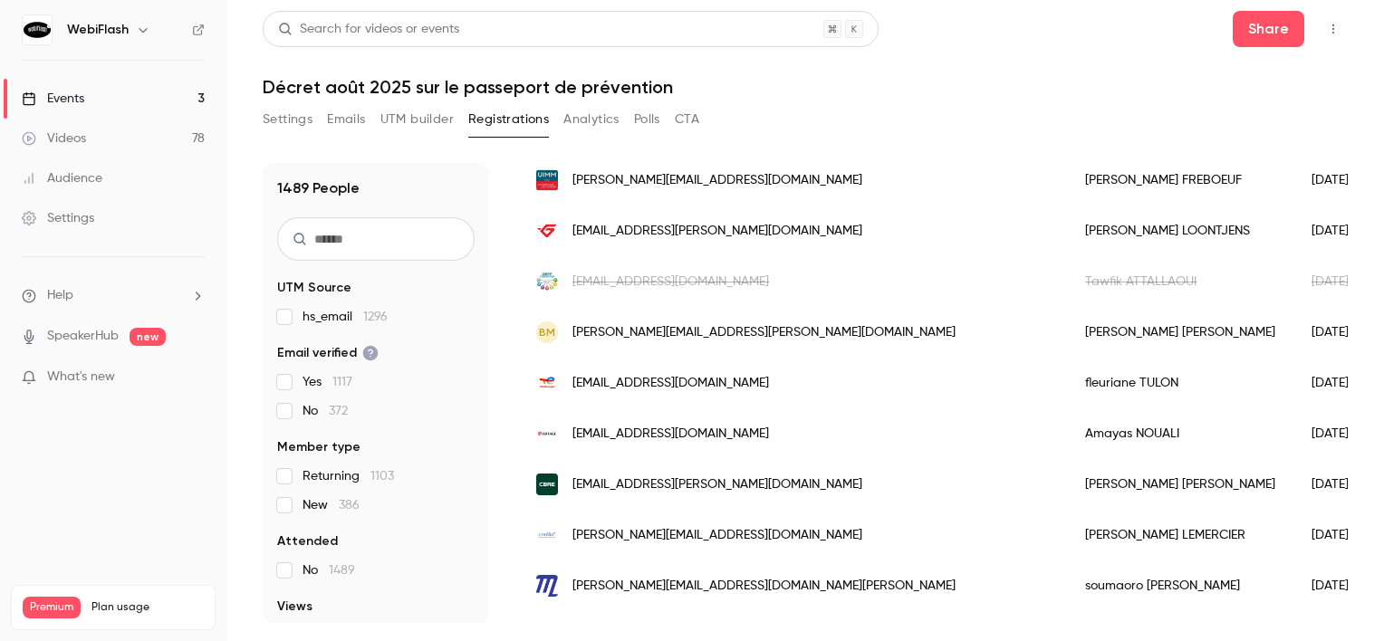
click at [709, 260] on div "[EMAIL_ADDRESS][DOMAIN_NAME]" at bounding box center [792, 281] width 549 height 51
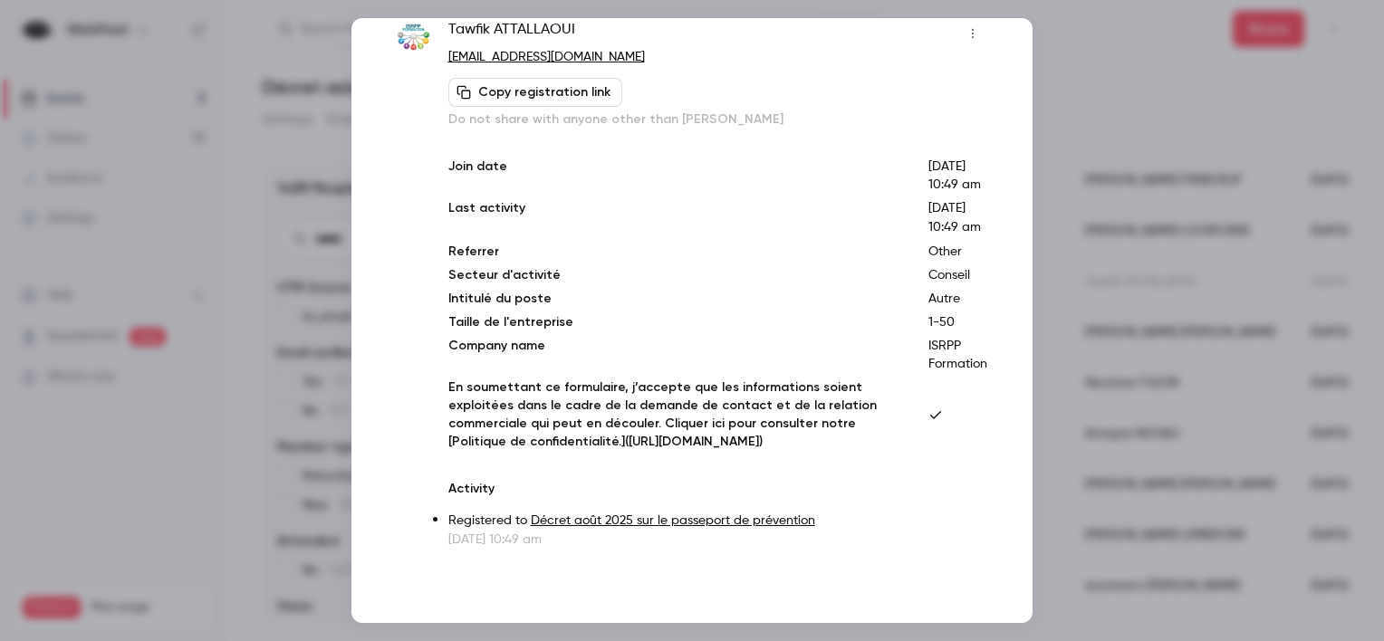
scroll to position [98, 0]
click at [1132, 412] on div at bounding box center [692, 320] width 1384 height 641
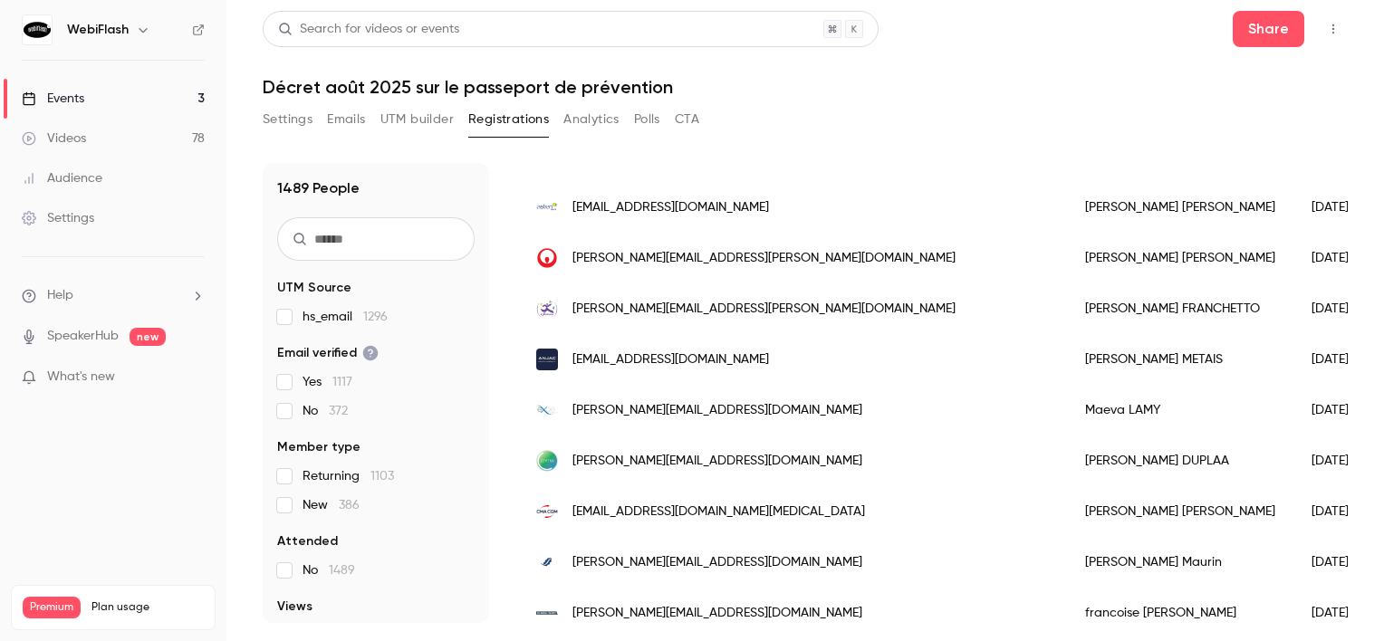
scroll to position [997, 0]
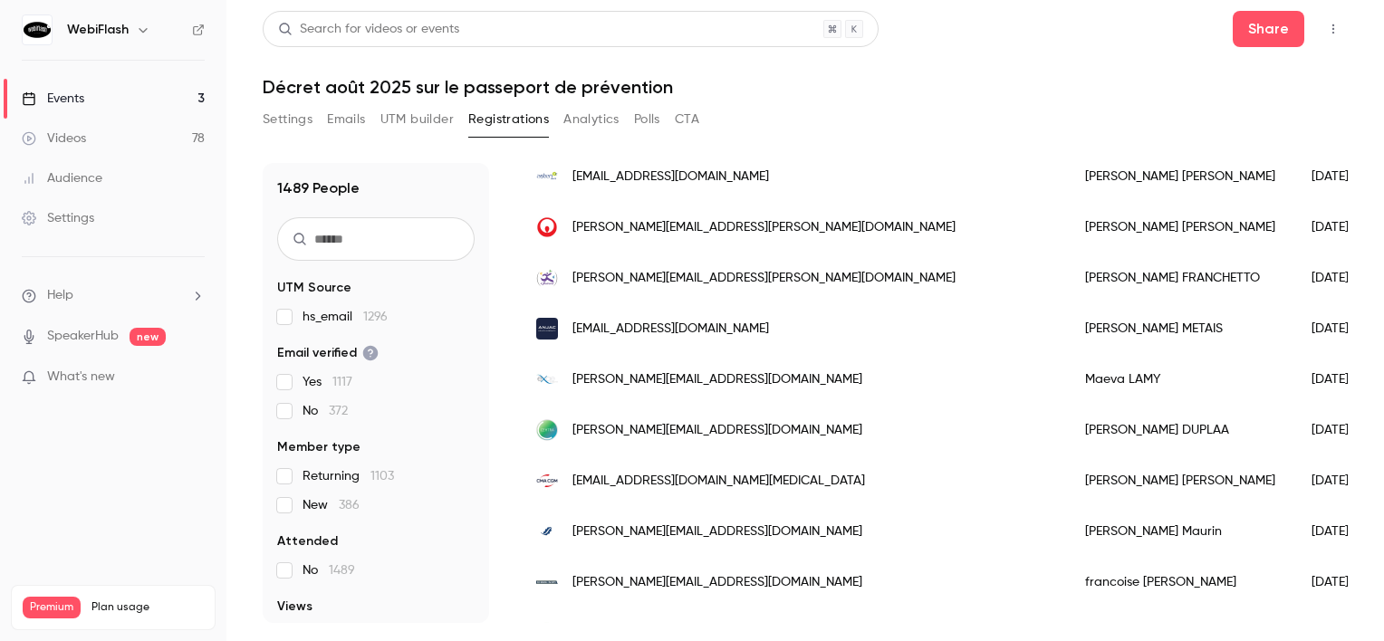
click at [821, 374] on div "[PERSON_NAME][EMAIL_ADDRESS][DOMAIN_NAME]" at bounding box center [792, 379] width 549 height 51
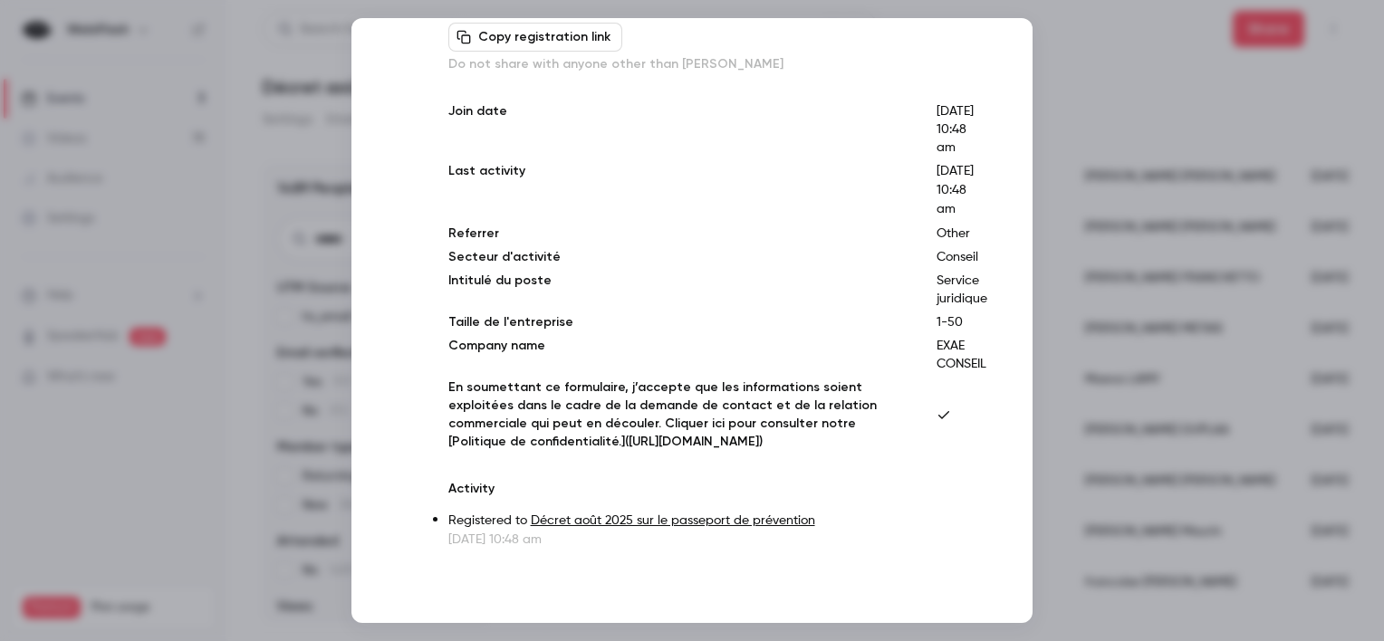
scroll to position [0, 0]
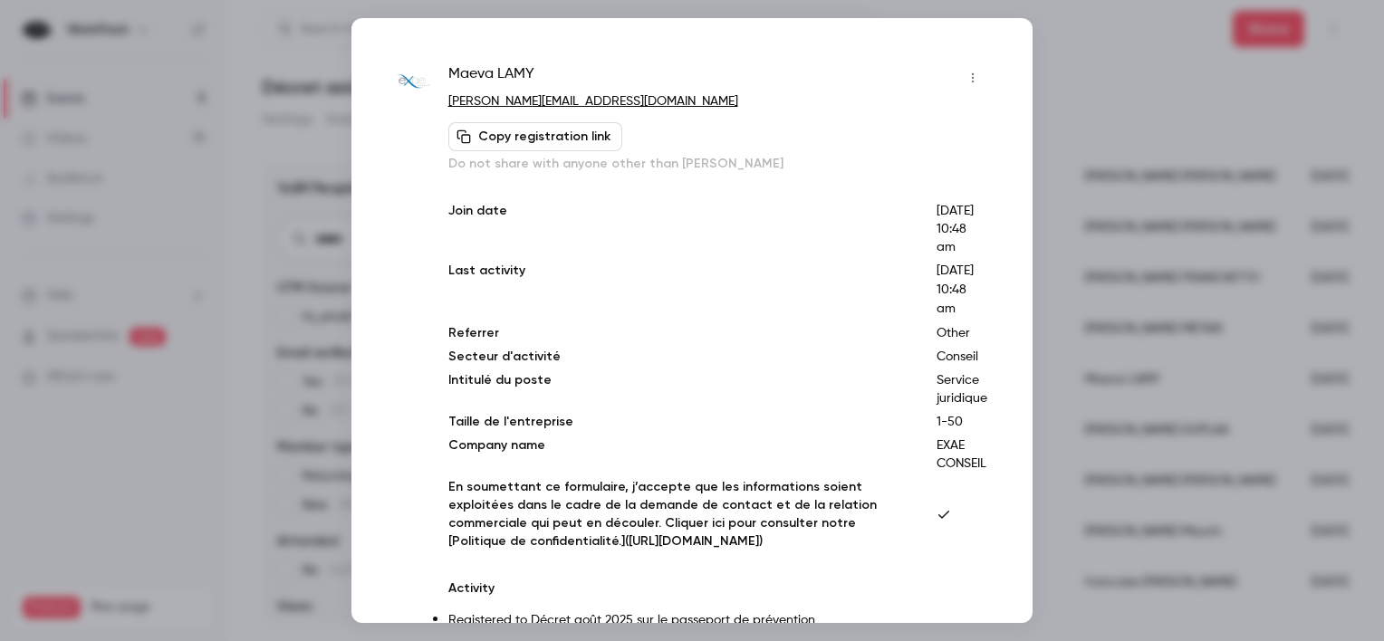
click at [959, 87] on button "button" at bounding box center [973, 77] width 29 height 29
click at [884, 123] on div "Block from all events" at bounding box center [890, 124] width 138 height 18
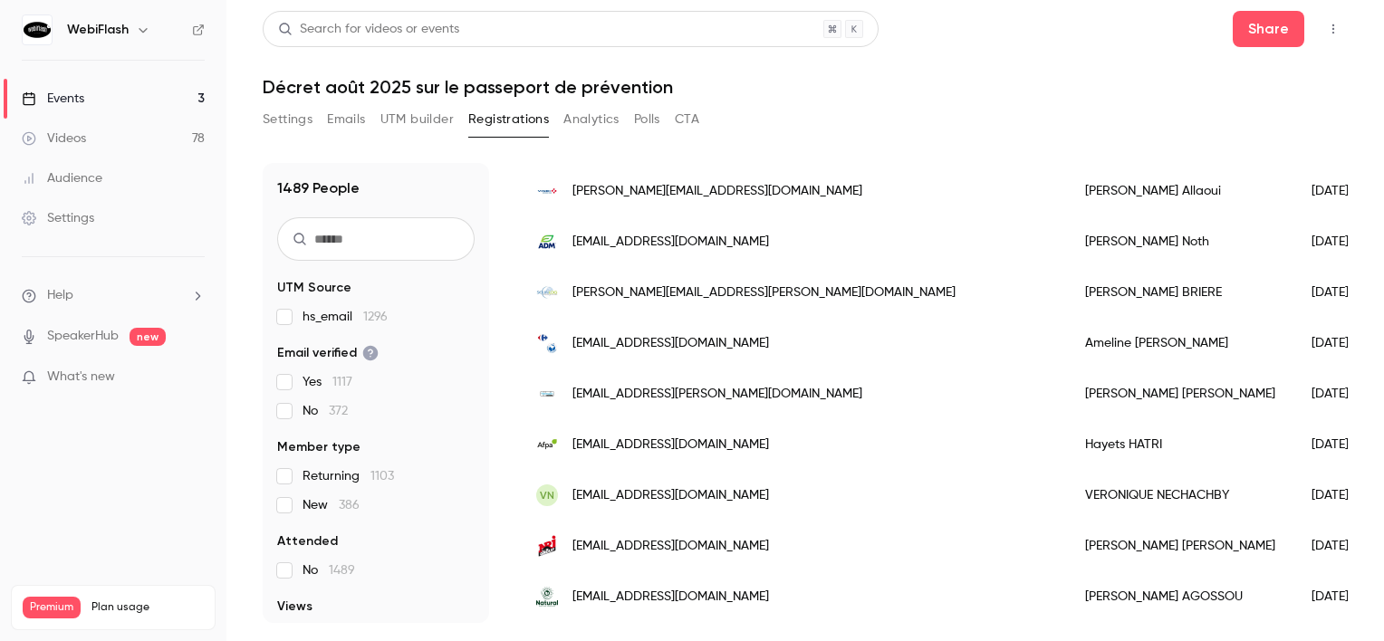
scroll to position [1631, 0]
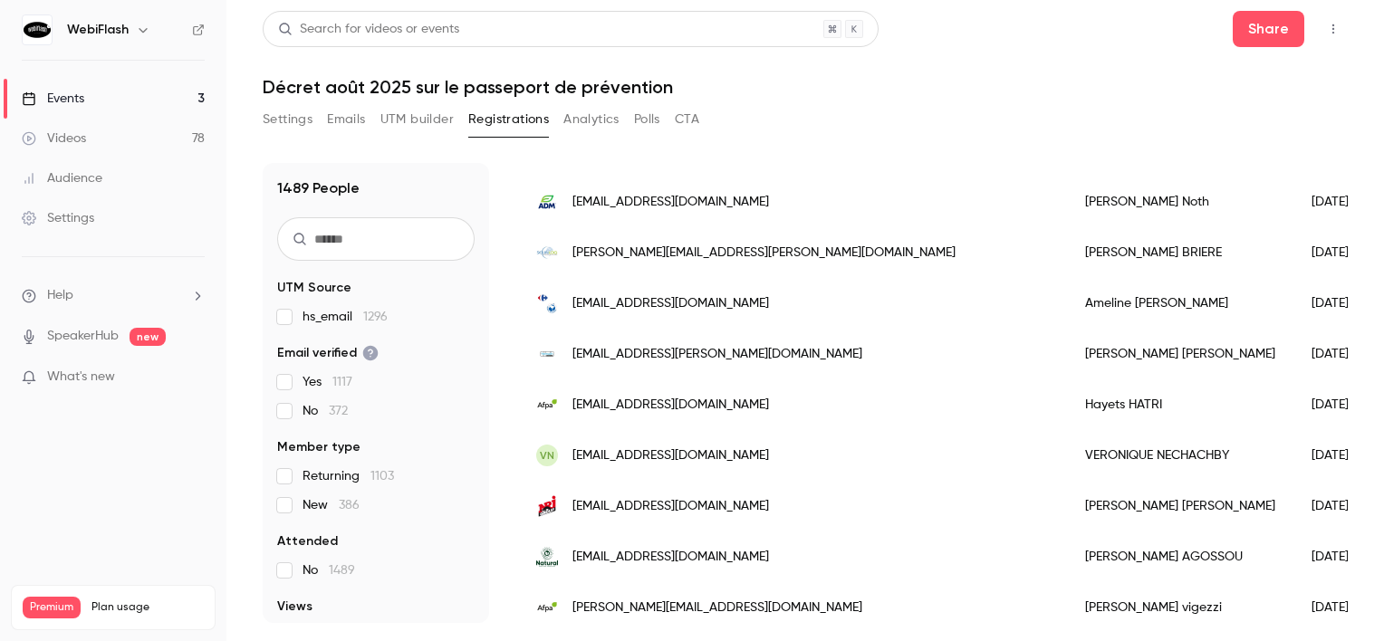
click at [735, 261] on span "[PERSON_NAME][EMAIL_ADDRESS][PERSON_NAME][DOMAIN_NAME]" at bounding box center [764, 253] width 383 height 19
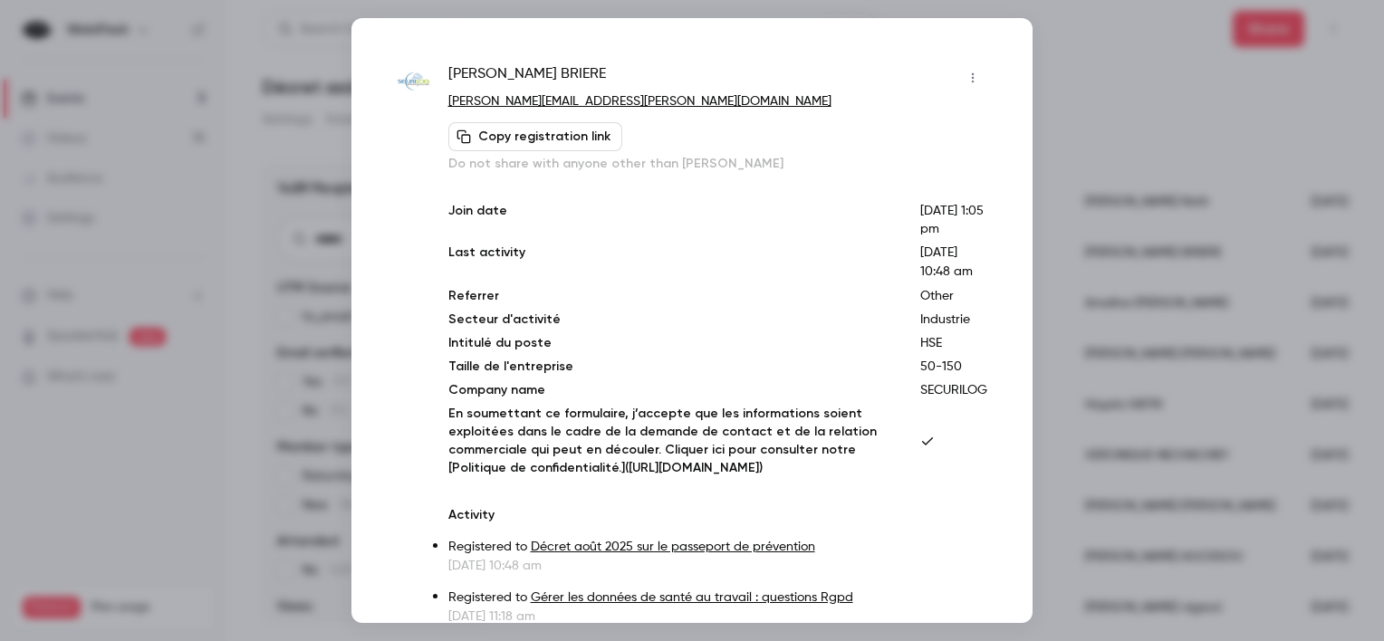
click at [966, 75] on icon "button" at bounding box center [973, 78] width 14 height 13
click at [877, 127] on div "Block from all events" at bounding box center [890, 124] width 138 height 18
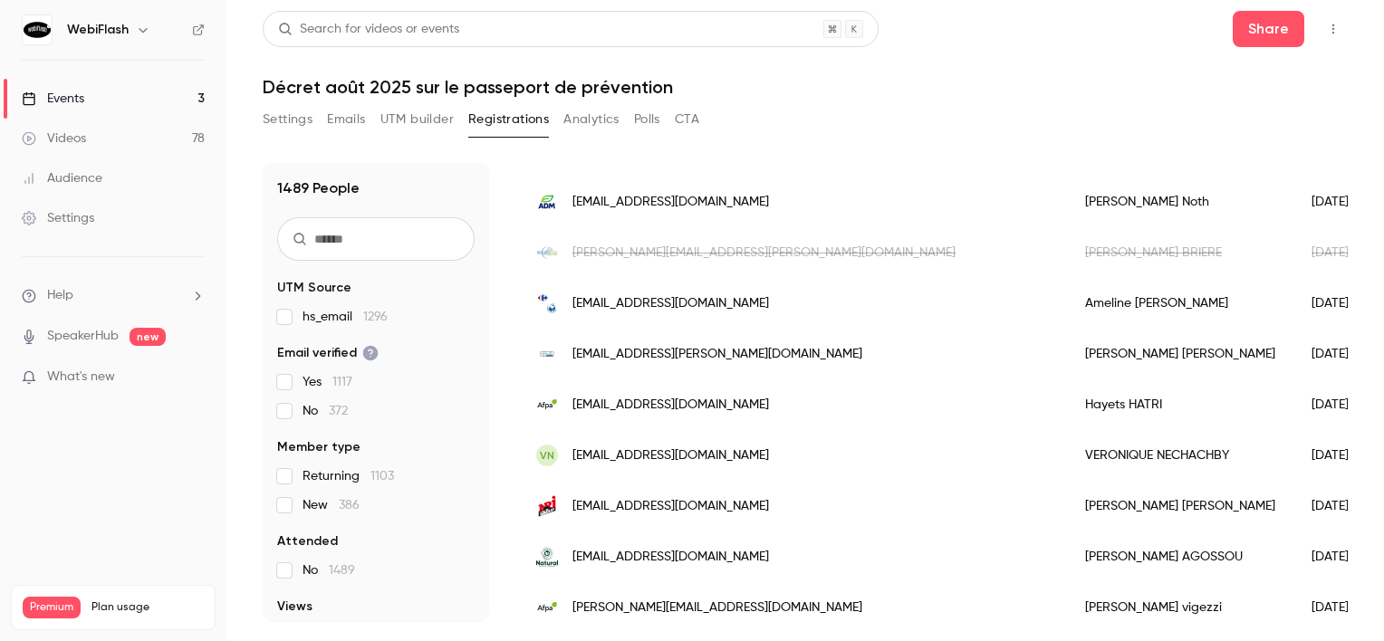
click at [713, 257] on span "[PERSON_NAME][EMAIL_ADDRESS][PERSON_NAME][DOMAIN_NAME]" at bounding box center [764, 253] width 383 height 19
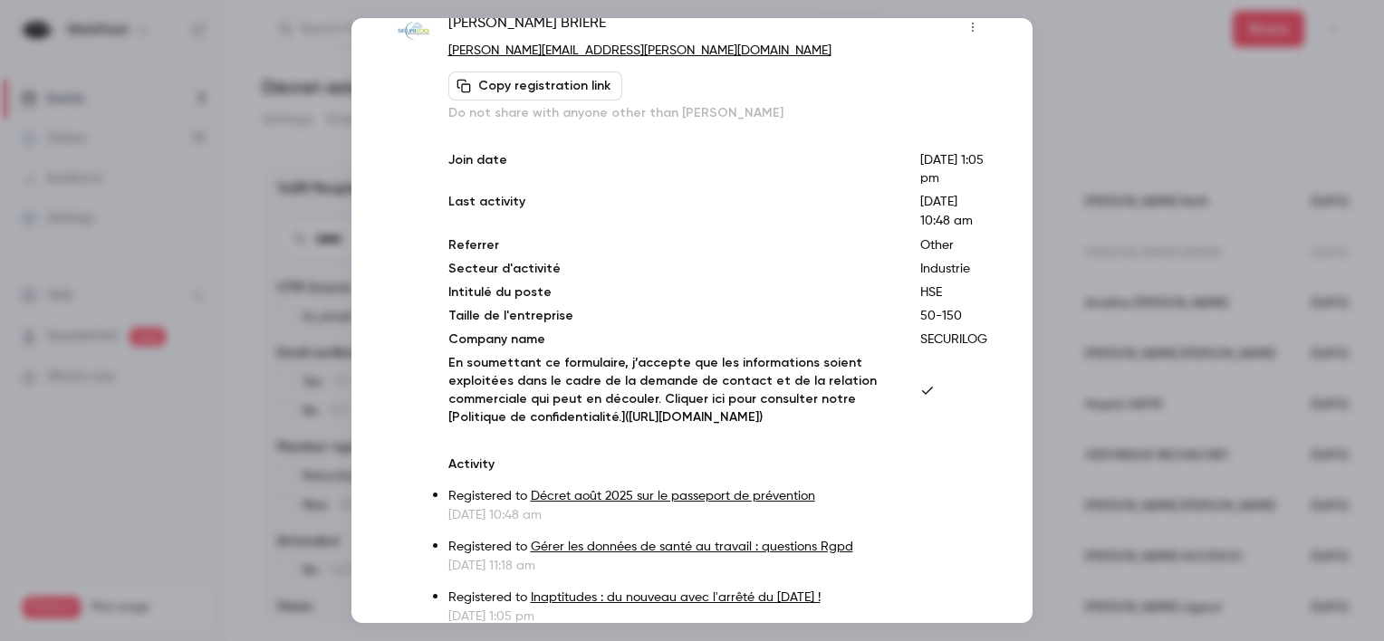
scroll to position [178, 0]
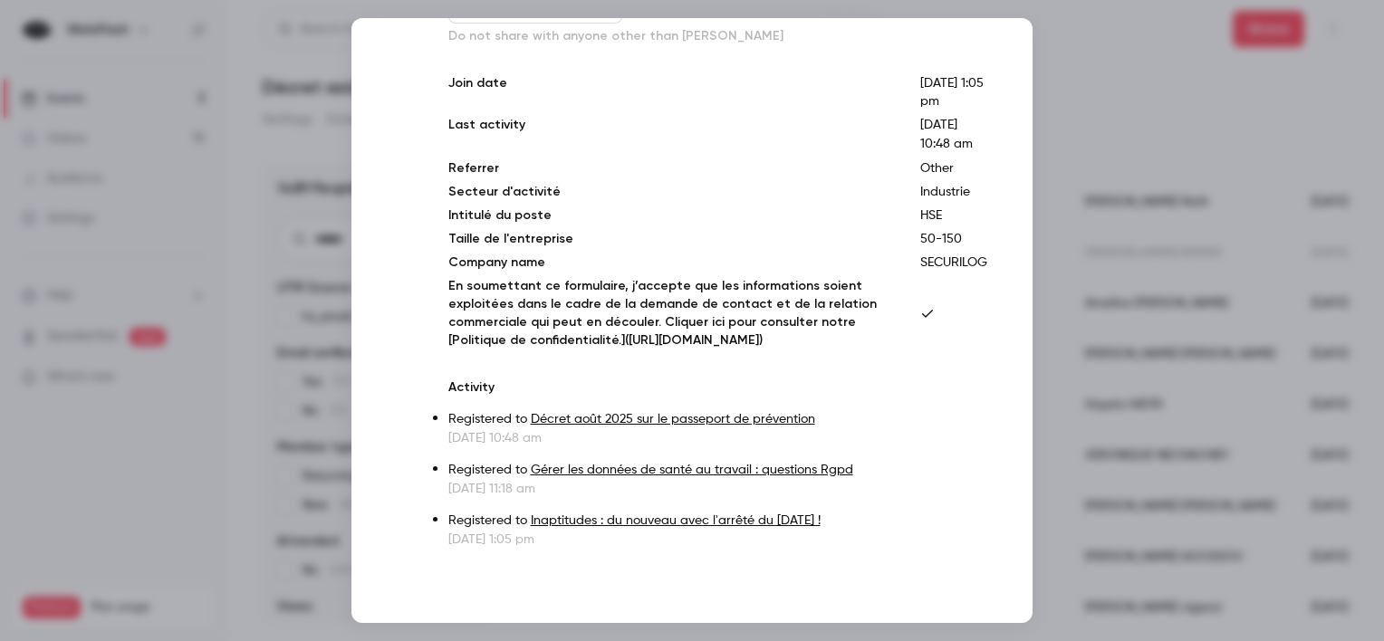
click at [1163, 443] on div at bounding box center [692, 320] width 1384 height 641
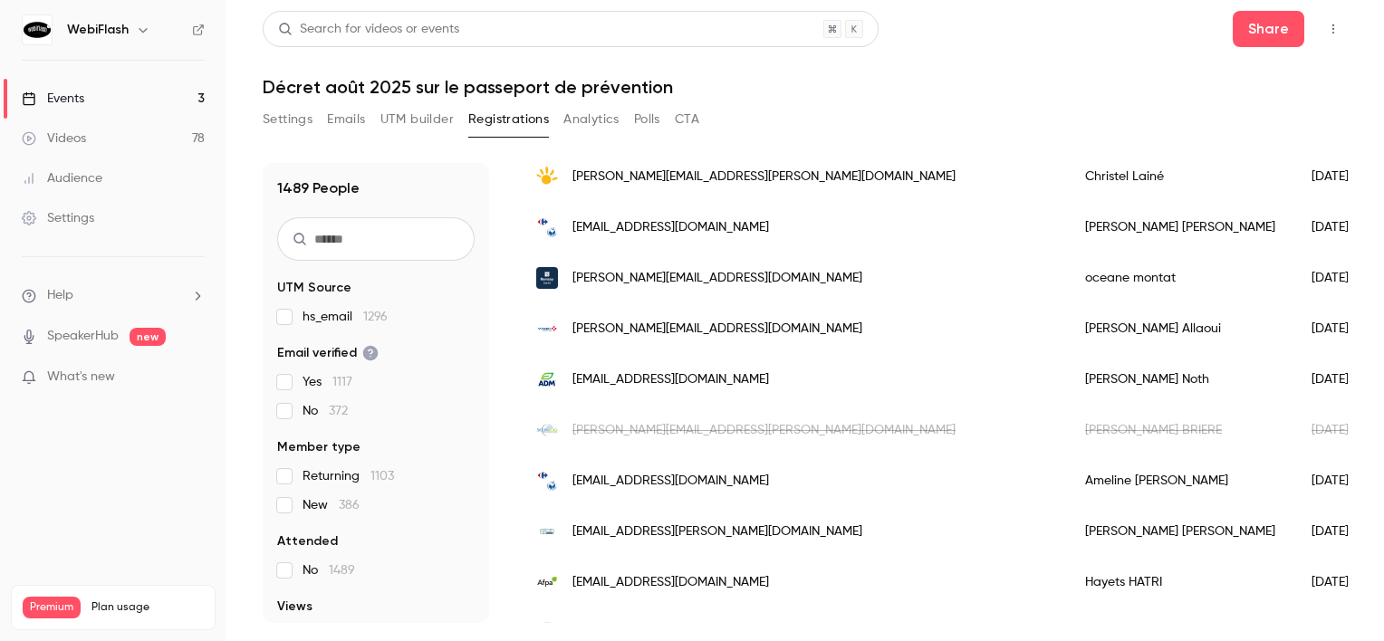
scroll to position [1450, 0]
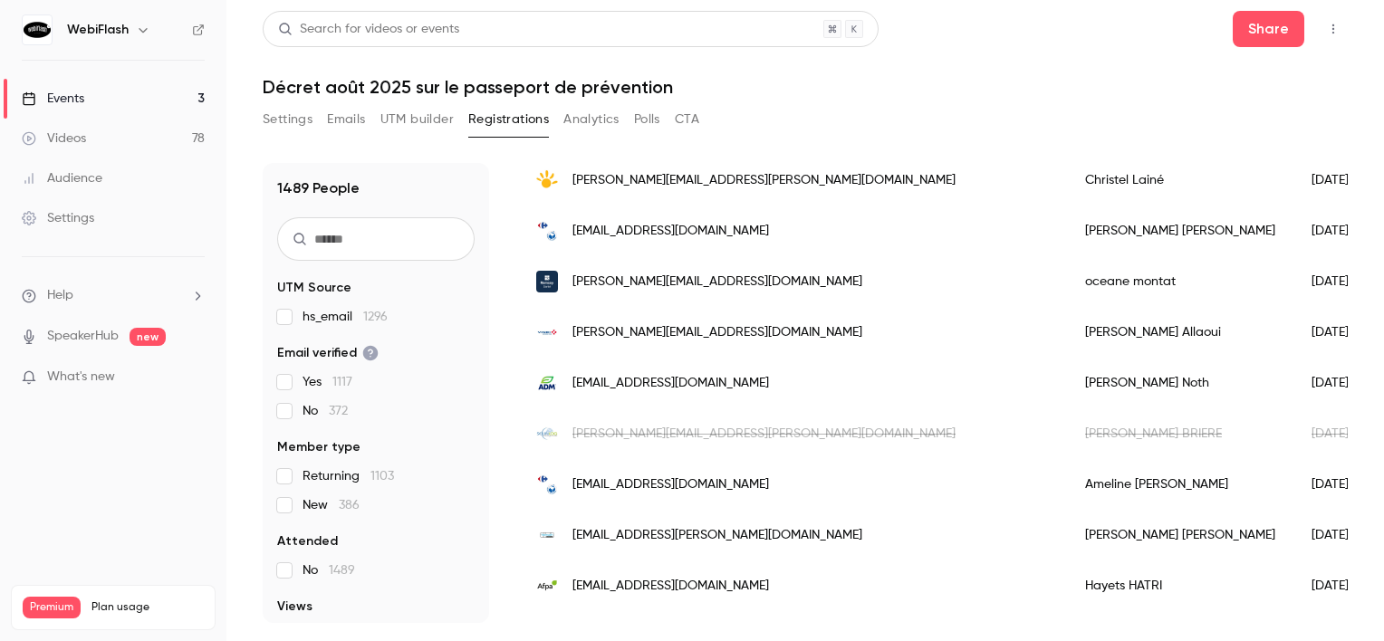
click at [738, 439] on span "[PERSON_NAME][EMAIL_ADDRESS][PERSON_NAME][DOMAIN_NAME]" at bounding box center [764, 434] width 383 height 19
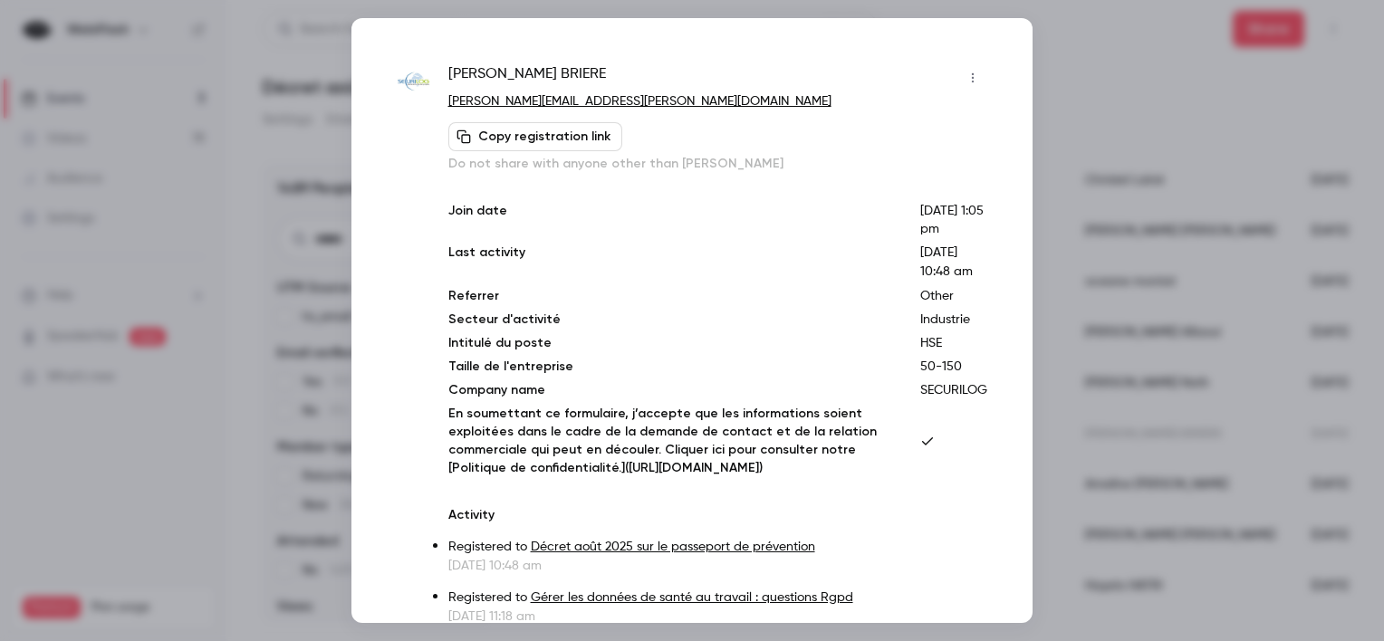
click at [959, 77] on button "button" at bounding box center [973, 77] width 29 height 29
click at [917, 128] on div "Unblock from all events" at bounding box center [891, 124] width 140 height 18
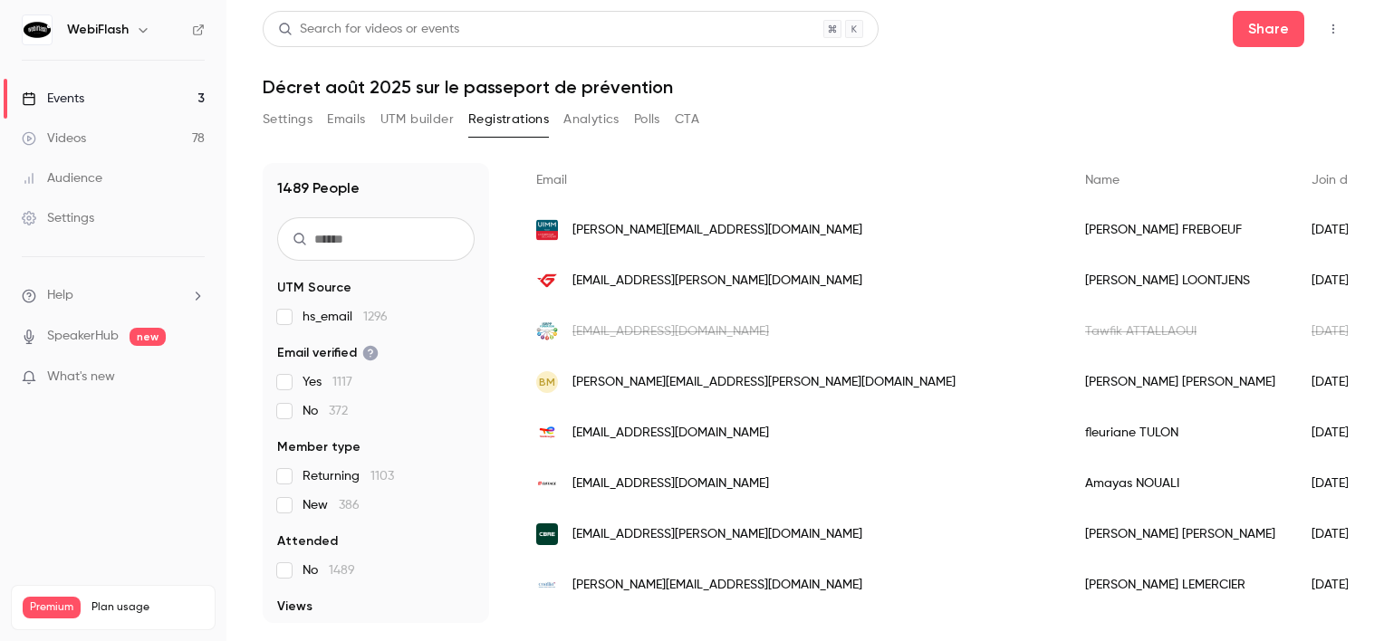
scroll to position [0, 0]
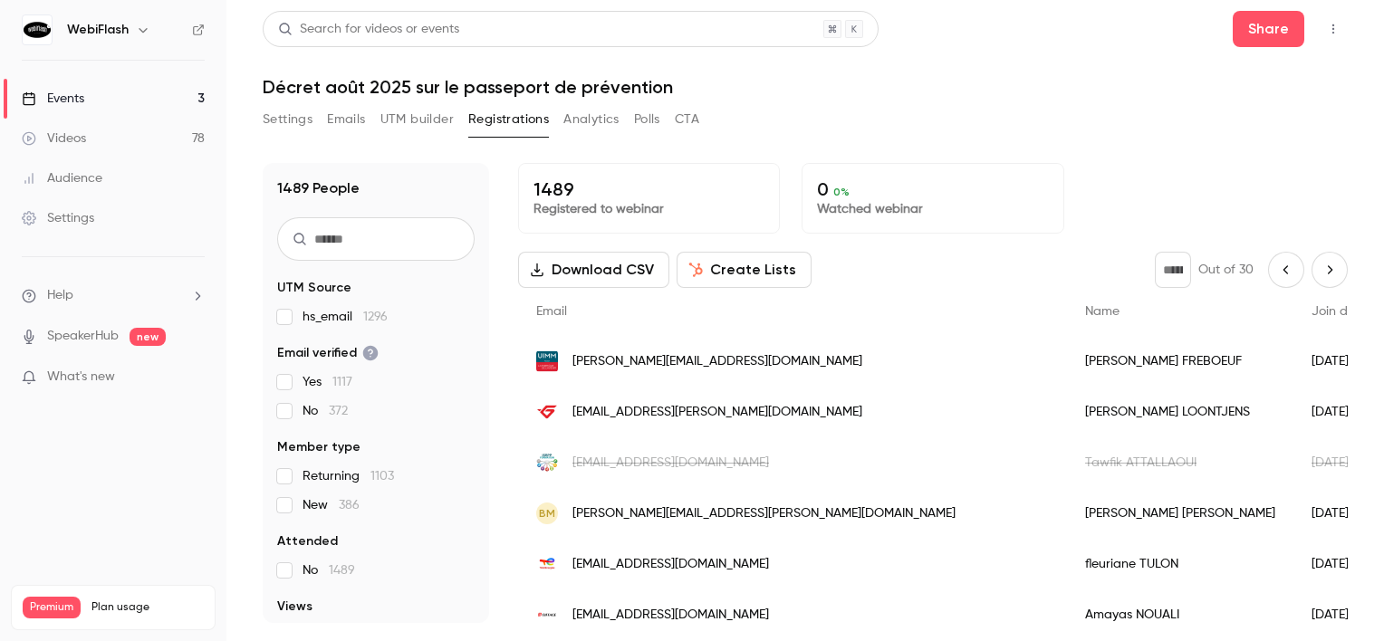
click at [1328, 267] on icon "Next page" at bounding box center [1330, 269] width 5 height 8
type input "**"
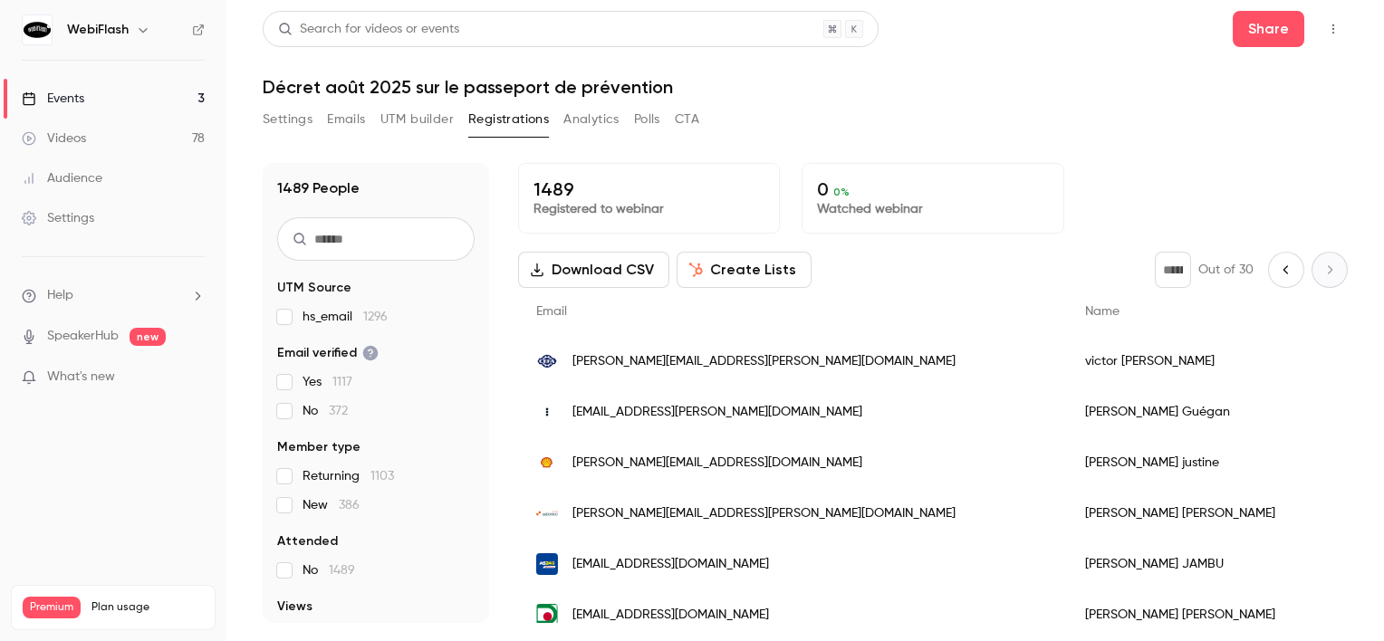
click at [1321, 278] on div "** Out of 30" at bounding box center [1251, 270] width 193 height 36
click at [496, 129] on button "Registrations" at bounding box center [508, 119] width 81 height 29
click at [127, 100] on link "Events 3" at bounding box center [113, 99] width 226 height 40
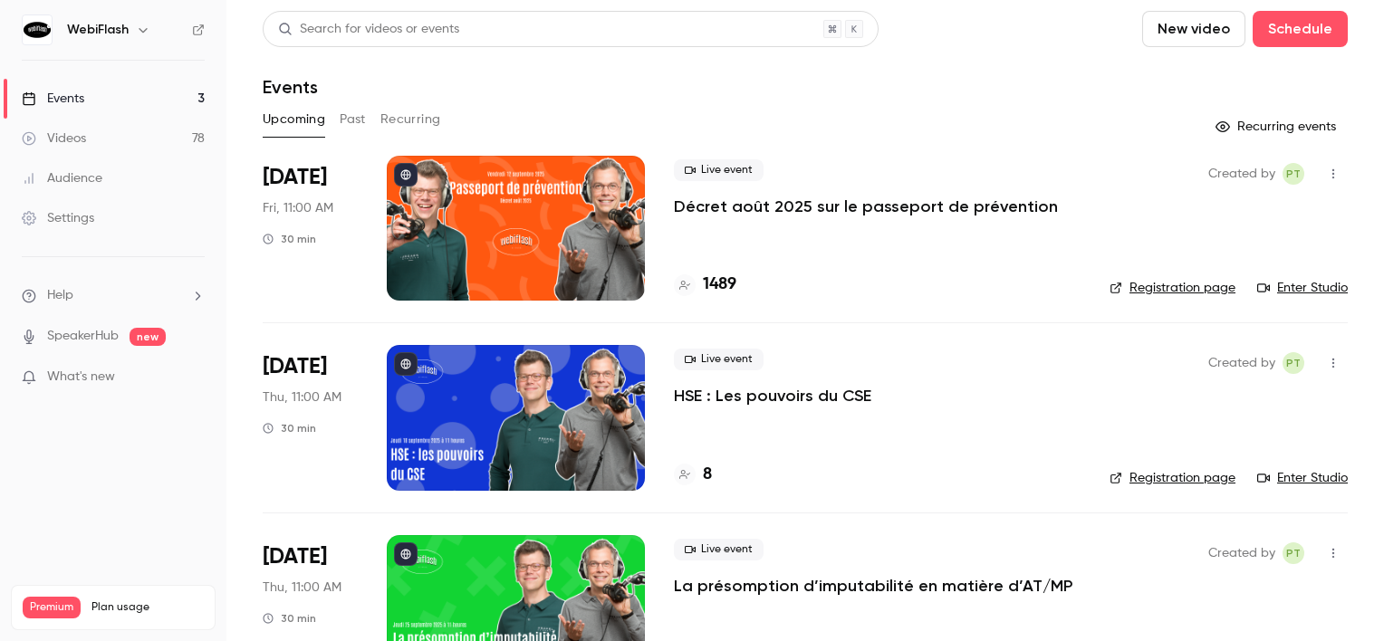
click at [431, 239] on div at bounding box center [516, 228] width 258 height 145
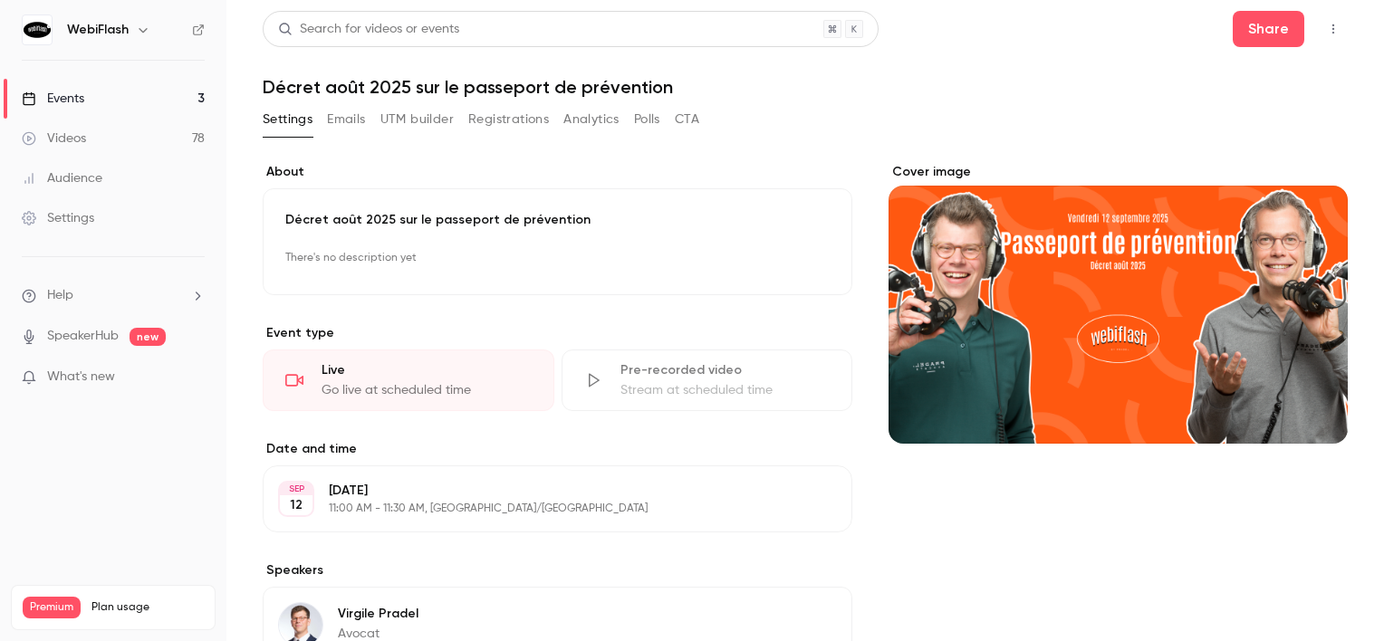
click at [487, 128] on button "Registrations" at bounding box center [508, 119] width 81 height 29
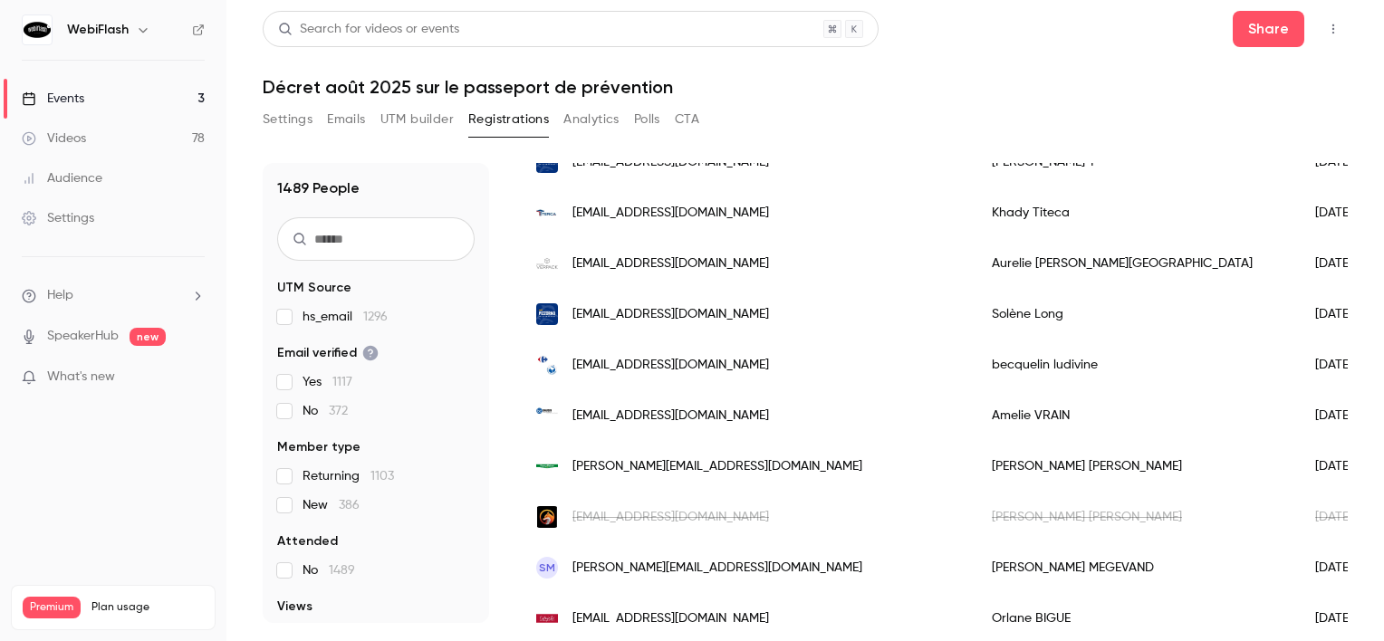
scroll to position [544, 0]
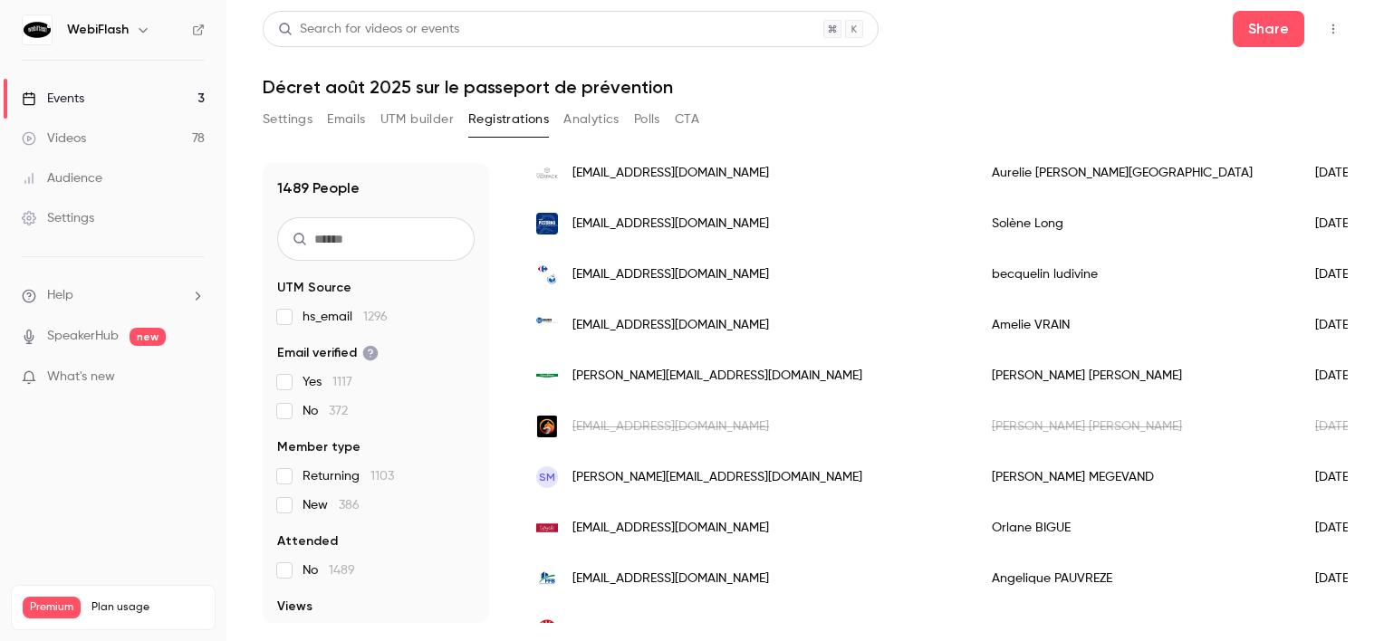
click at [135, 133] on link "Videos 78" at bounding box center [113, 139] width 226 height 40
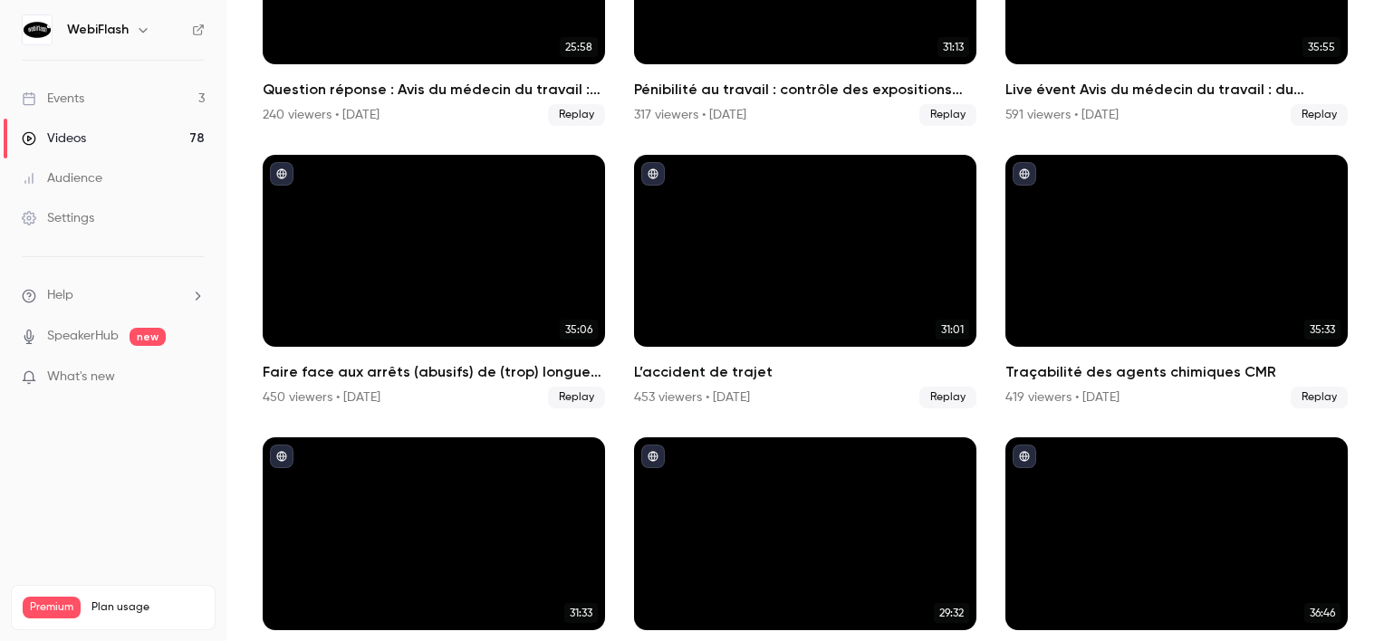
scroll to position [1721, 0]
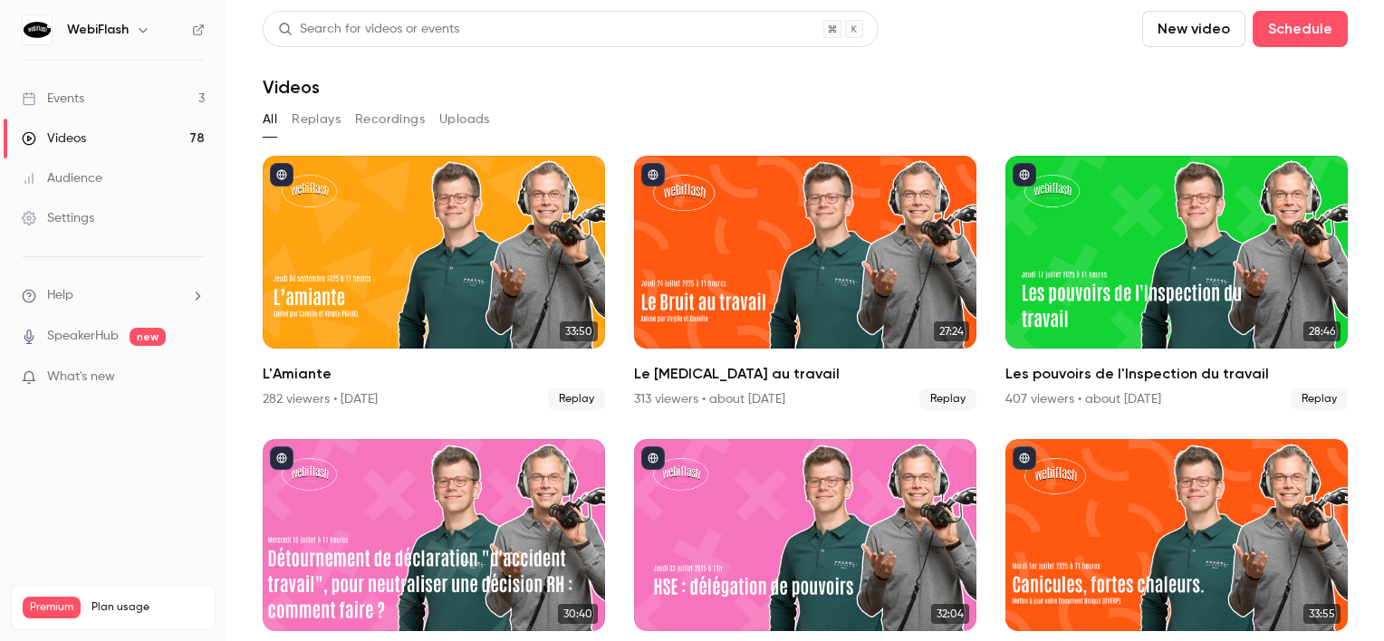
scroll to position [1721, 0]
